Goal: Task Accomplishment & Management: Use online tool/utility

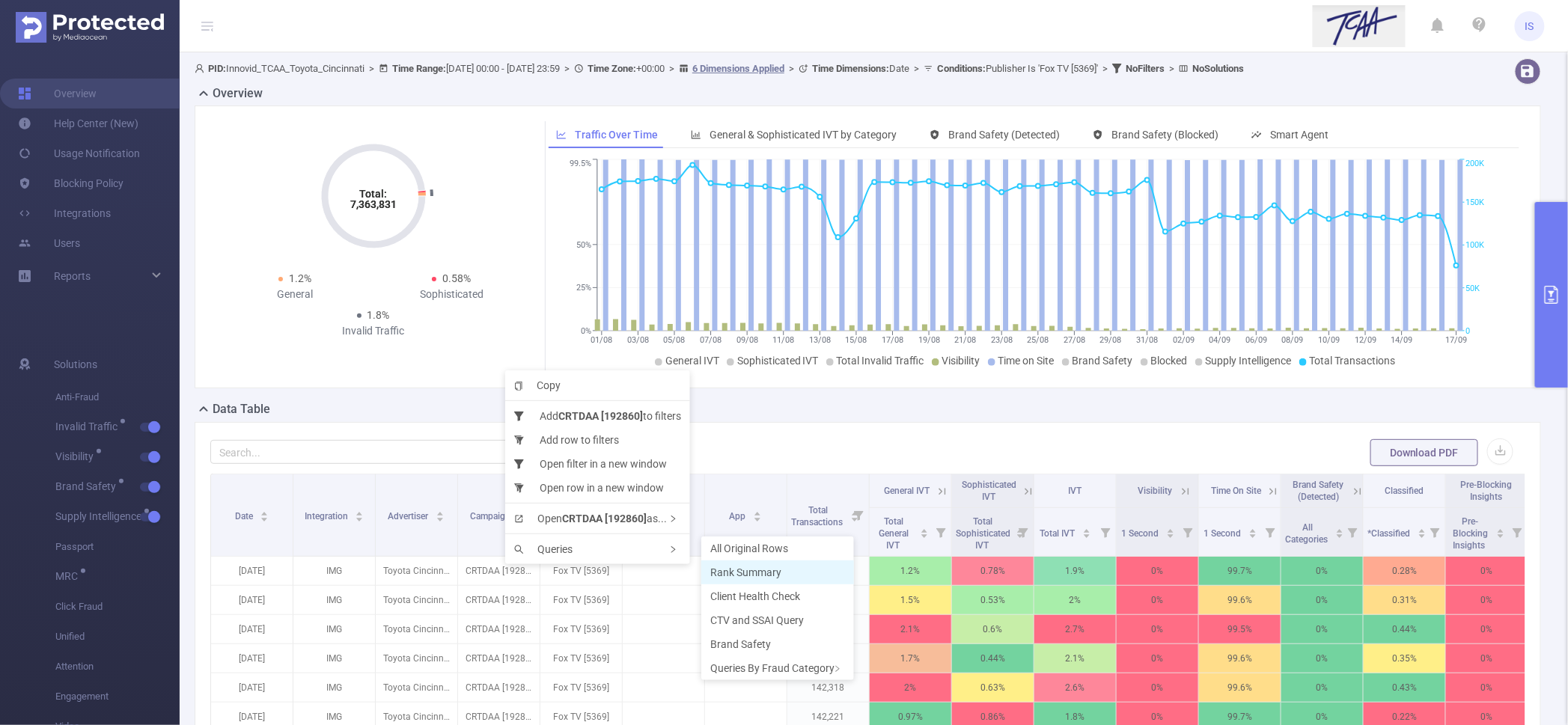
click at [775, 568] on span "Rank Summary" at bounding box center [746, 573] width 71 height 12
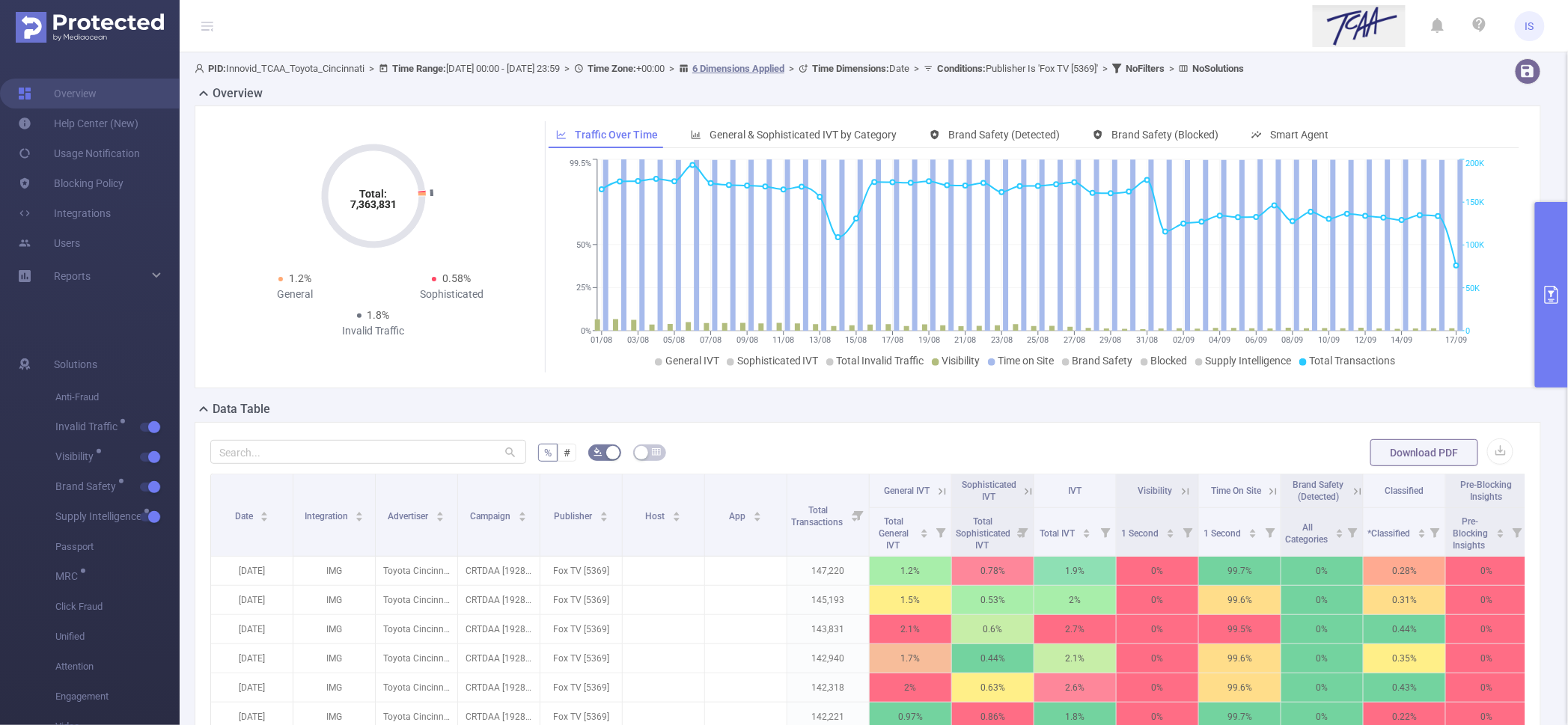
click at [1557, 229] on button "primary" at bounding box center [1552, 294] width 33 height 185
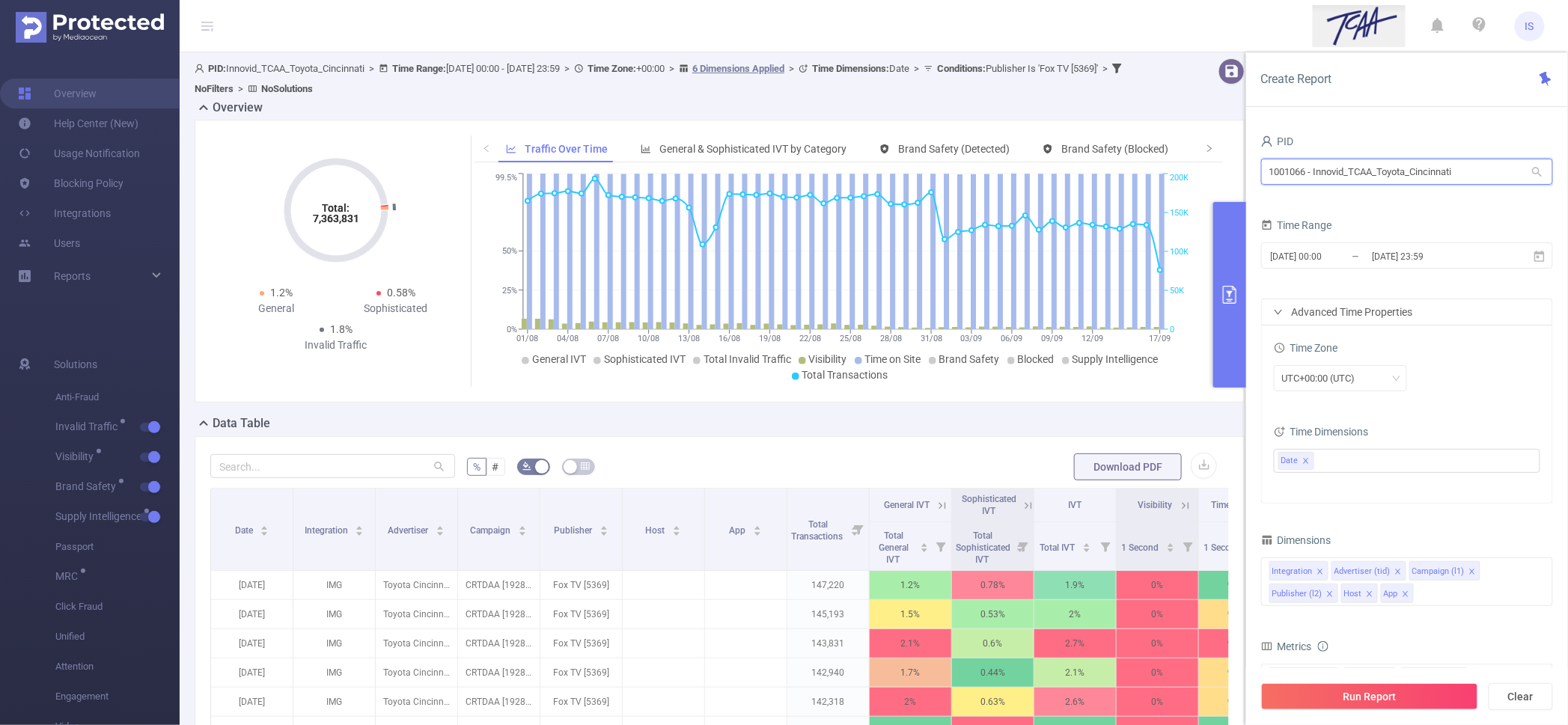
drag, startPoint x: 1485, startPoint y: 180, endPoint x: 1164, endPoint y: 175, distance: 321.0
click at [1164, 175] on section "PID: Innovid_TCAA_Toyota_Cincinnati > Time Range: 2025-08-01 00:00 - 2025-09-17…" at bounding box center [873, 546] width 1388 height 988
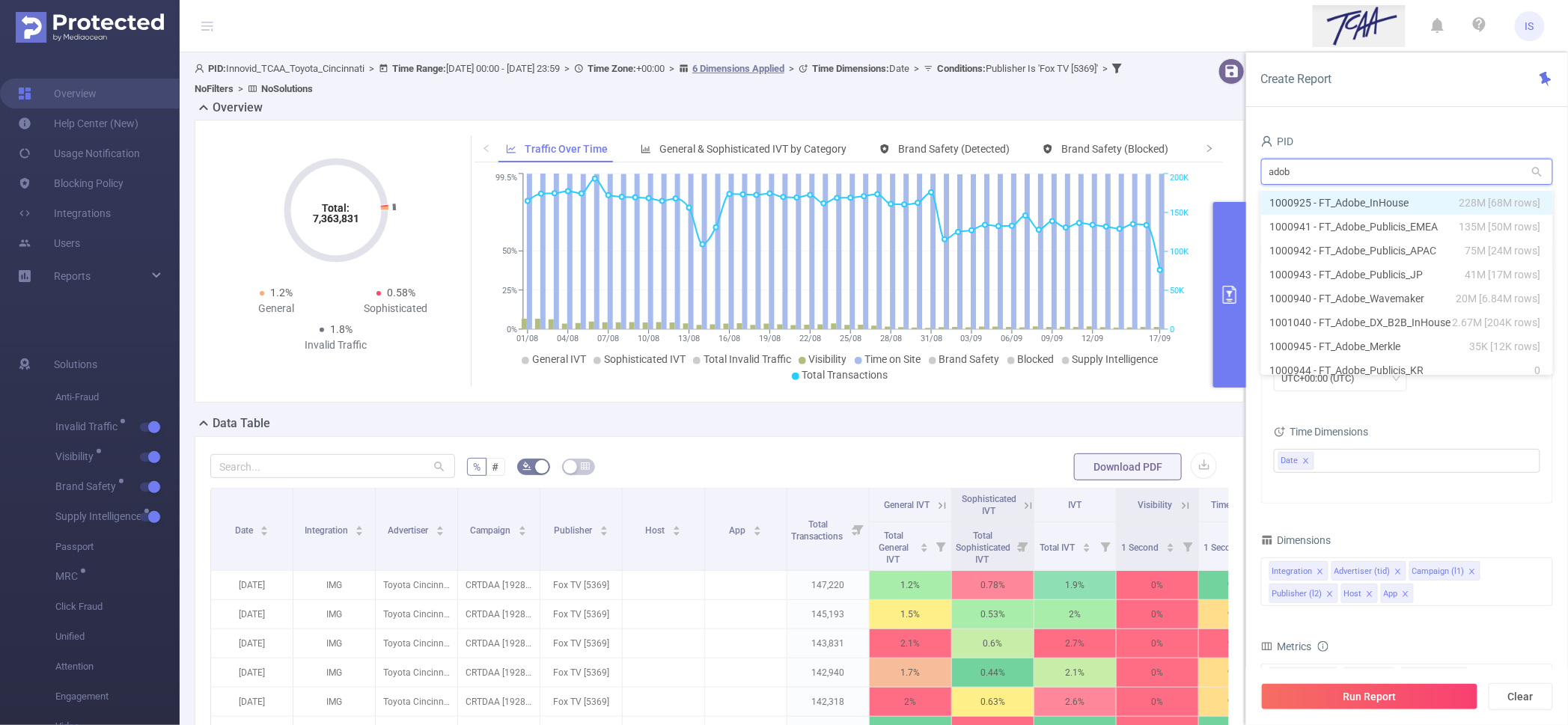
type input "adobe"
click at [1330, 196] on li "1000925 - FT_Adobe_InHouse 228M [68M rows]" at bounding box center [1407, 203] width 292 height 24
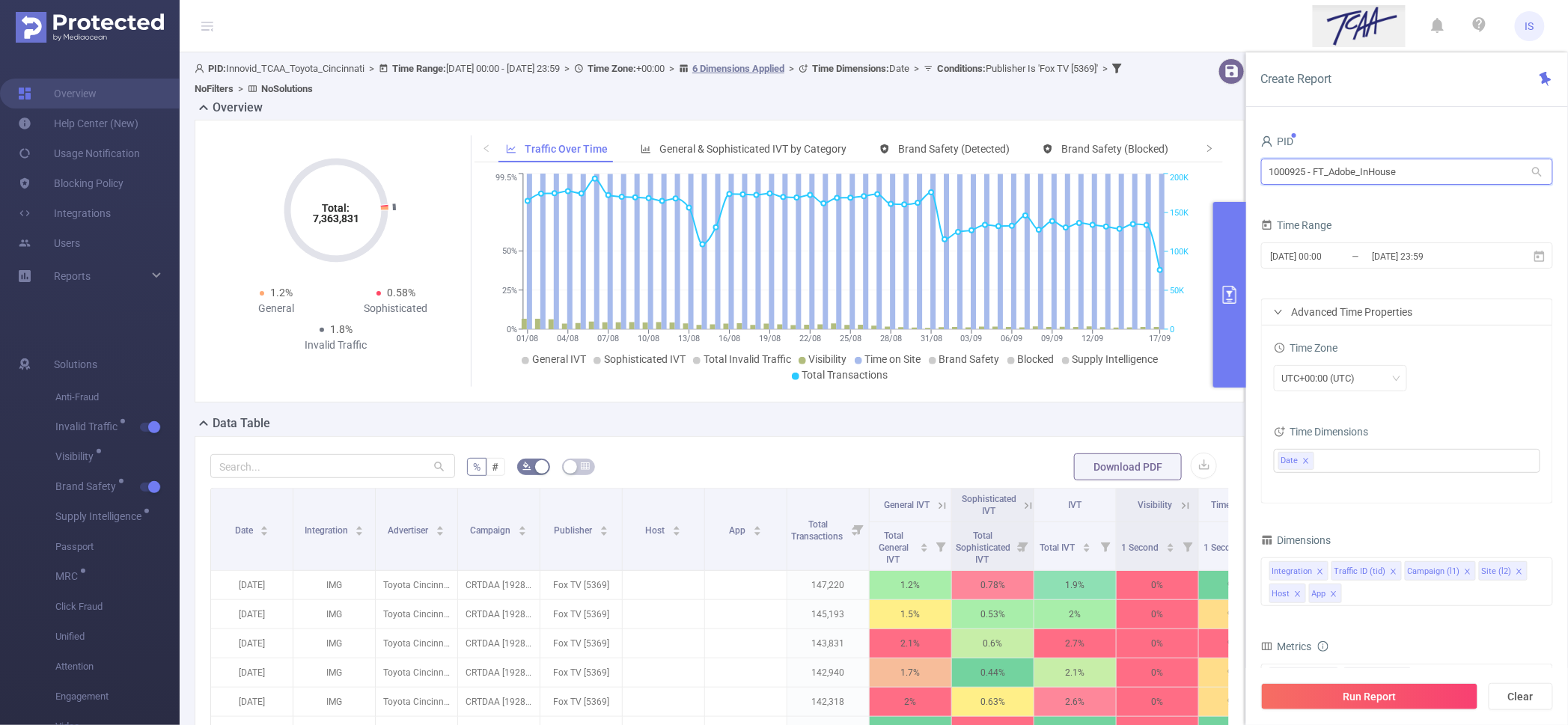
drag, startPoint x: 1309, startPoint y: 171, endPoint x: 1258, endPoint y: 166, distance: 51.2
click at [1258, 166] on div "PID 1000925 - FT_Adobe_InHouse 1000925 - FT_Adobe_InHouse Time Range 2025-08-01…" at bounding box center [1407, 433] width 322 height 635
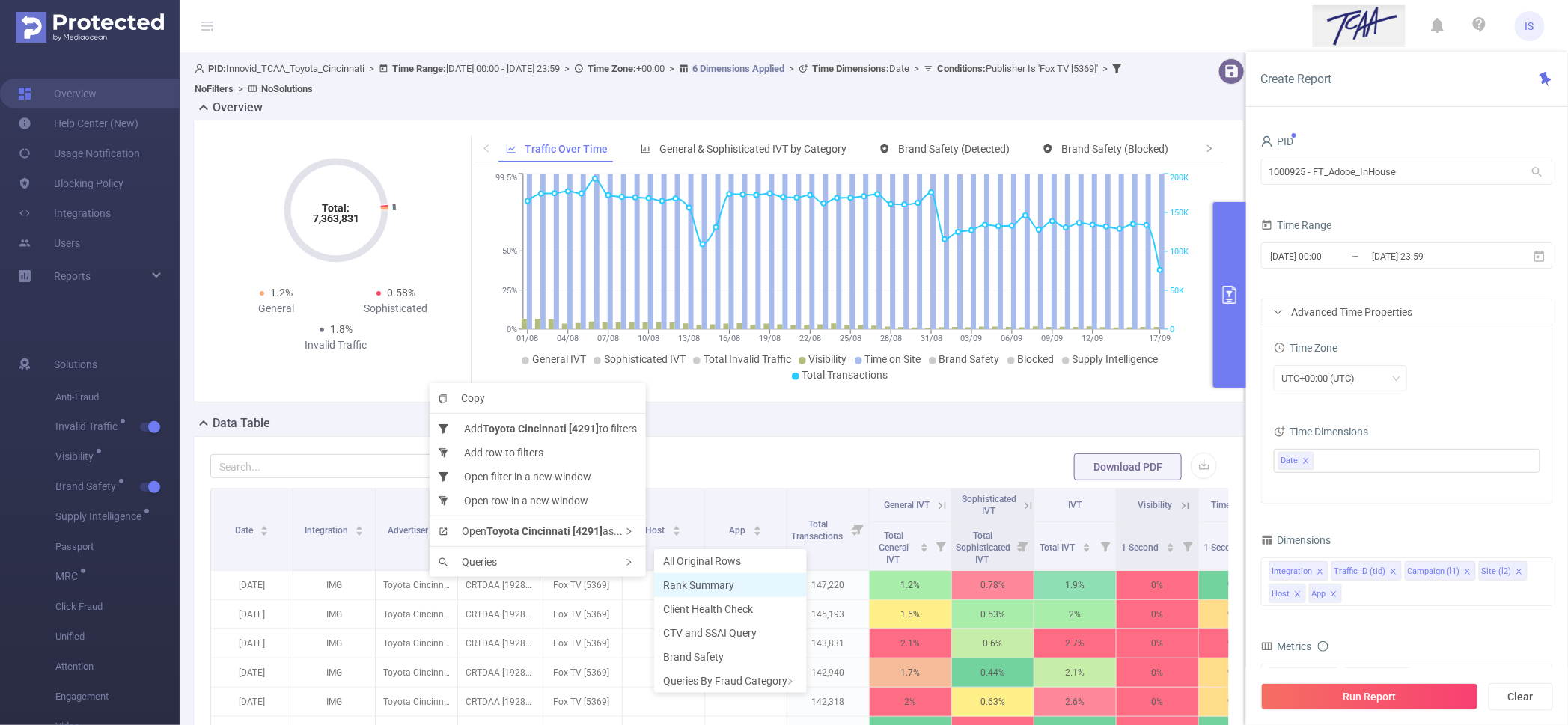
click at [703, 582] on span "Rank Summary" at bounding box center [699, 585] width 71 height 12
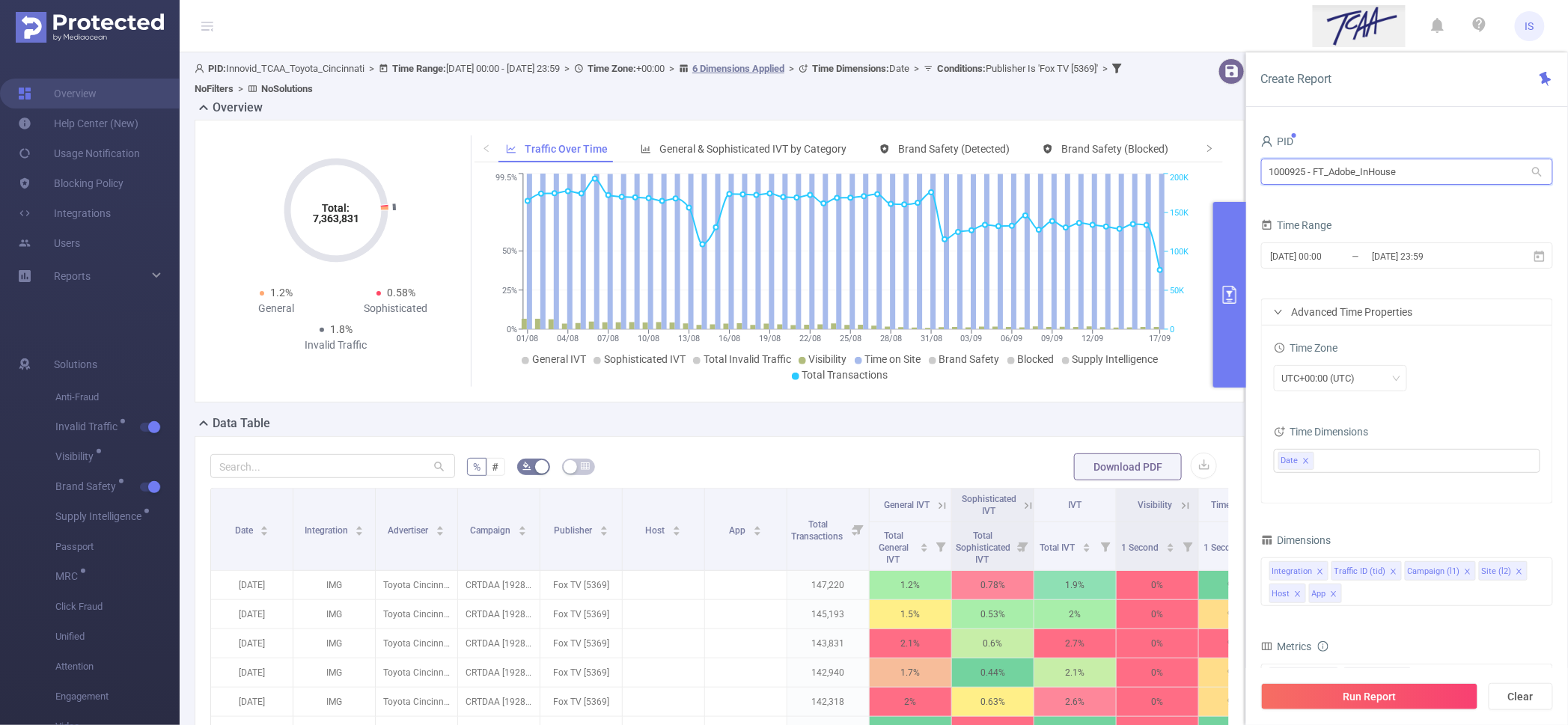
drag, startPoint x: 1431, startPoint y: 177, endPoint x: 1164, endPoint y: 168, distance: 267.2
click at [1164, 168] on section "PID: Innovid_TCAA_Toyota_Cincinnati > Time Range: 2025-08-01 00:00 - 2025-09-17…" at bounding box center [873, 546] width 1388 height 988
type input "adobe"
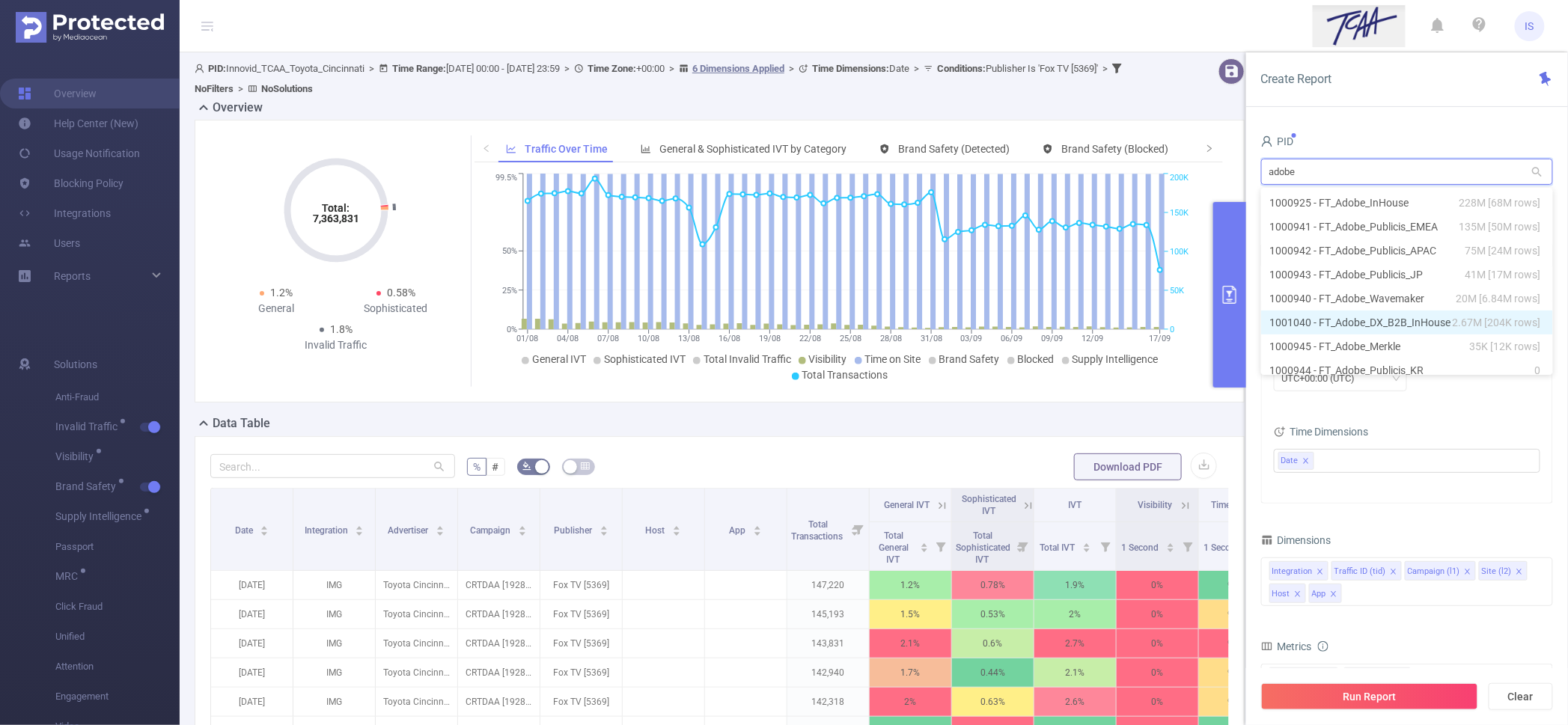
click at [1334, 323] on li "1001040 - FT_Adobe_DX_B2B_InHouse 2.67M [204K rows]" at bounding box center [1407, 322] width 292 height 24
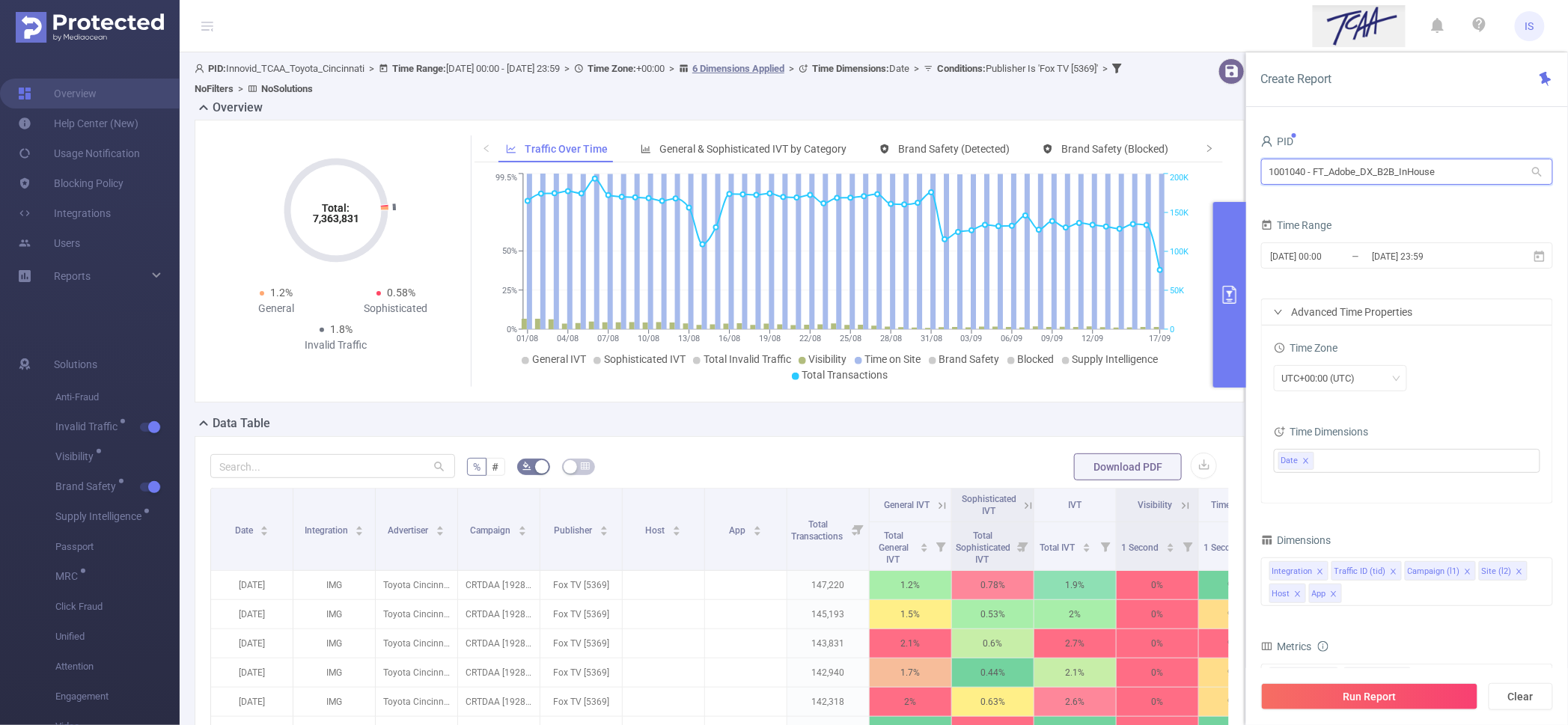
drag, startPoint x: 1308, startPoint y: 173, endPoint x: 1205, endPoint y: 171, distance: 103.0
click at [1205, 171] on section "PID: Innovid_TCAA_Toyota_Cincinnati > Time Range: 2025-08-01 00:00 - 2025-09-17…" at bounding box center [873, 546] width 1388 height 988
drag, startPoint x: 1450, startPoint y: 169, endPoint x: 1205, endPoint y: 127, distance: 248.6
click at [1205, 127] on section "PID: Innovid_TCAA_Toyota_Cincinnati > Time Range: 2025-08-01 00:00 - 2025-09-17…" at bounding box center [873, 546] width 1388 height 988
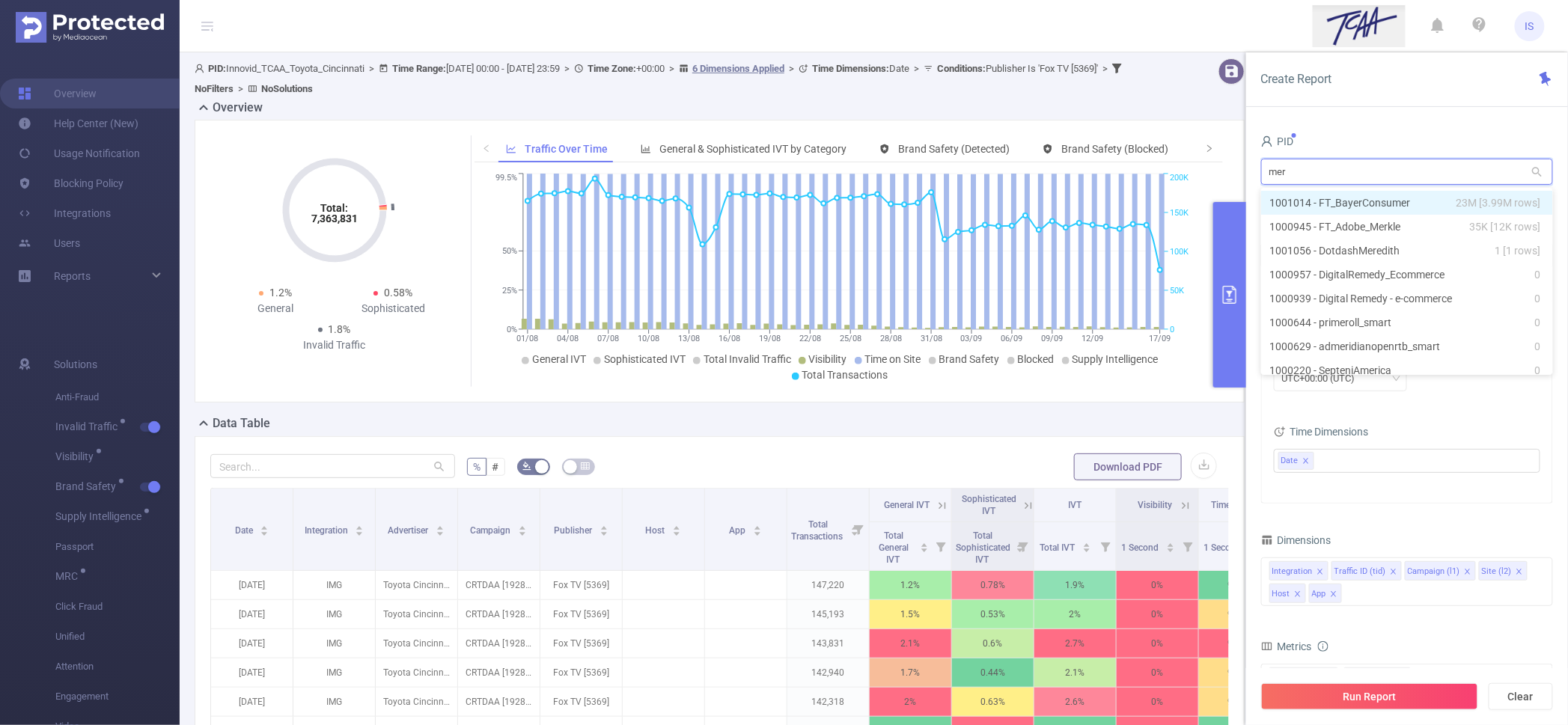
type input "merk"
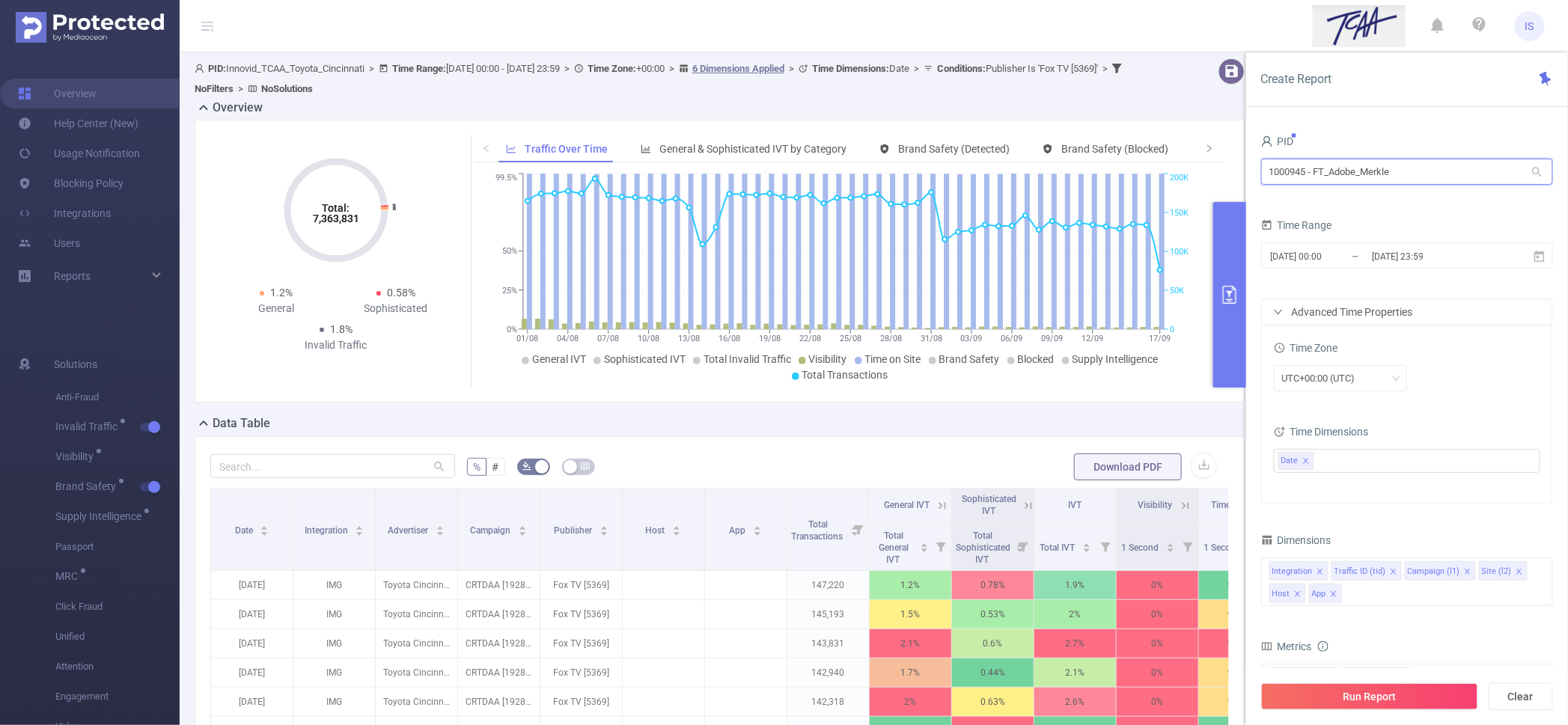
drag, startPoint x: 1307, startPoint y: 164, endPoint x: 1236, endPoint y: 159, distance: 71.2
click at [1236, 159] on section "PID: Innovid_TCAA_Toyota_Cincinnati > Time Range: 2025-08-01 00:00 - 2025-09-17…" at bounding box center [873, 546] width 1388 height 988
click at [1401, 170] on input "1000945 - FT_Adobe_Merkle" at bounding box center [1407, 172] width 292 height 26
drag, startPoint x: 1420, startPoint y: 168, endPoint x: 1051, endPoint y: 147, distance: 369.6
click at [1051, 147] on section "PID: Innovid_TCAA_Toyota_Cincinnati > Time Range: 2025-08-01 00:00 - 2025-09-17…" at bounding box center [873, 546] width 1388 height 988
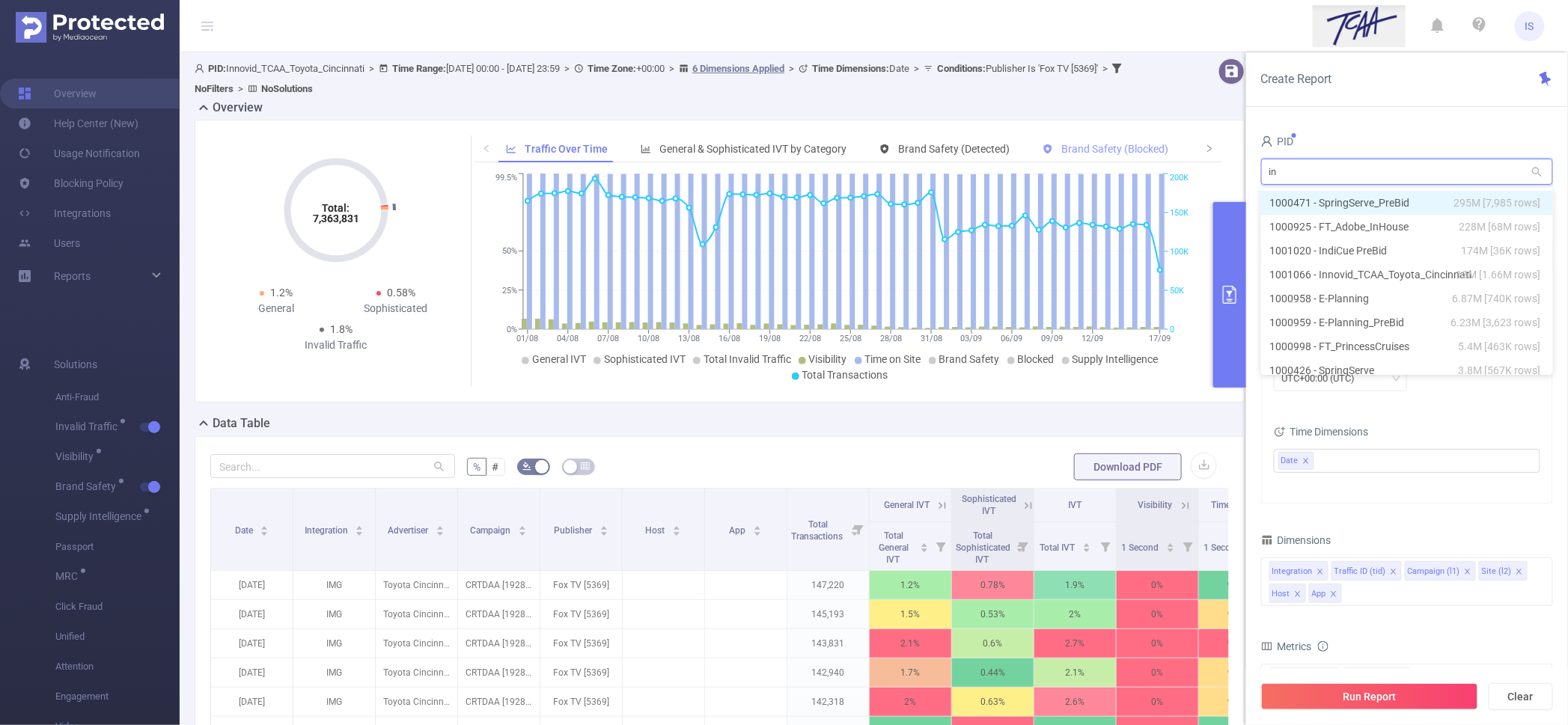
type input "[MEDICAL_DATA]"
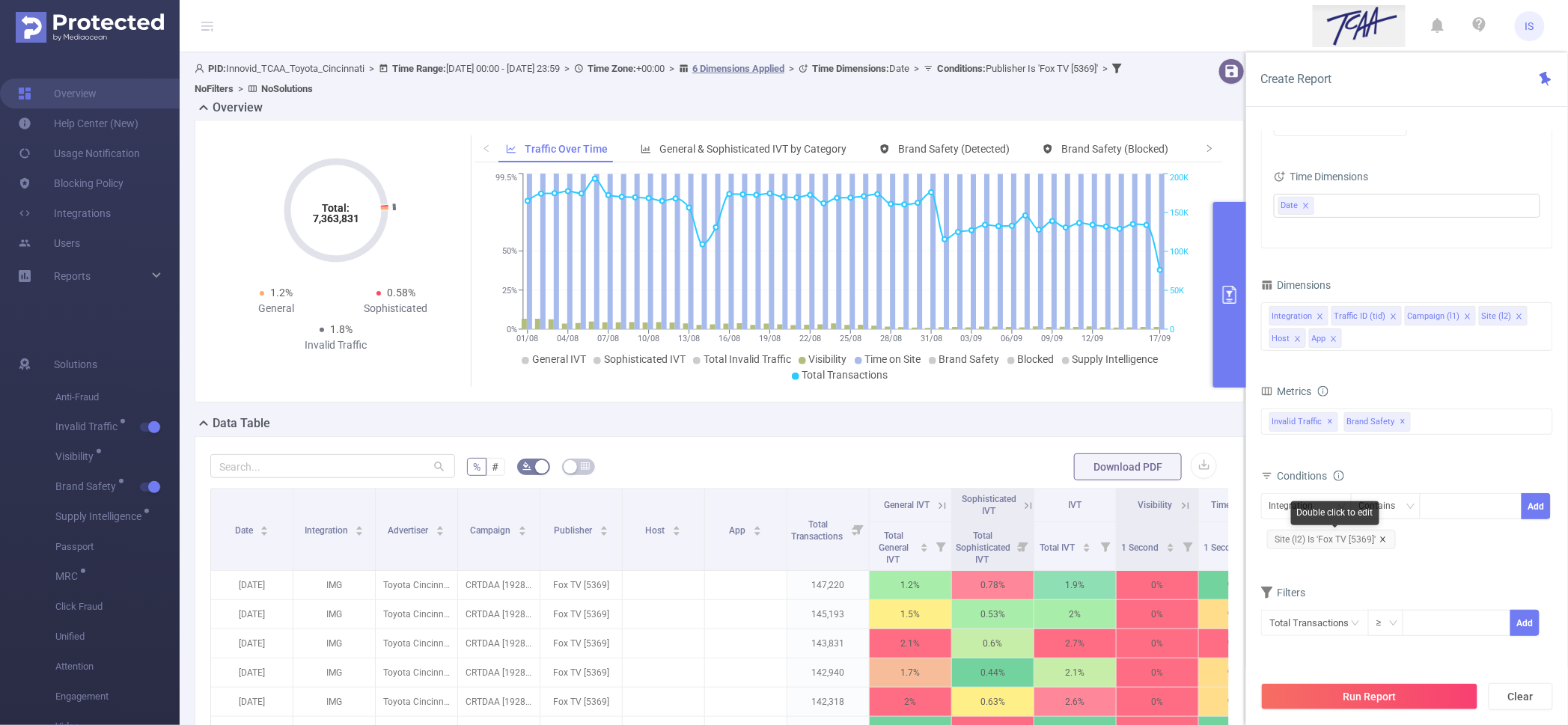
click at [1384, 541] on icon "icon: close" at bounding box center [1383, 539] width 7 height 7
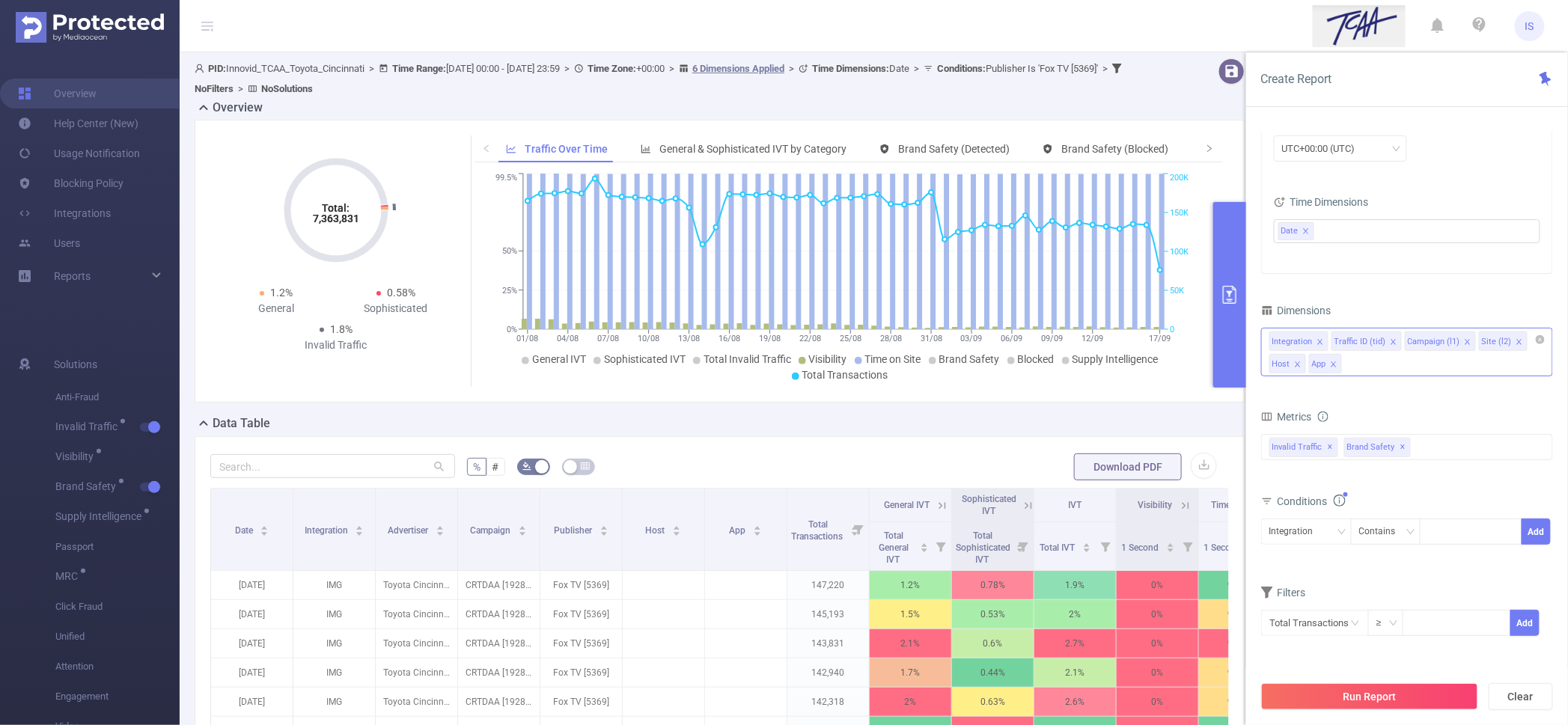
click at [1333, 365] on icon "icon: close" at bounding box center [1333, 364] width 5 height 5
click at [1282, 536] on div "Integration" at bounding box center [1297, 531] width 54 height 25
click at [1299, 659] on li "Host" at bounding box center [1307, 657] width 91 height 24
click at [1462, 536] on div at bounding box center [1471, 531] width 86 height 25
type input "dailymotion"
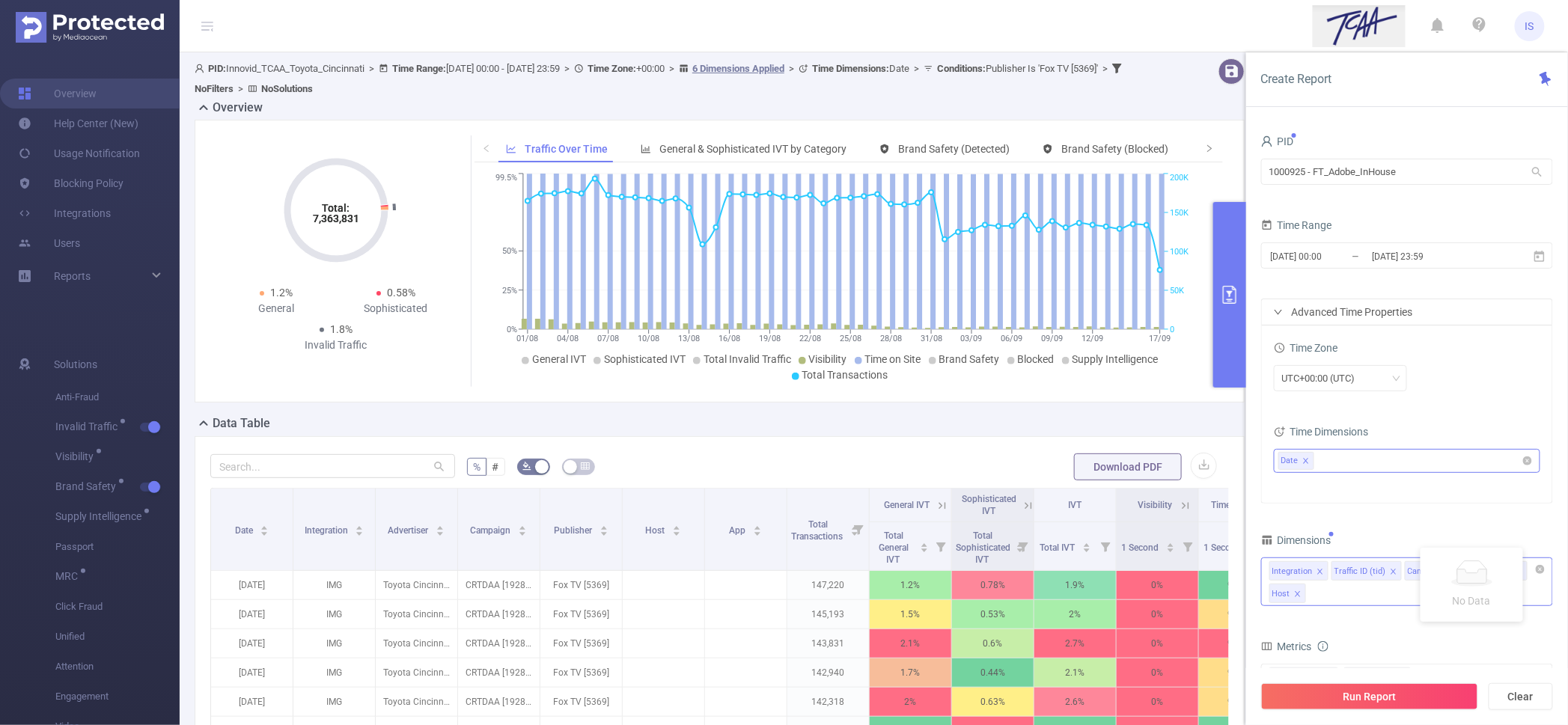
click at [1305, 461] on icon "icon: close" at bounding box center [1306, 461] width 7 height 7
click at [1350, 255] on input "2025-08-01 00:00" at bounding box center [1330, 256] width 121 height 21
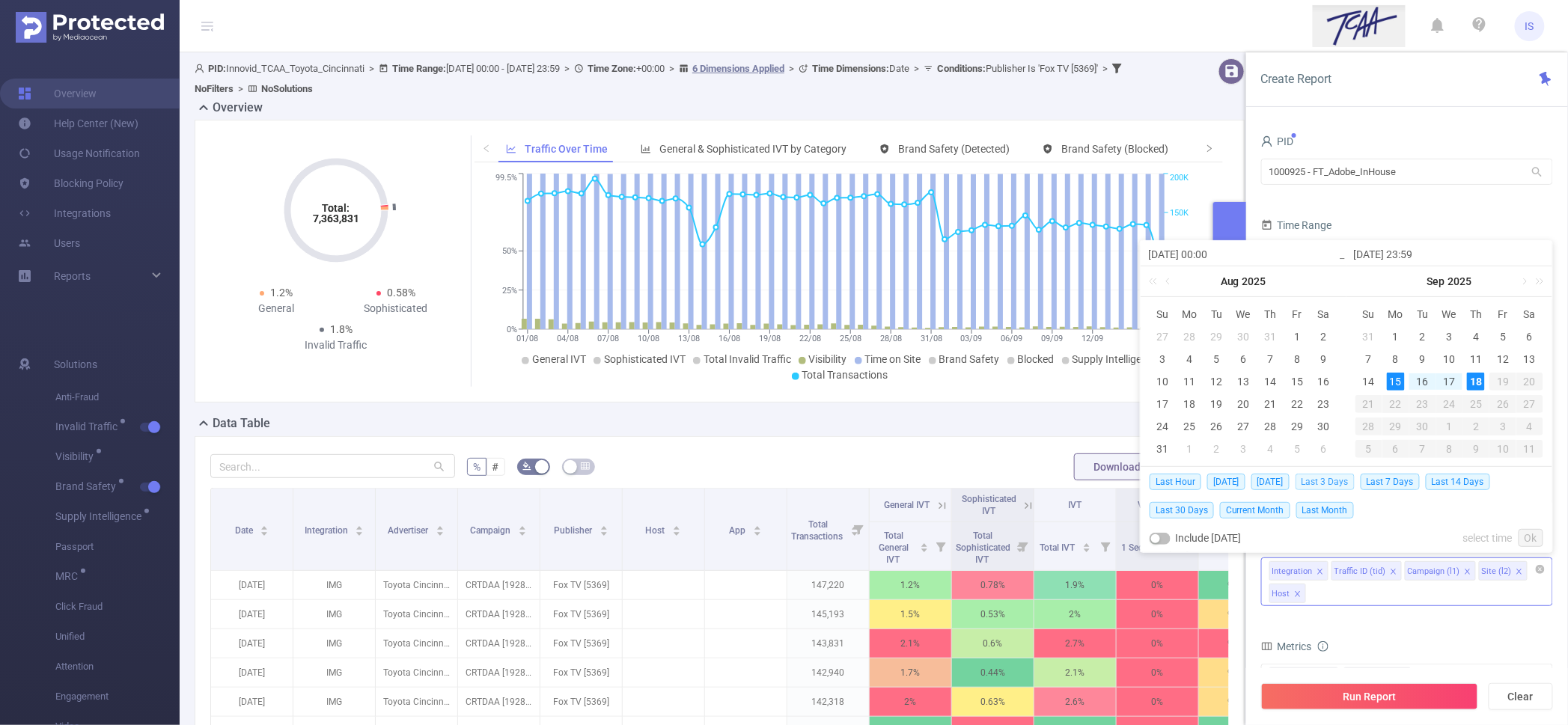
click at [1325, 478] on span "Last 3 Days" at bounding box center [1325, 482] width 59 height 16
type input "[DATE] 00:00"
type input "[DATE] 23:59"
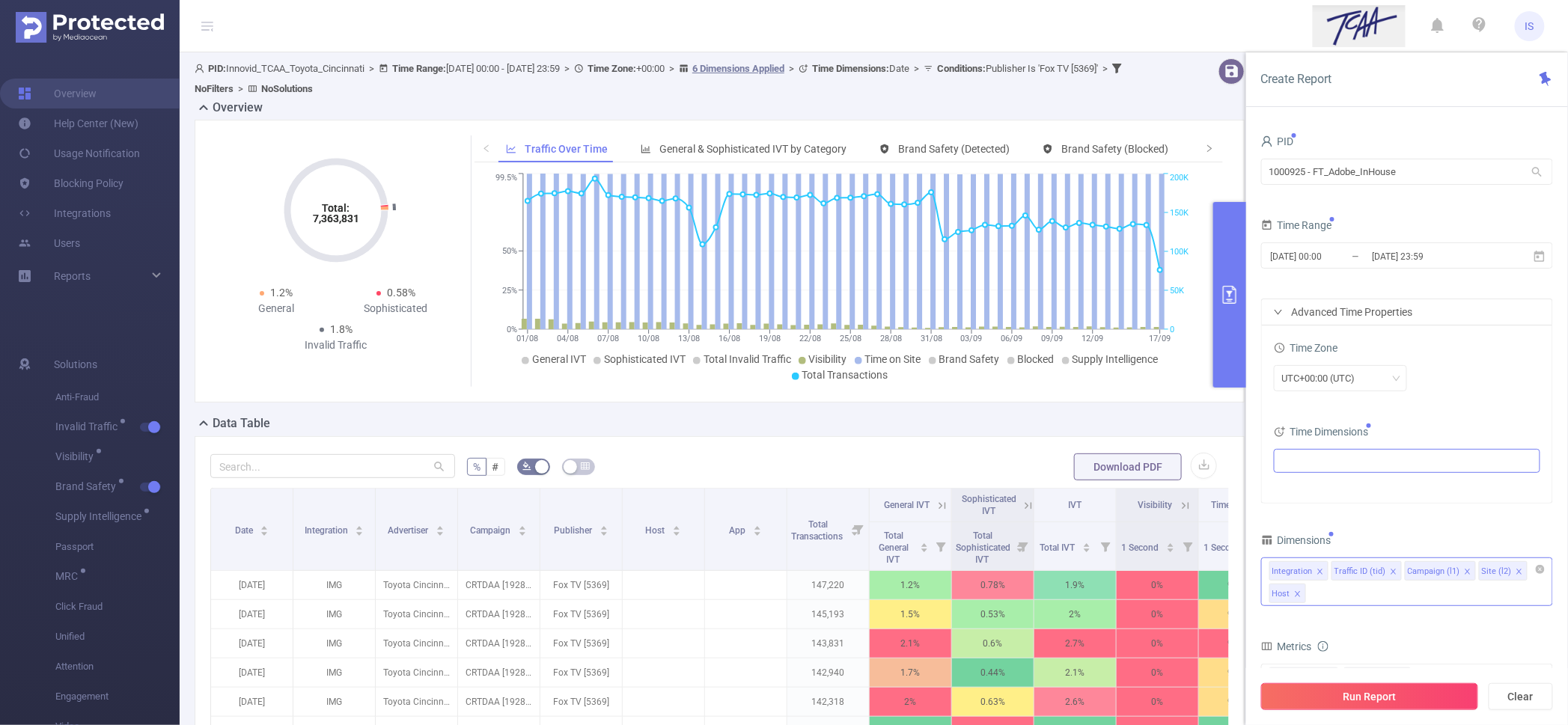
click at [1405, 702] on button "Run Report" at bounding box center [1369, 696] width 217 height 27
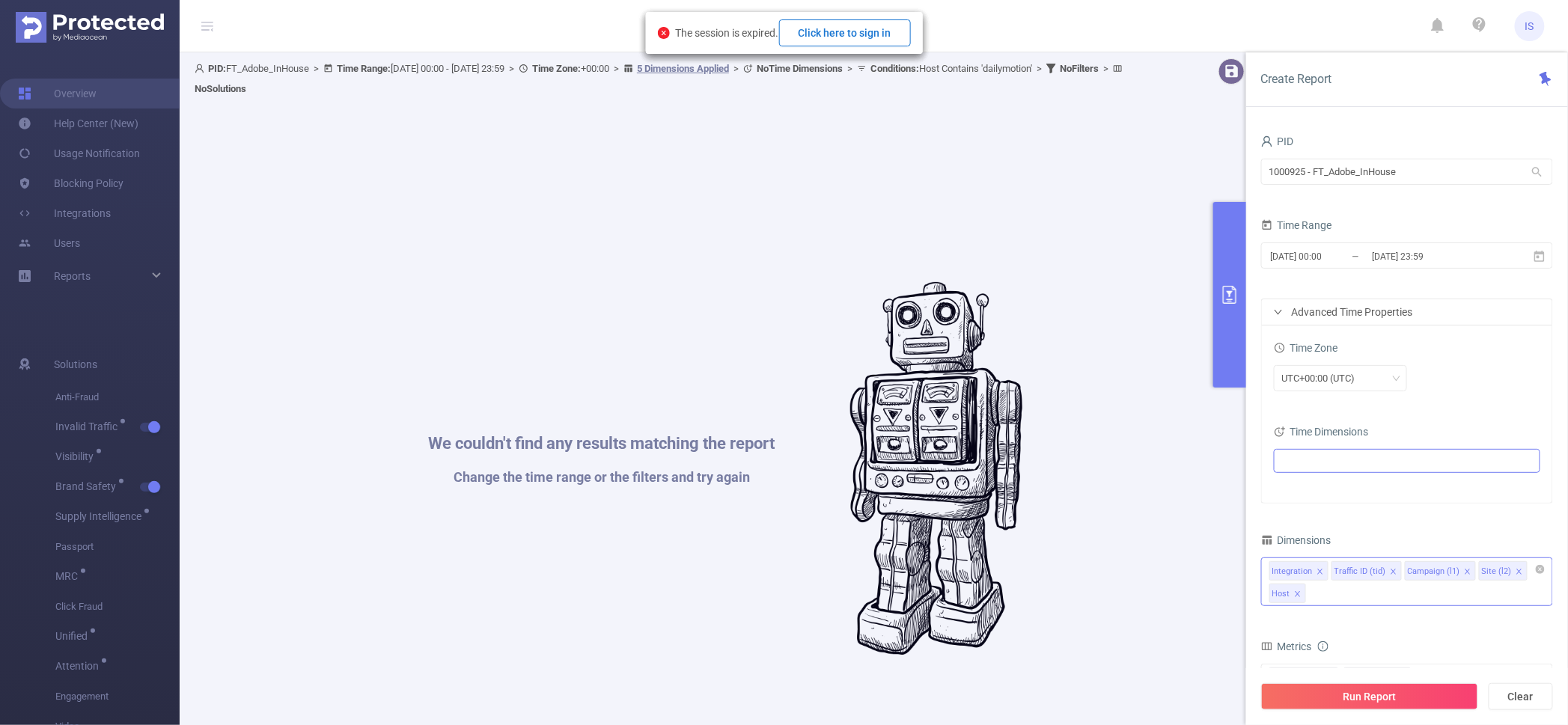
click at [868, 36] on button "Click here to sign in" at bounding box center [845, 33] width 132 height 27
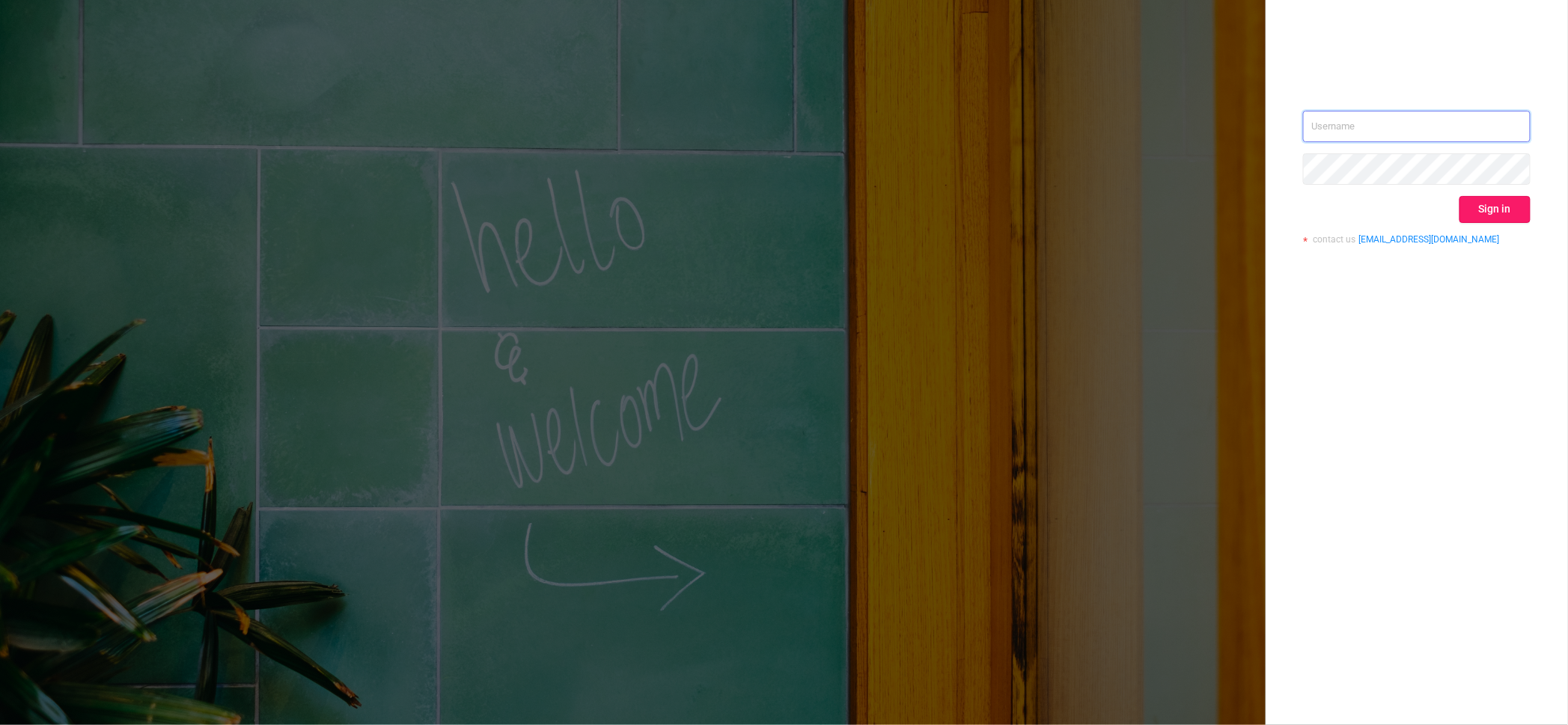
type input "[PERSON_NAME][EMAIL_ADDRESS][DOMAIN_NAME]"
click at [1486, 205] on button "Sign in" at bounding box center [1495, 209] width 71 height 27
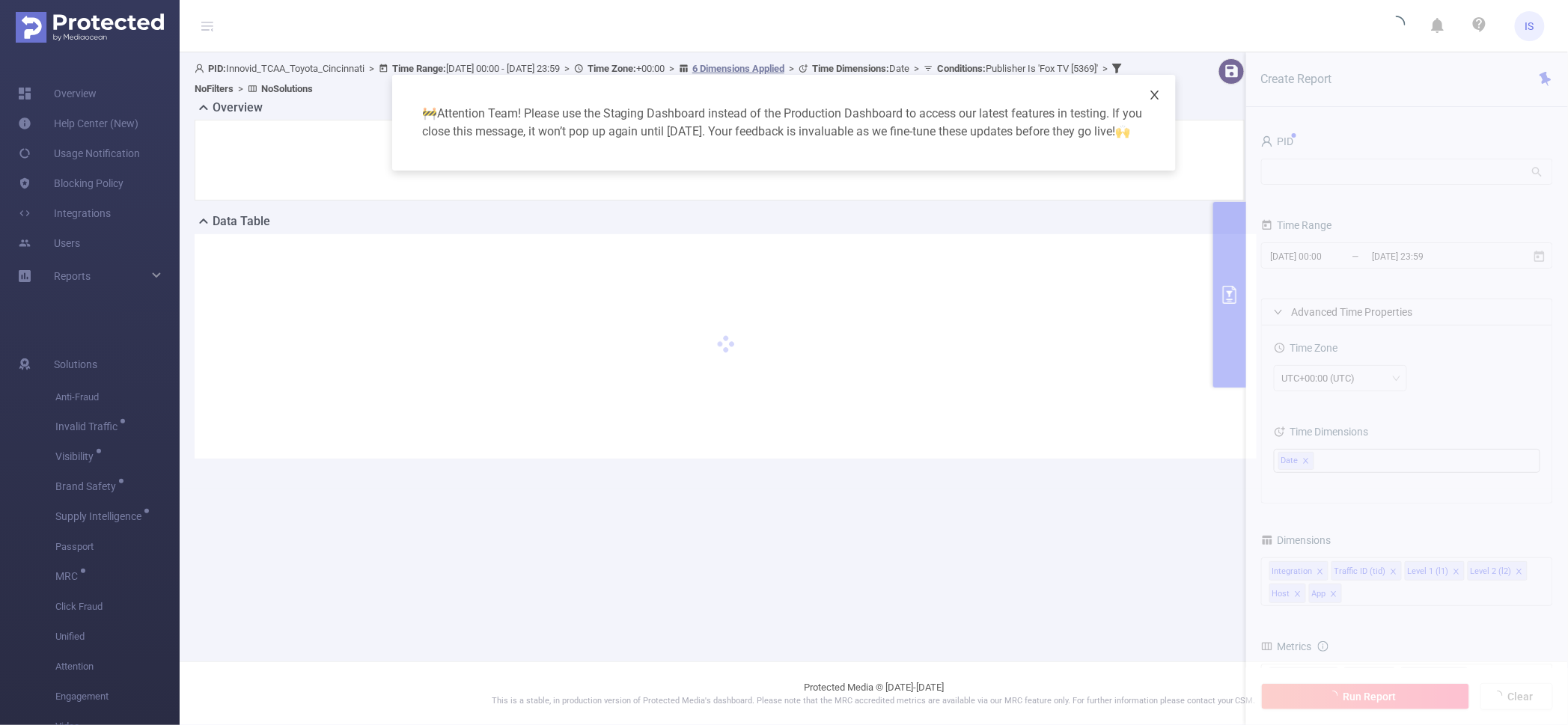
click at [1154, 96] on icon "icon: close" at bounding box center [1155, 95] width 8 height 9
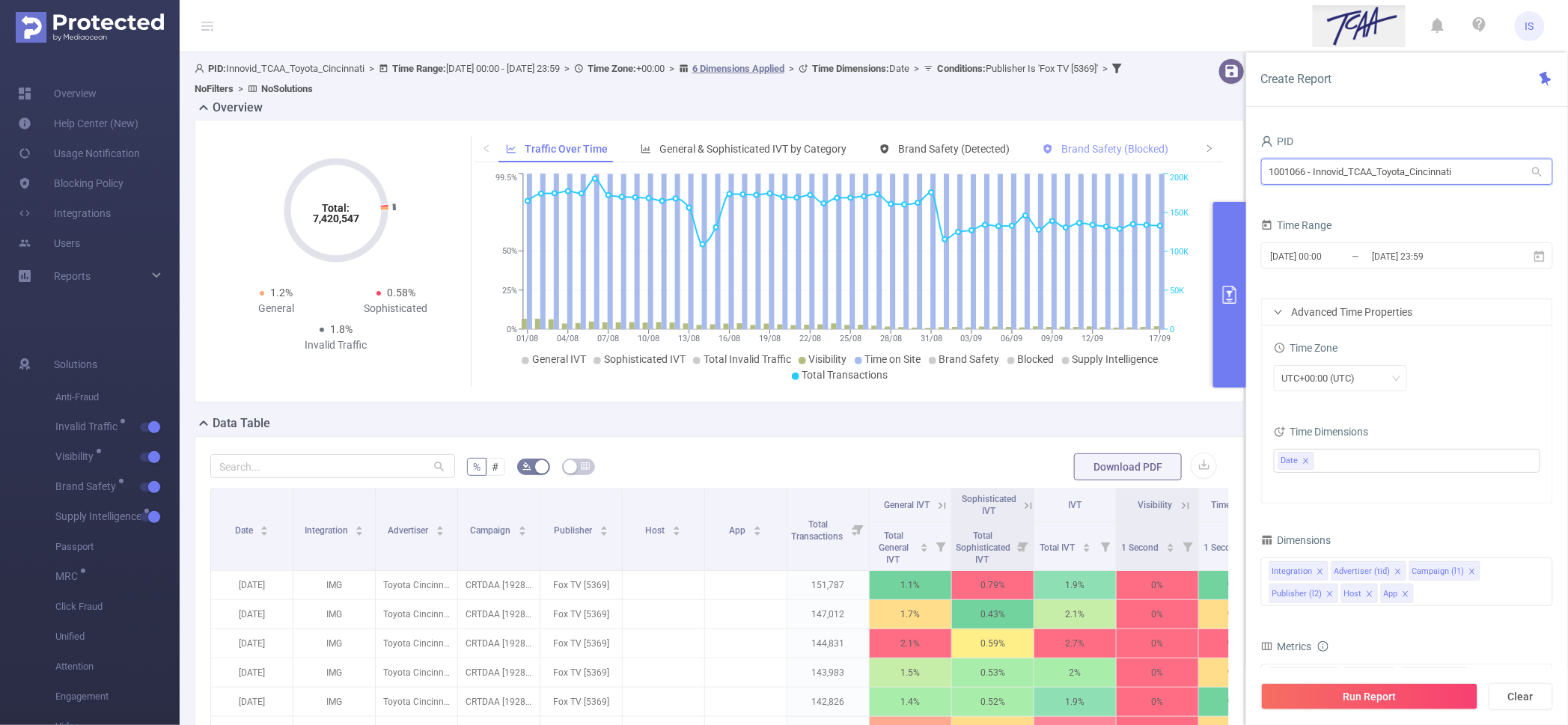
drag, startPoint x: 1395, startPoint y: 156, endPoint x: 1093, endPoint y: 147, distance: 302.1
click at [1093, 147] on section "PID: Innovid_TCAA_Toyota_Cincinnati > Time Range: 2025-08-01 00:00 - 2025-09-17…" at bounding box center [873, 546] width 1388 height 988
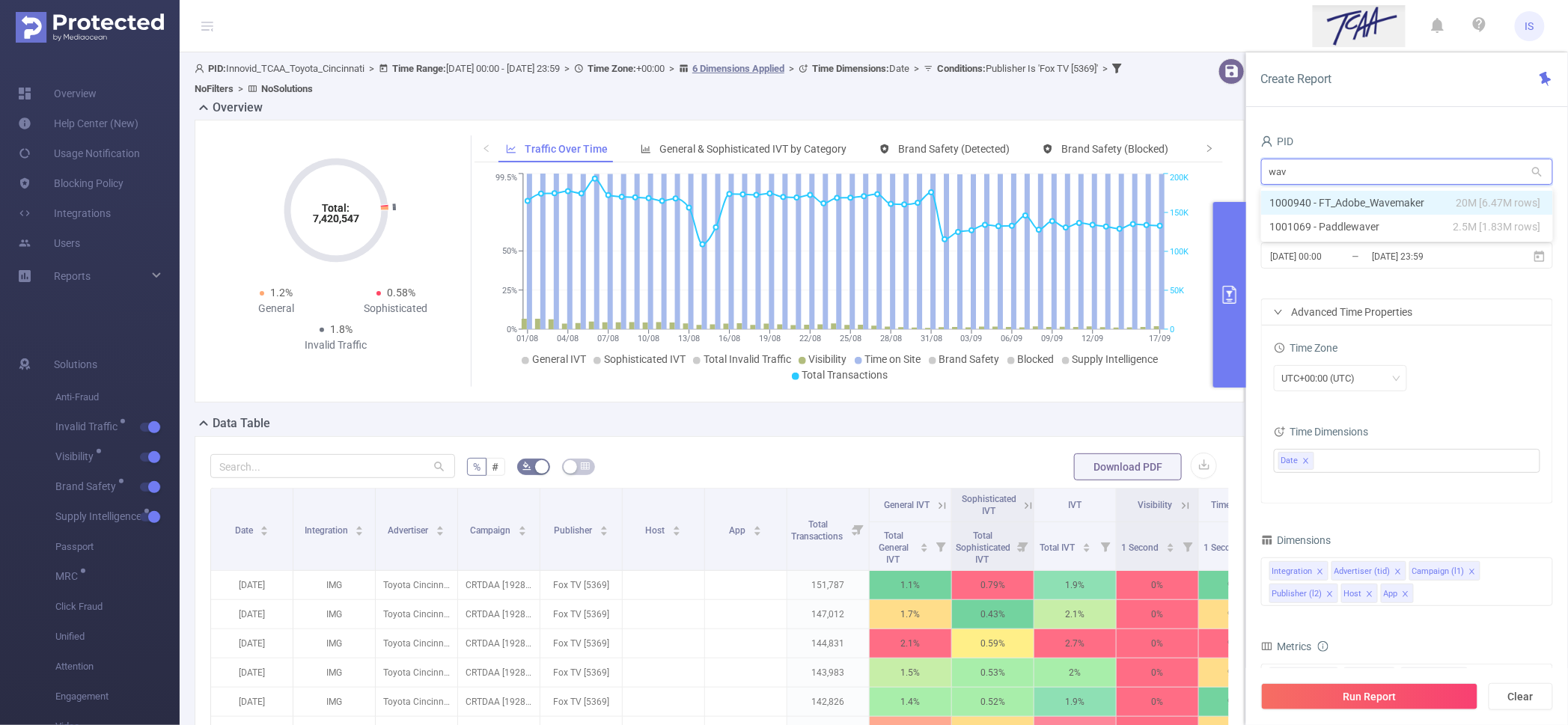
type input "wave"
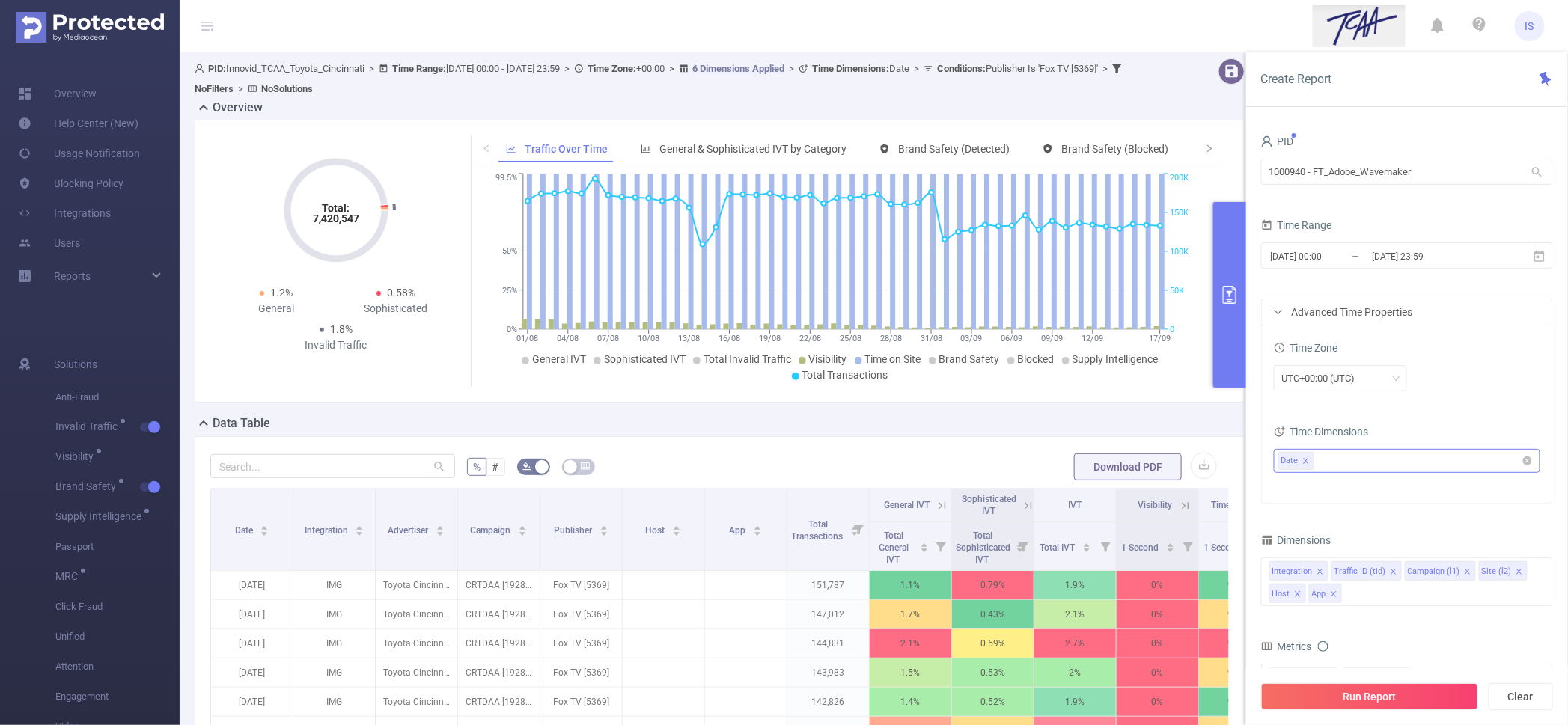
click at [1304, 464] on icon "icon: close" at bounding box center [1306, 461] width 7 height 7
click at [1336, 591] on icon "icon: close" at bounding box center [1333, 594] width 7 height 7
click at [1353, 311] on div "Advanced Time Properties" at bounding box center [1407, 311] width 290 height 26
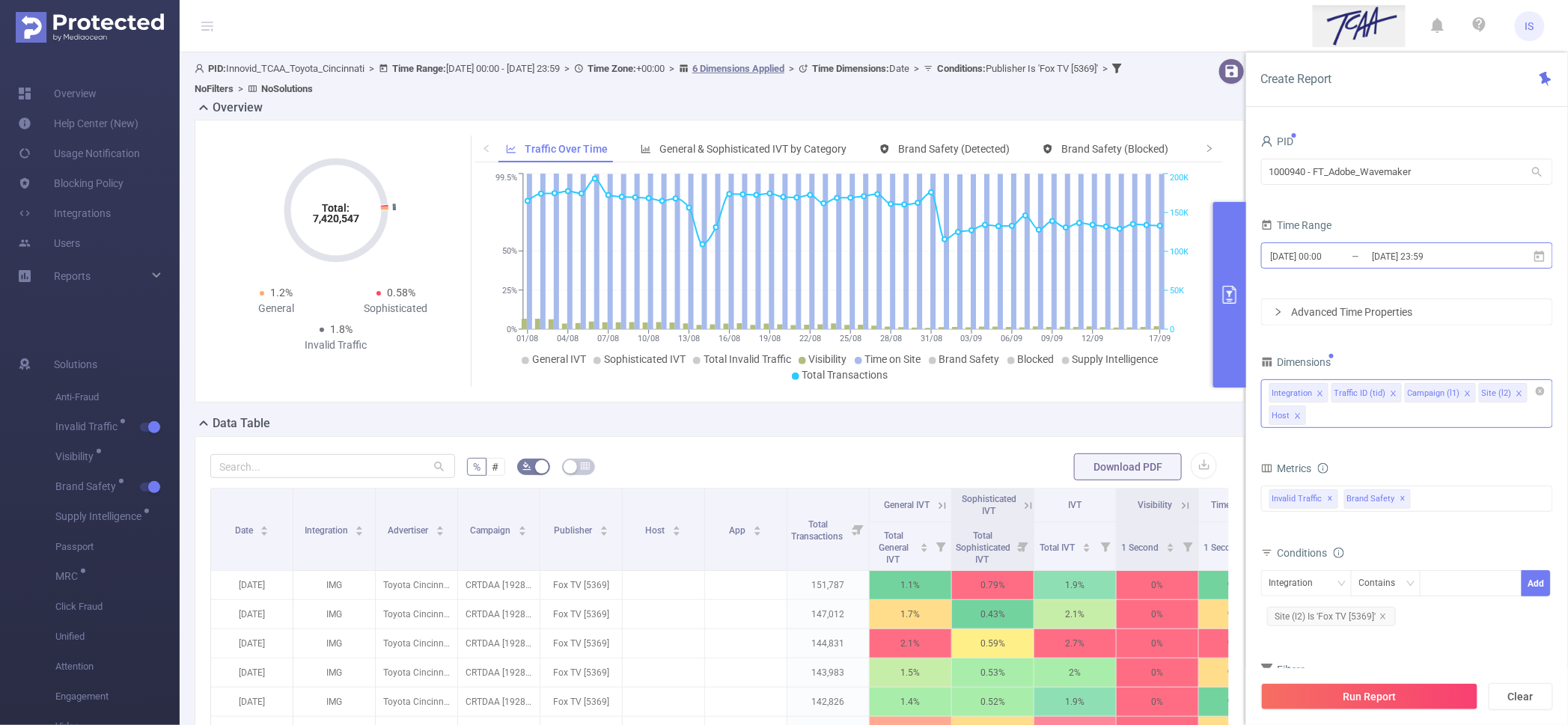
click at [1344, 249] on input "2025-08-01 00:00" at bounding box center [1330, 256] width 121 height 21
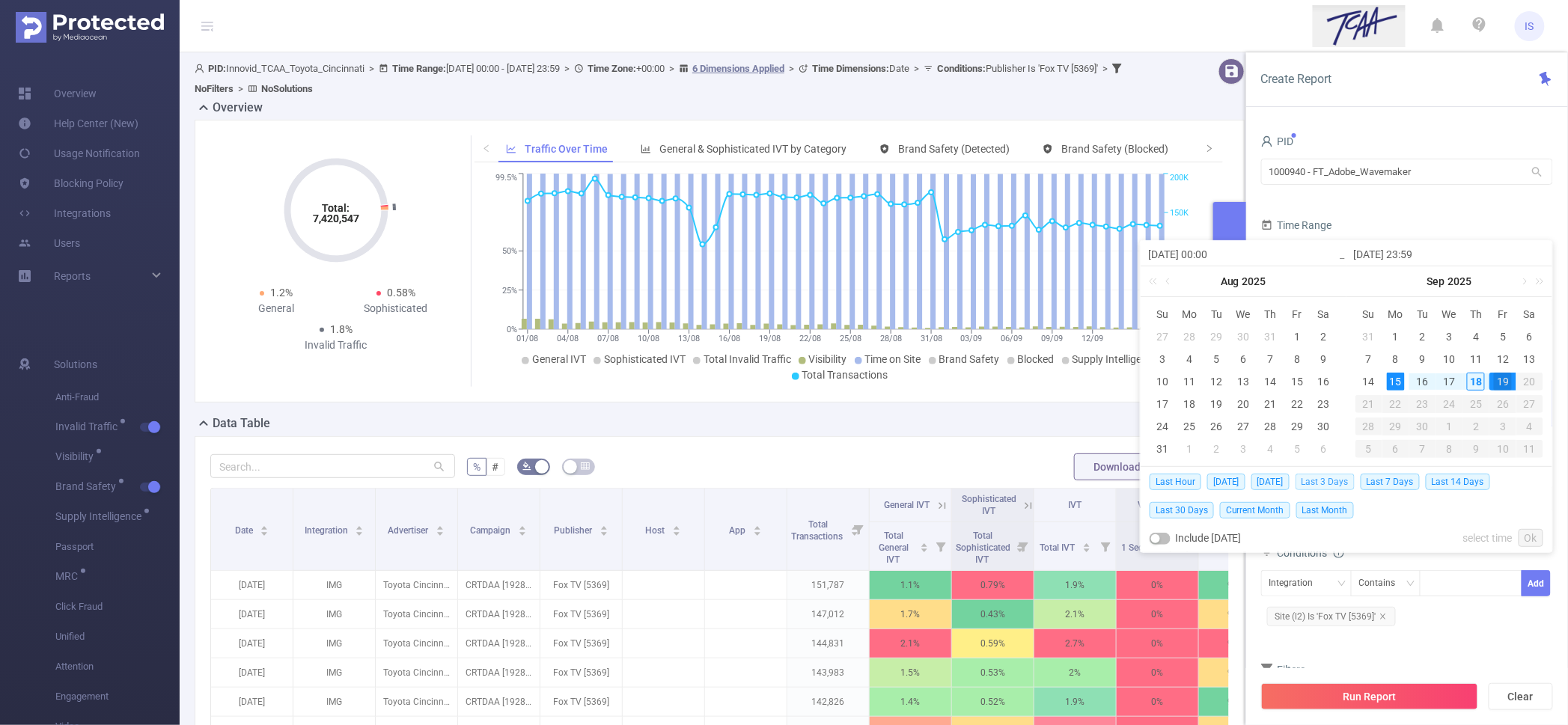
click at [1322, 477] on span "Last 3 Days" at bounding box center [1325, 482] width 59 height 16
type input "[DATE] 00:00"
type input "[DATE] 23:59"
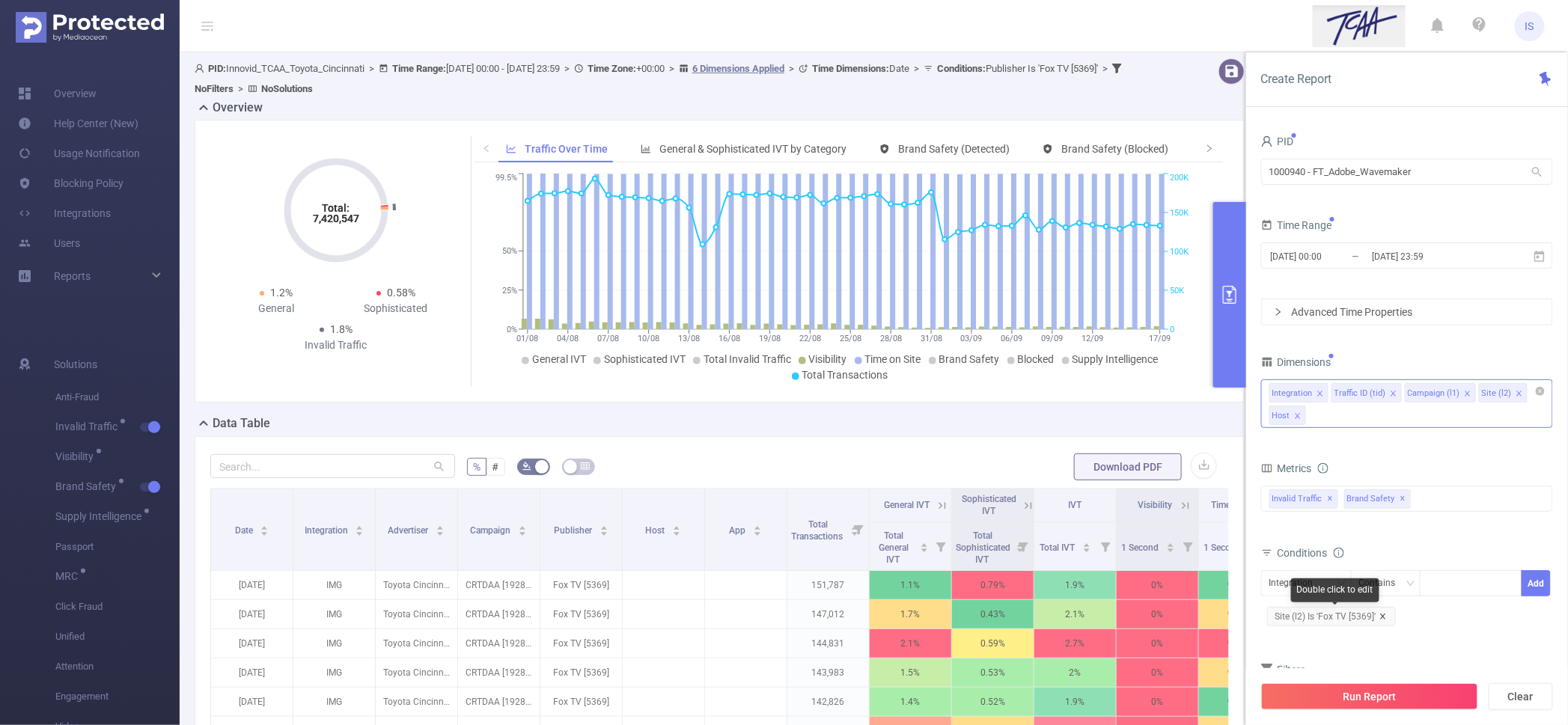
click at [1383, 615] on icon "icon: close" at bounding box center [1383, 616] width 5 height 5
click at [1401, 494] on span "✕" at bounding box center [1403, 499] width 6 height 18
click at [1308, 578] on div "Integration" at bounding box center [1297, 583] width 54 height 25
click at [1304, 705] on li "Host" at bounding box center [1307, 709] width 91 height 24
click at [1442, 587] on div at bounding box center [1471, 583] width 86 height 25
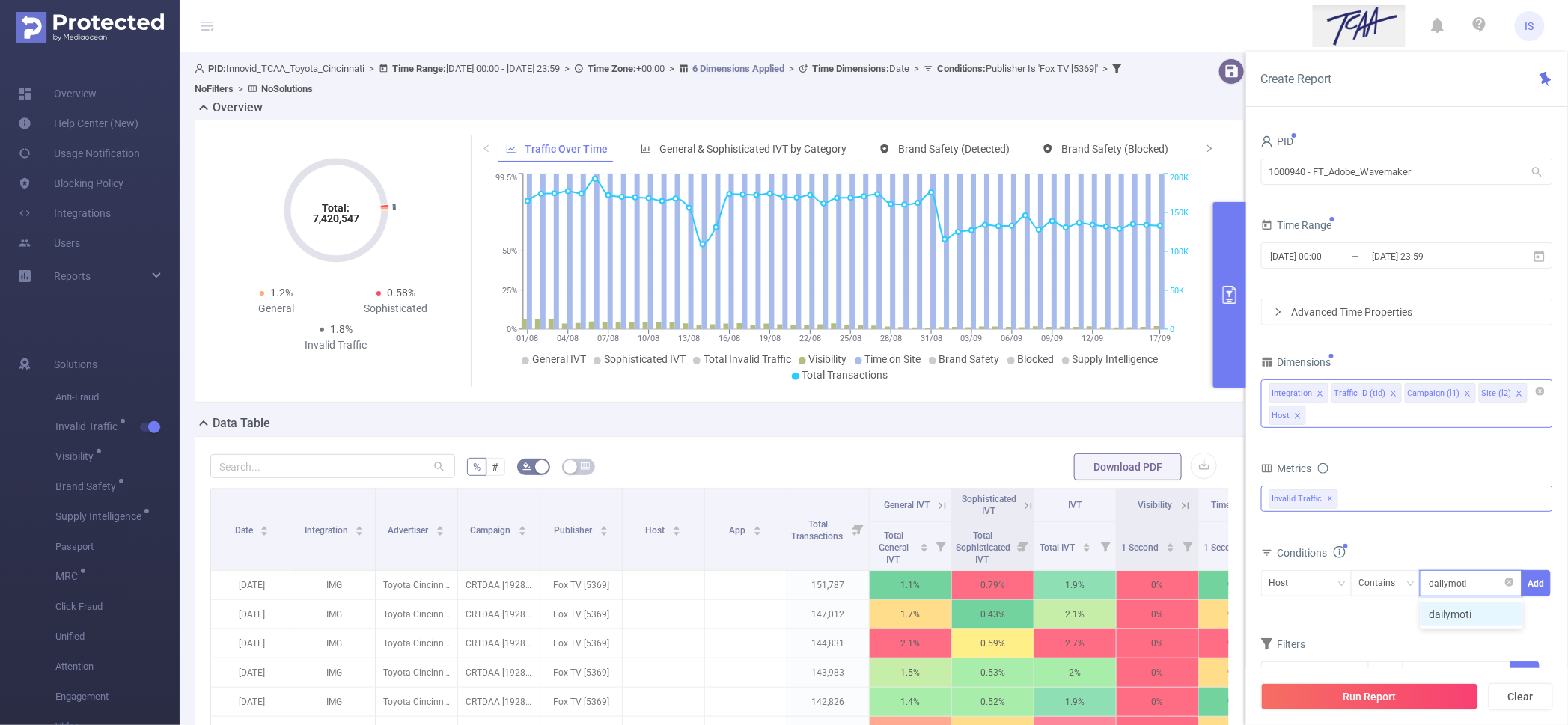
type input "dailymotion"
click at [1453, 611] on li "dailymotion" at bounding box center [1472, 614] width 102 height 24
click at [1537, 592] on button "Add" at bounding box center [1536, 583] width 29 height 26
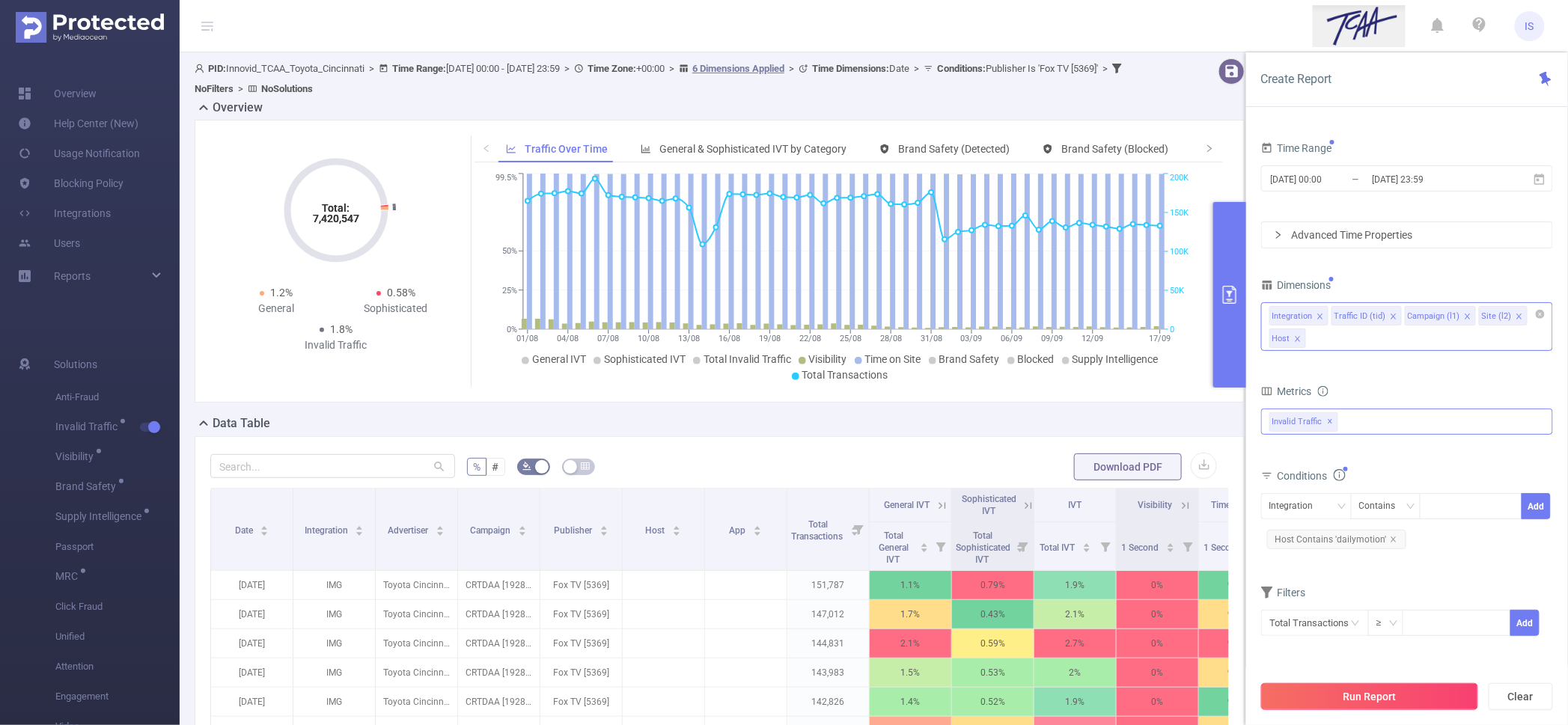
click at [1422, 700] on button "Run Report" at bounding box center [1369, 696] width 217 height 27
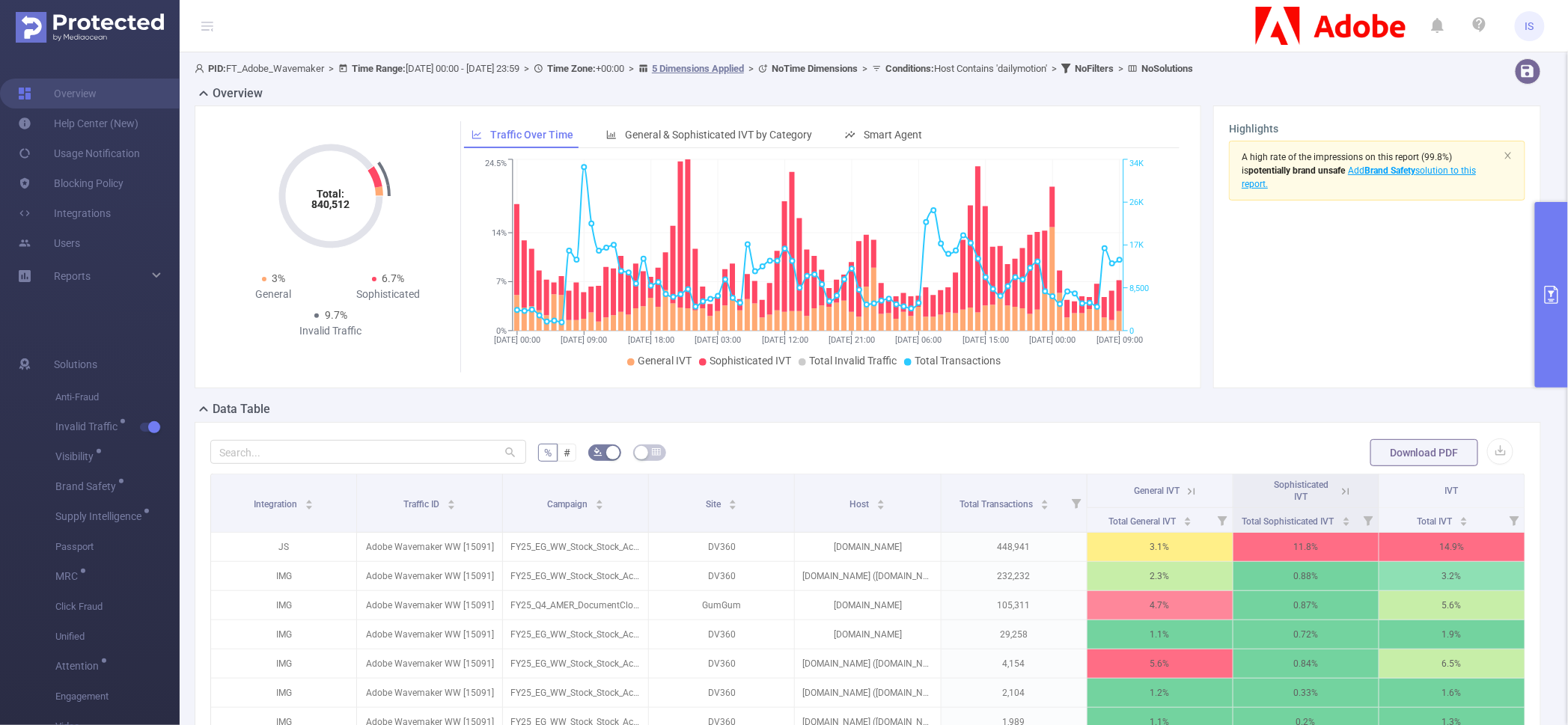
click at [1548, 236] on button "primary" at bounding box center [1552, 294] width 33 height 185
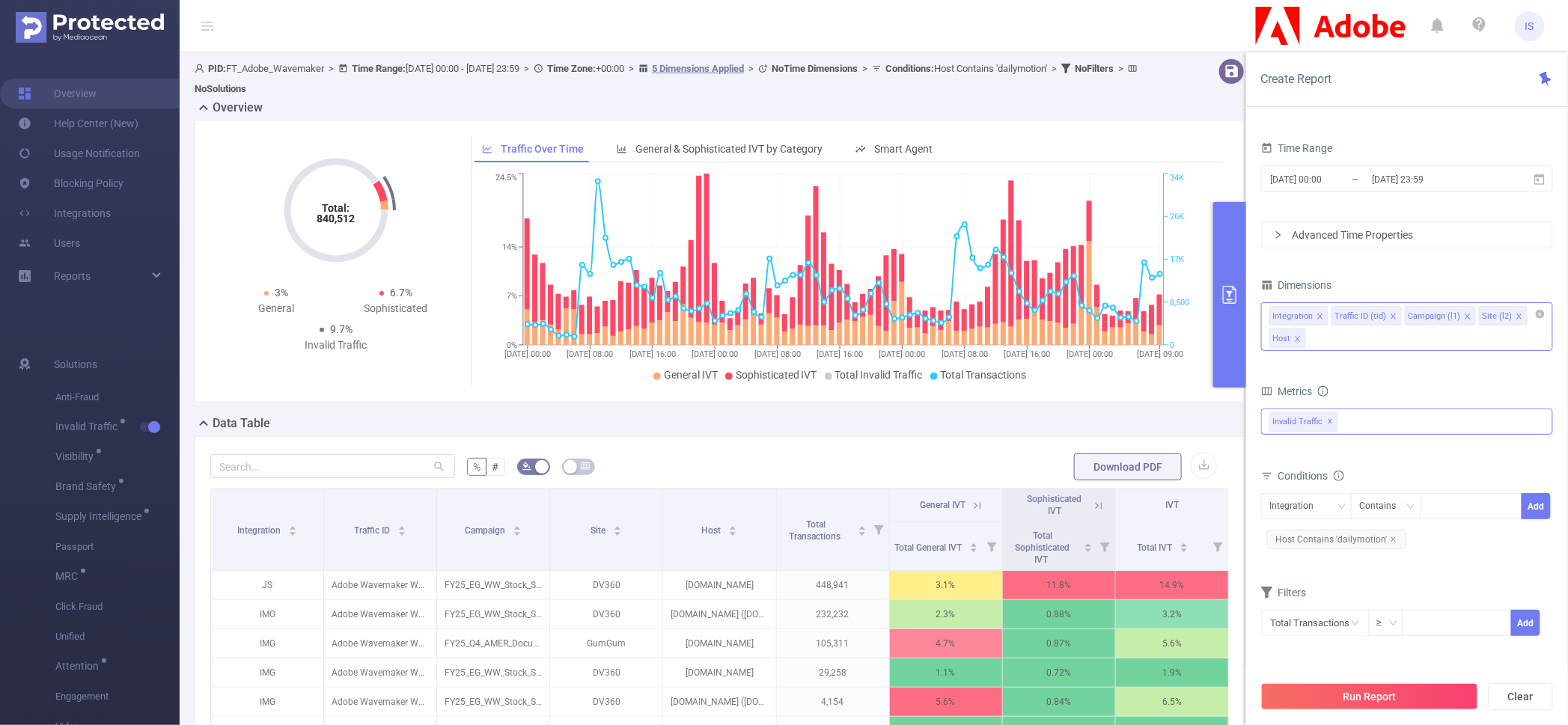
drag, startPoint x: 1473, startPoint y: 171, endPoint x: 1054, endPoint y: 147, distance: 419.7
click at [1054, 147] on section "PID: FT_Adobe_Wavemaker > Time Range: 2025-09-15 00:00 - 2025-09-18 23:59 > Tim…" at bounding box center [873, 524] width 1388 height 943
click at [1285, 179] on input "[DATE] 00:00" at bounding box center [1330, 179] width 121 height 21
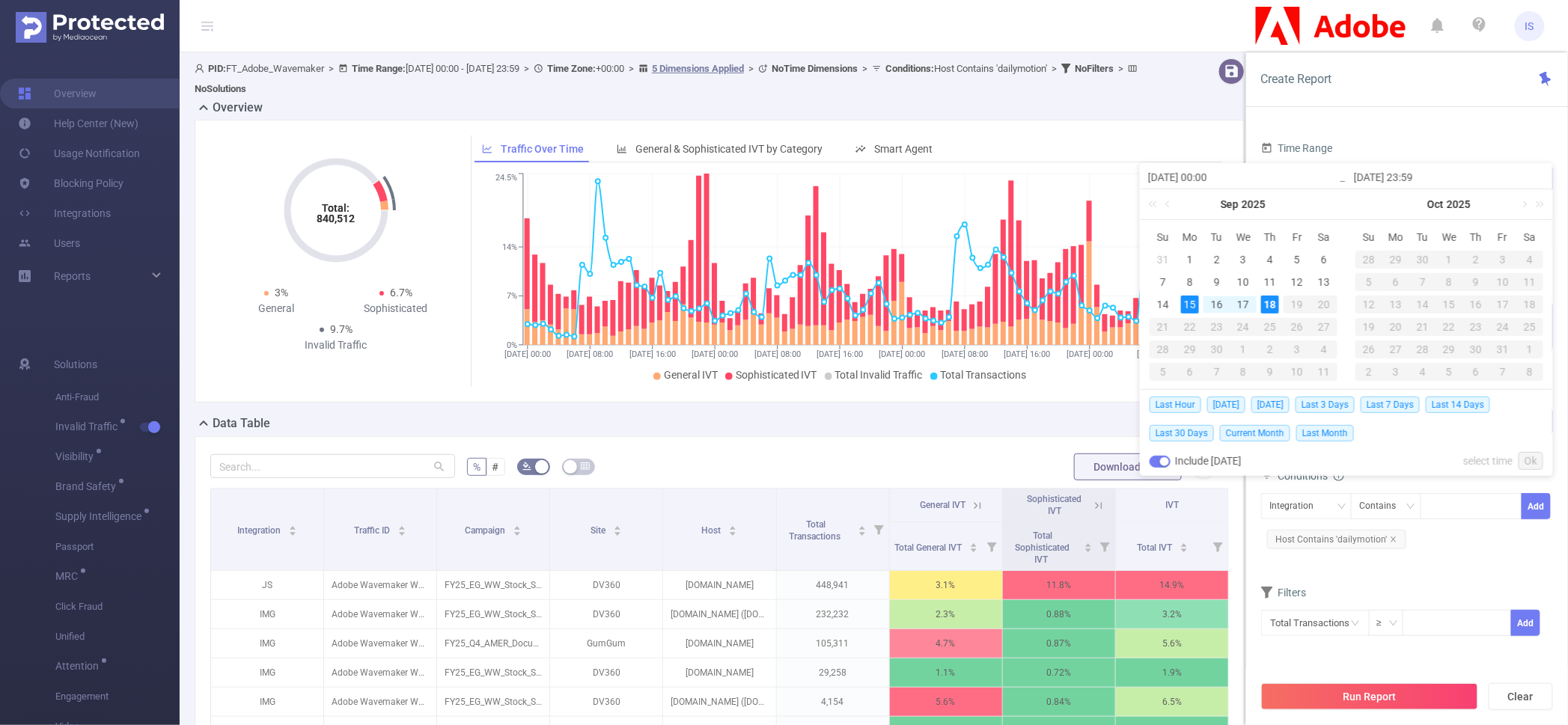
click at [1285, 179] on input "[DATE] 00:00" at bounding box center [1243, 177] width 191 height 18
click at [1368, 129] on div "PID 1000940 - FT_Adobe_Wavemaker 1000940 - FT_Adobe_Wavemaker Time Range 2025-0…" at bounding box center [1407, 433] width 322 height 635
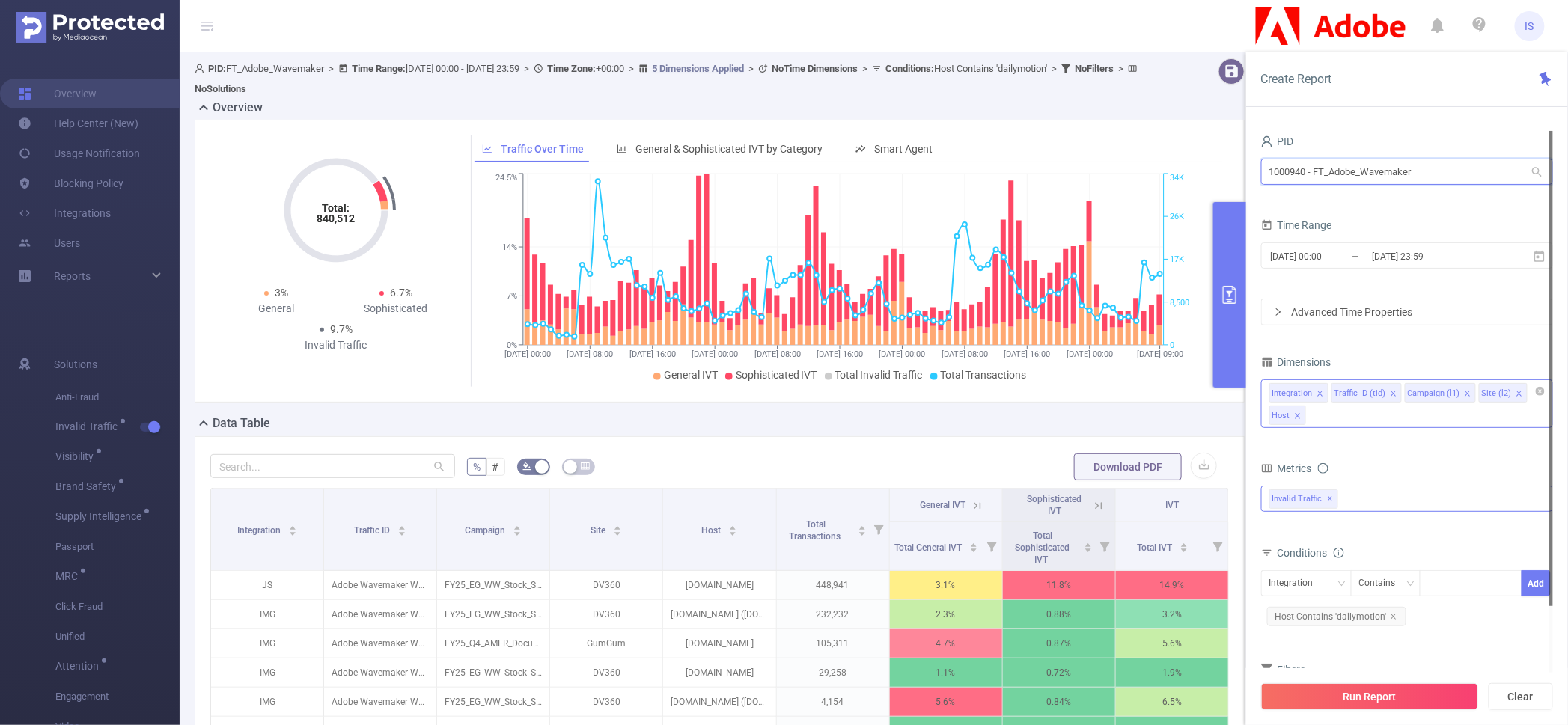
drag, startPoint x: 1424, startPoint y: 180, endPoint x: 1008, endPoint y: 114, distance: 421.2
click at [1008, 114] on section "PID: FT_Adobe_Wavemaker > Time Range: 2025-09-15 00:00 - 2025-09-18 23:59 > Tim…" at bounding box center [873, 524] width 1388 height 943
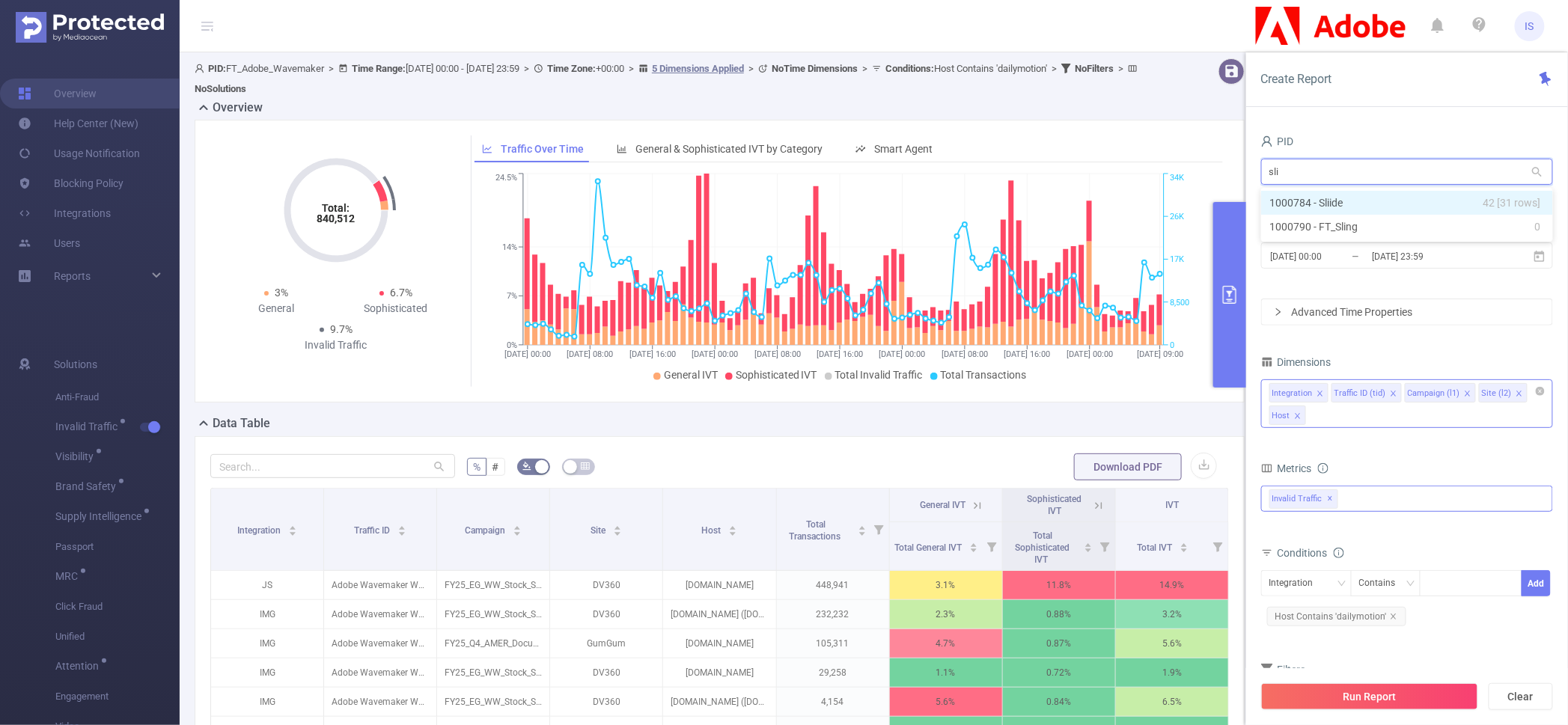
type input "sl"
click at [1352, 256] on input "[DATE] 00:00" at bounding box center [1330, 256] width 121 height 21
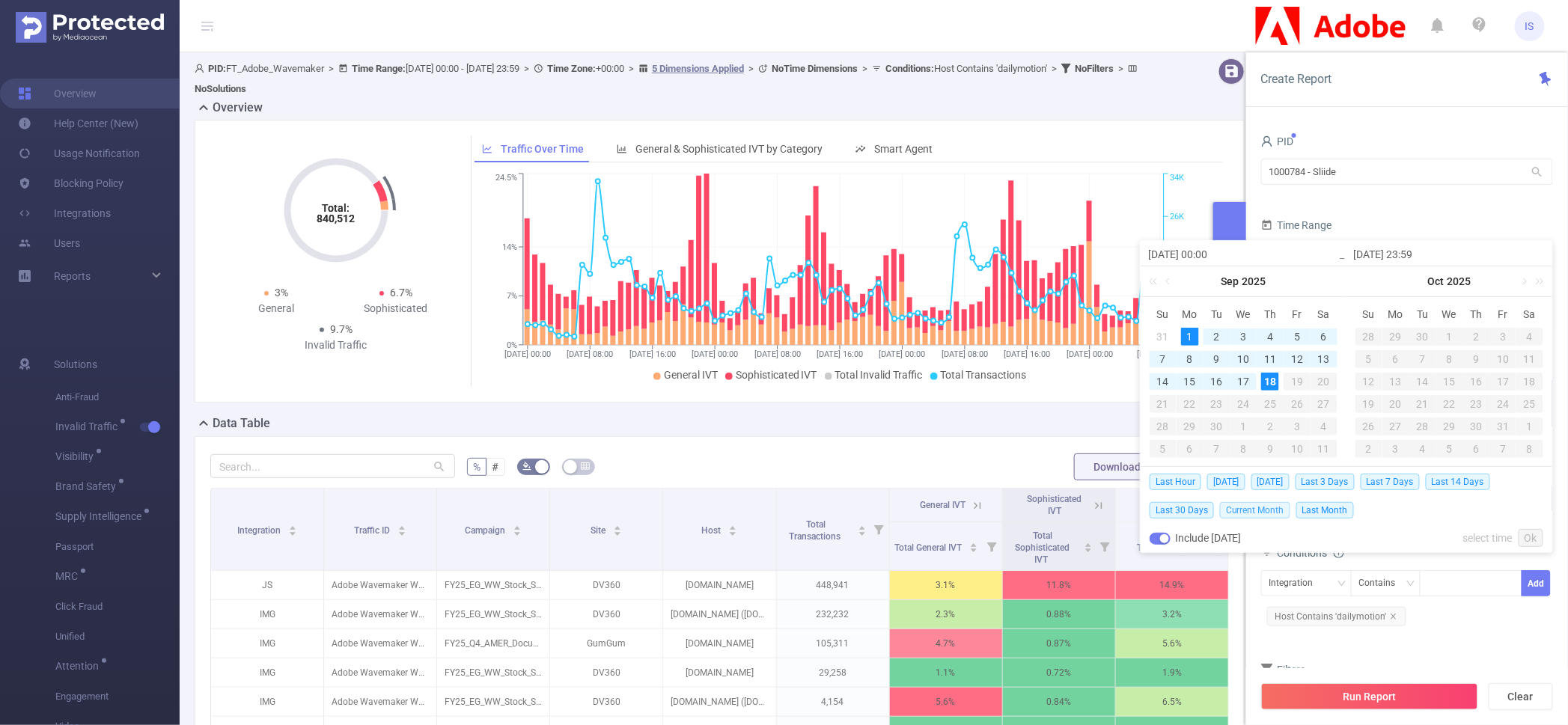
click at [1252, 512] on span "Current Month" at bounding box center [1255, 511] width 70 height 16
type input "2025-09-01 00:00"
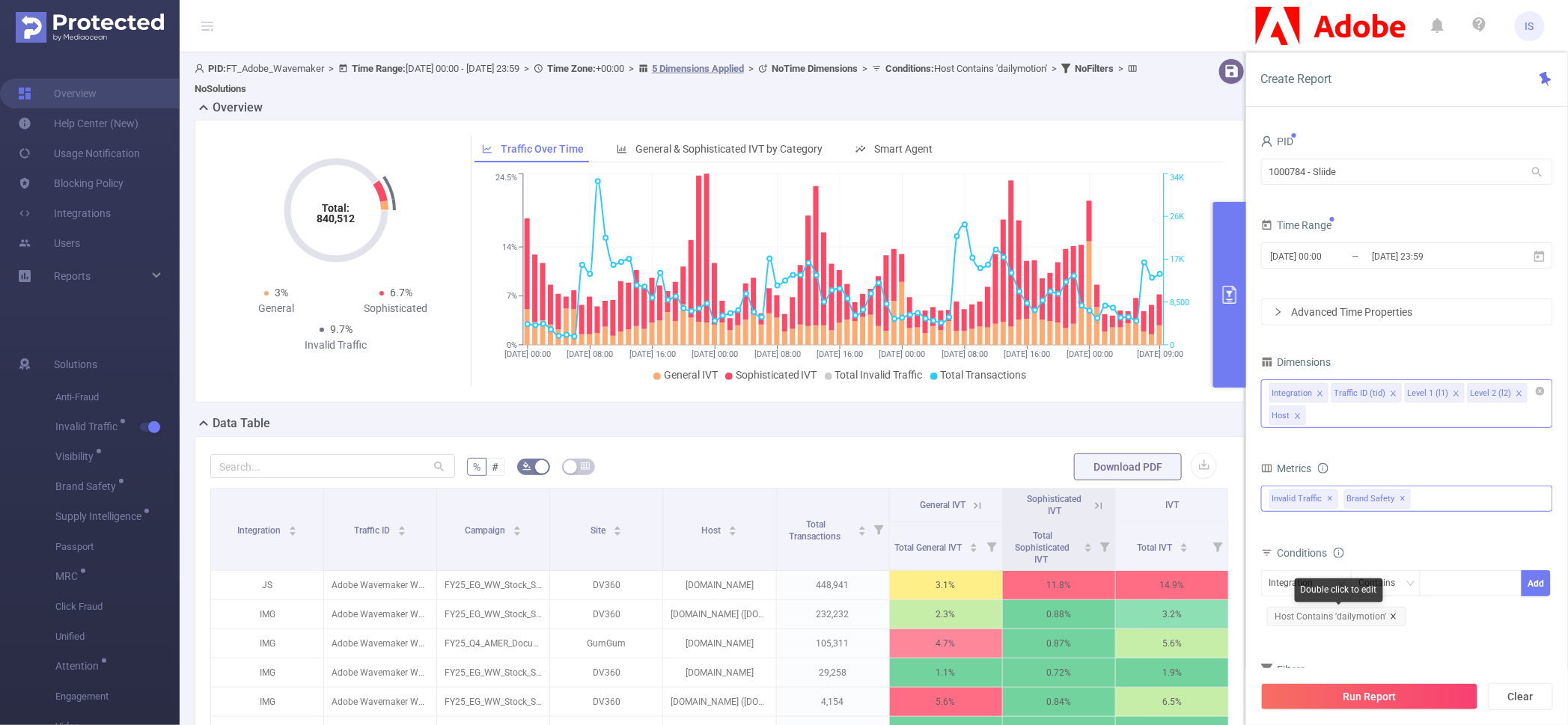
click at [1390, 617] on icon "icon: close" at bounding box center [1393, 616] width 7 height 7
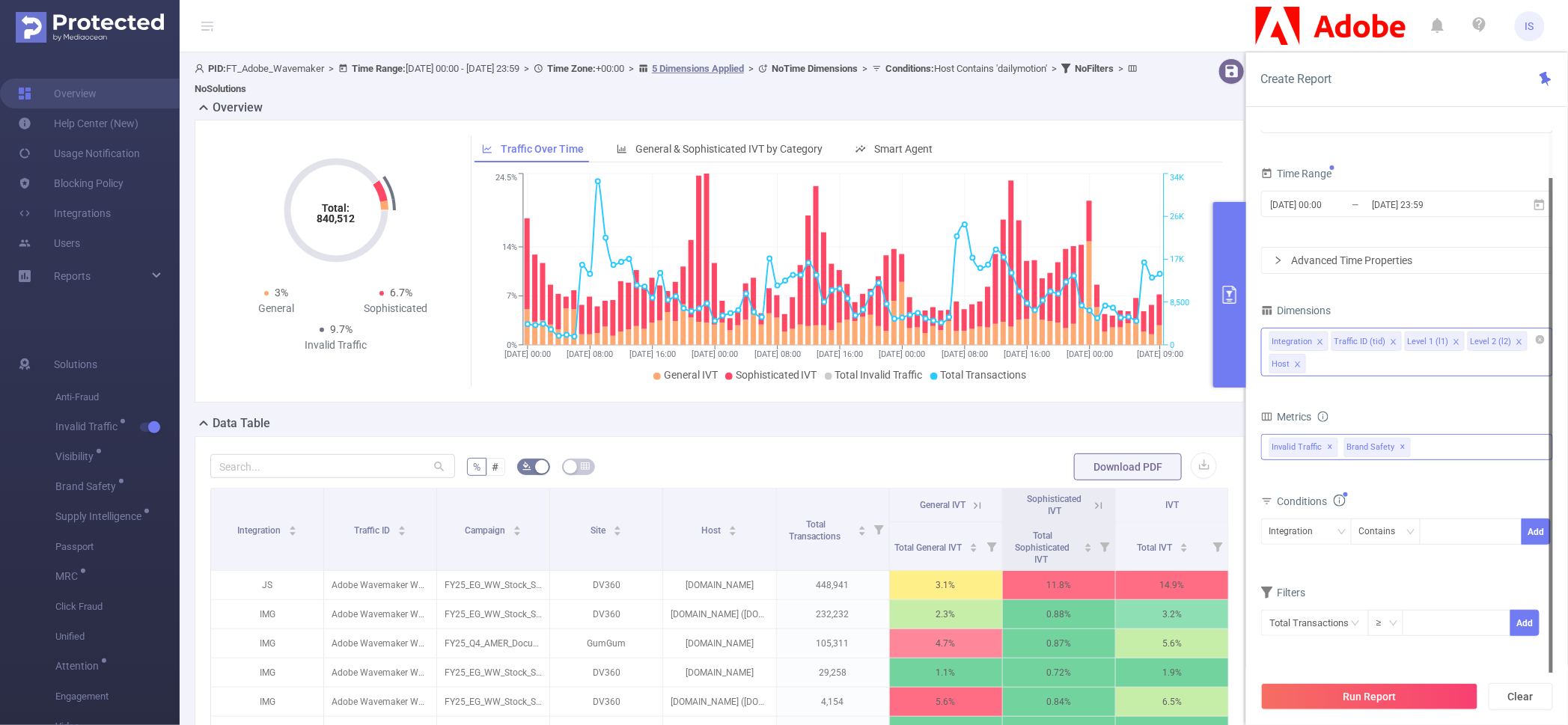
click at [1403, 445] on span "Brand Safety ✕" at bounding box center [1377, 447] width 67 height 20
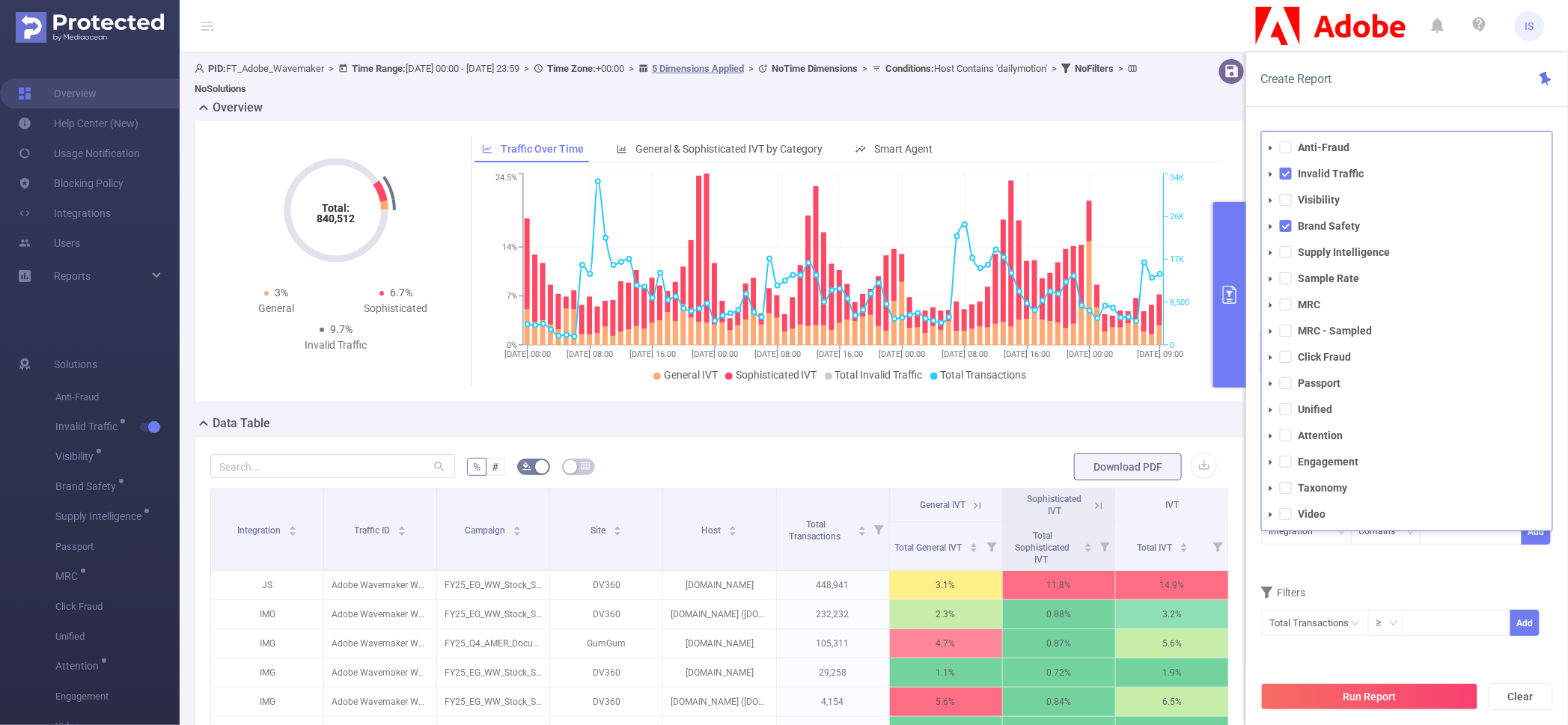
click at [1364, 559] on div "Conditions Integration Contains Add" at bounding box center [1407, 527] width 292 height 73
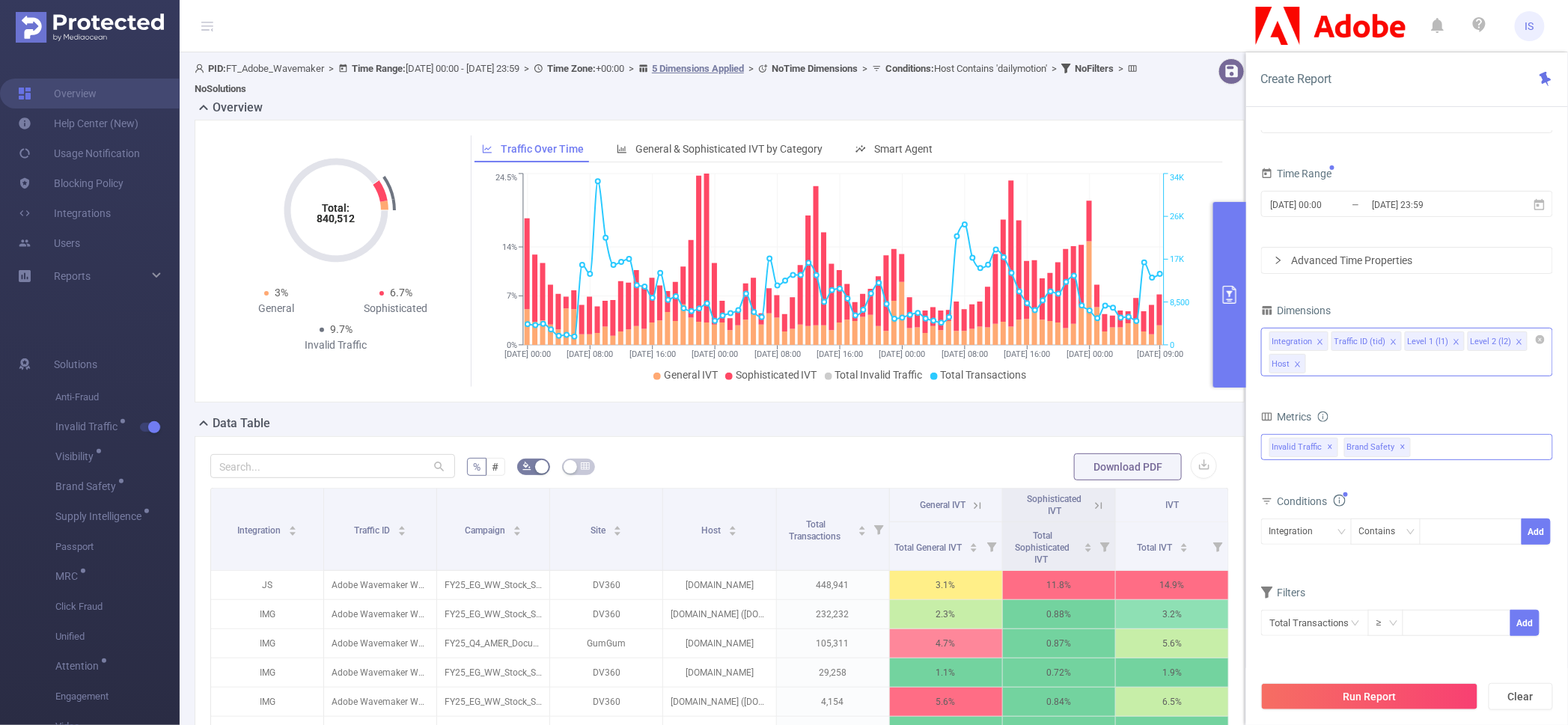
click at [1402, 442] on span "✕" at bounding box center [1403, 447] width 6 height 18
click at [1362, 702] on button "Run Report" at bounding box center [1369, 696] width 217 height 27
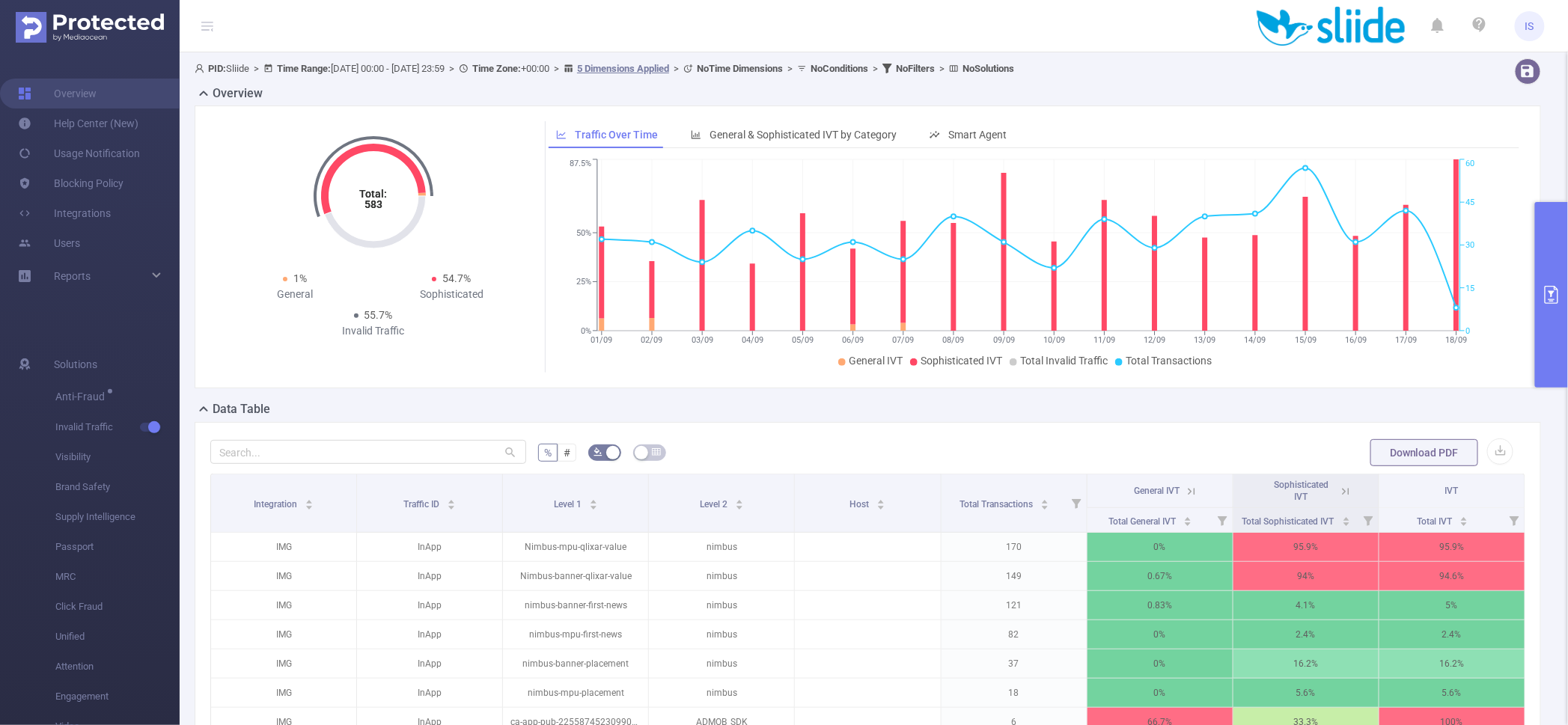
click at [1339, 493] on icon at bounding box center [1346, 492] width 13 height 13
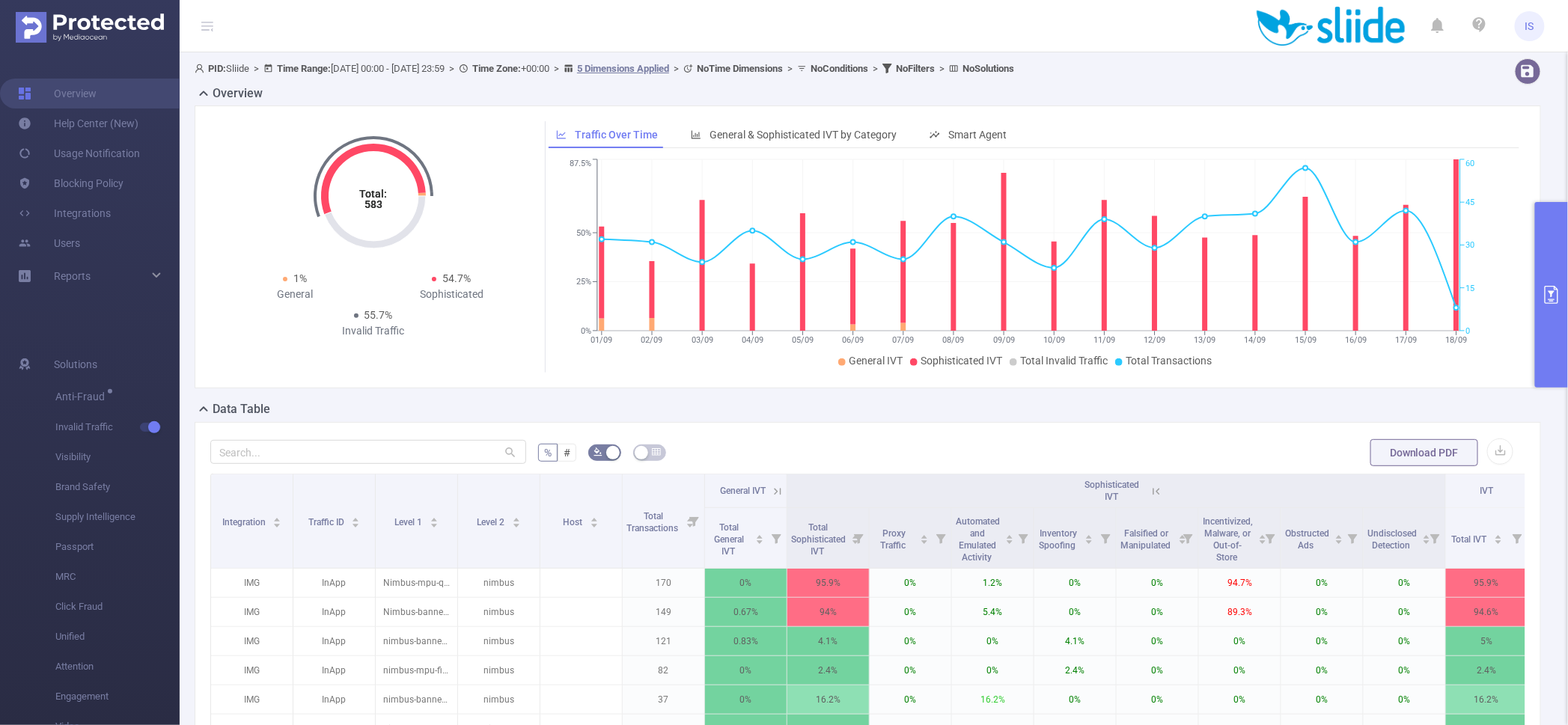
click at [1556, 325] on button "primary" at bounding box center [1552, 294] width 33 height 185
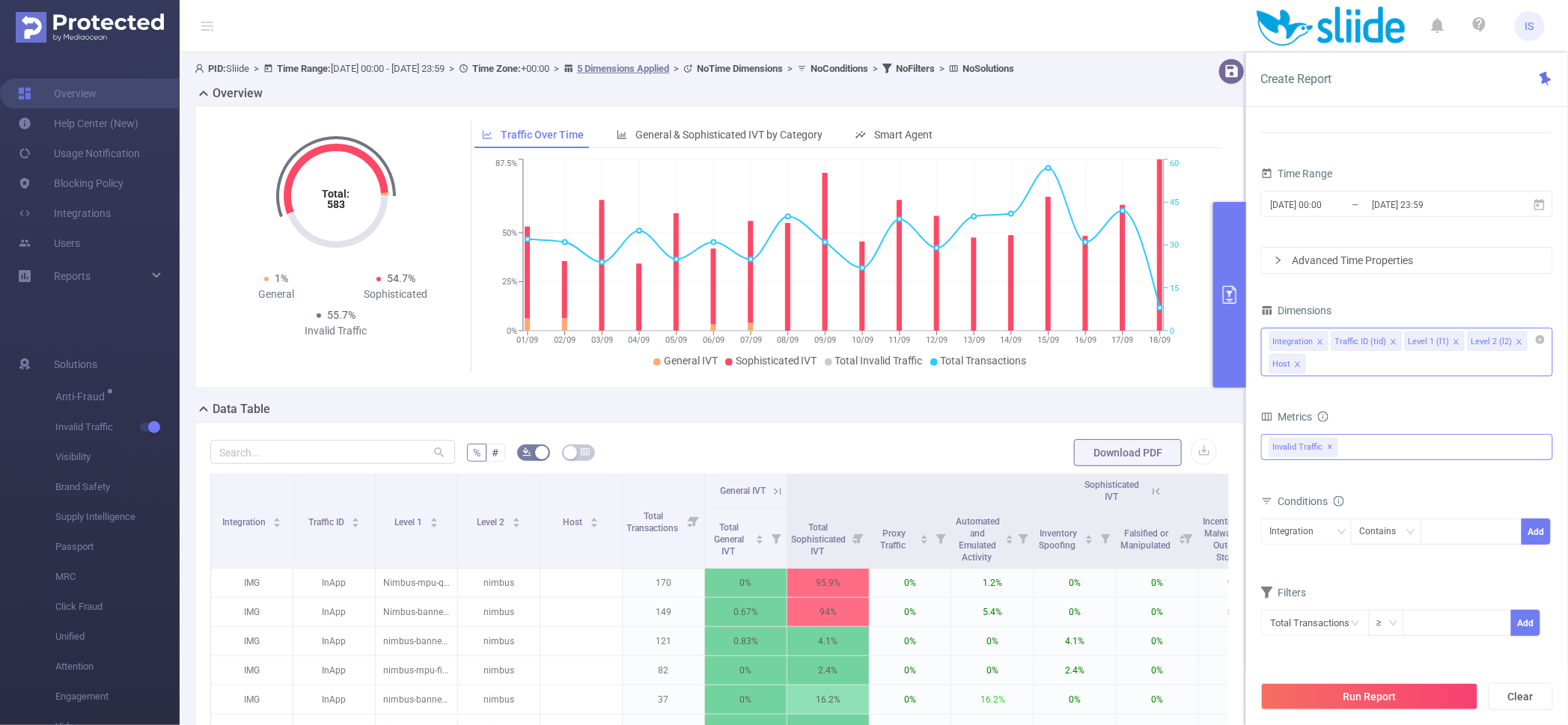
click at [1373, 370] on div "Integration Traffic ID (tid) Level 1 (l1) Level 2 (l2) Host" at bounding box center [1407, 352] width 292 height 49
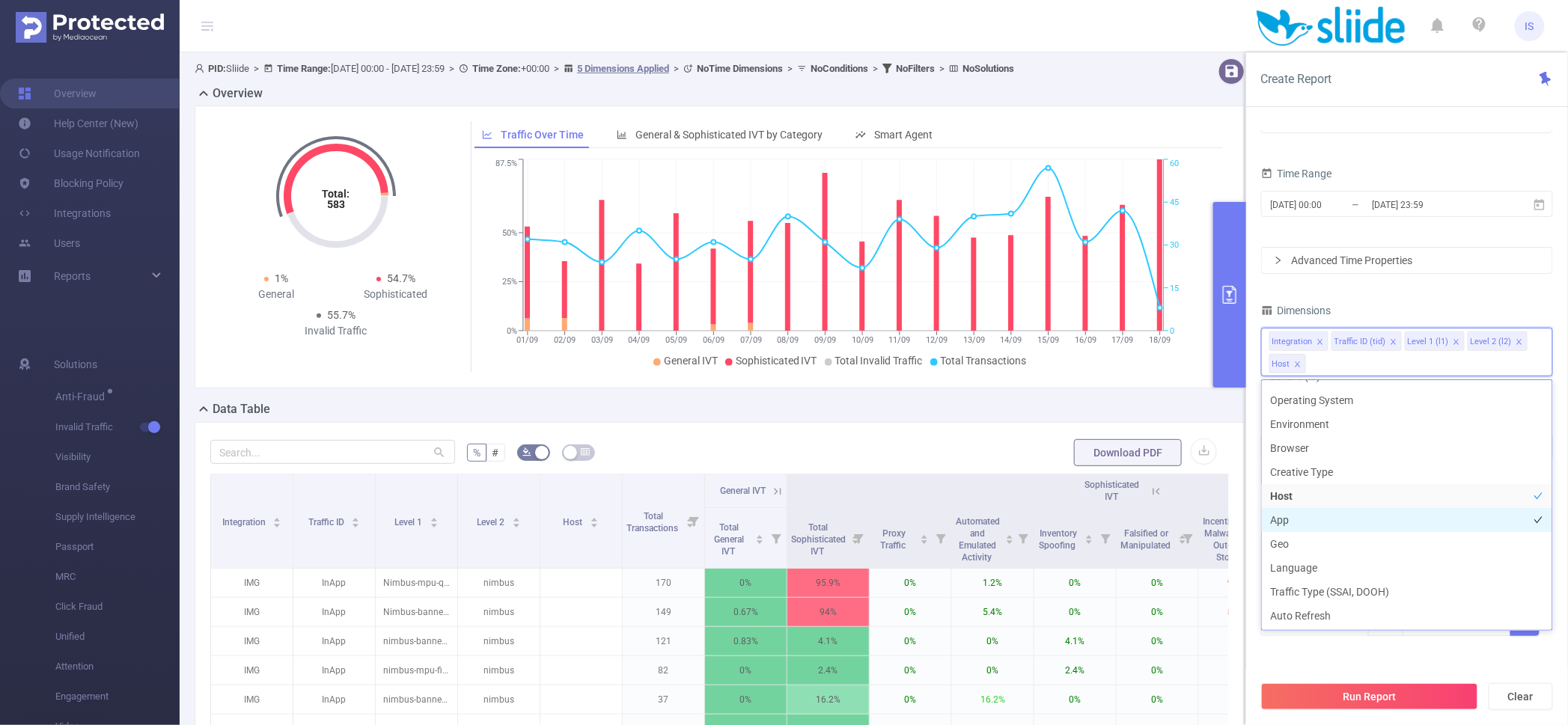
click at [1308, 520] on li "App" at bounding box center [1407, 520] width 290 height 24
click at [1397, 690] on button "Run Report" at bounding box center [1369, 696] width 217 height 27
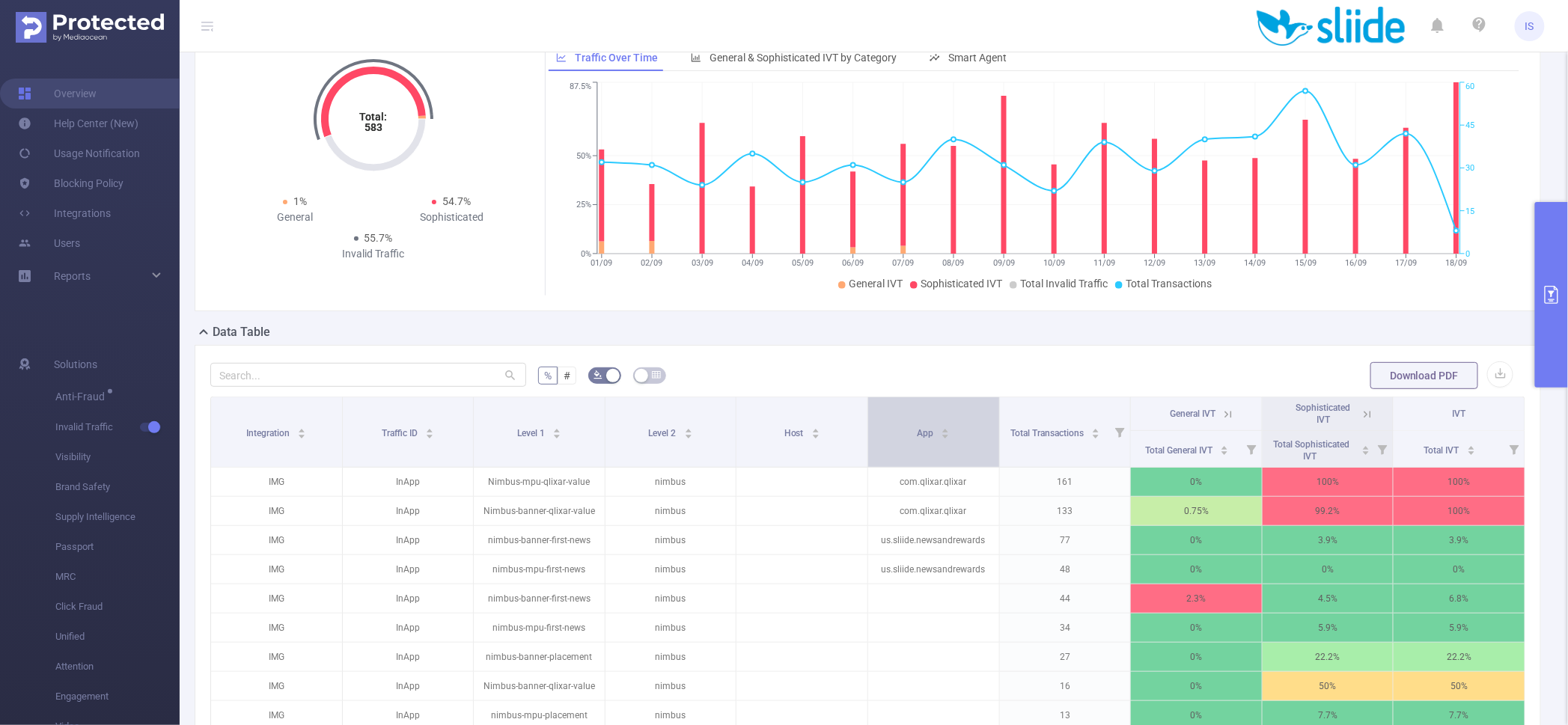
scroll to position [186, 0]
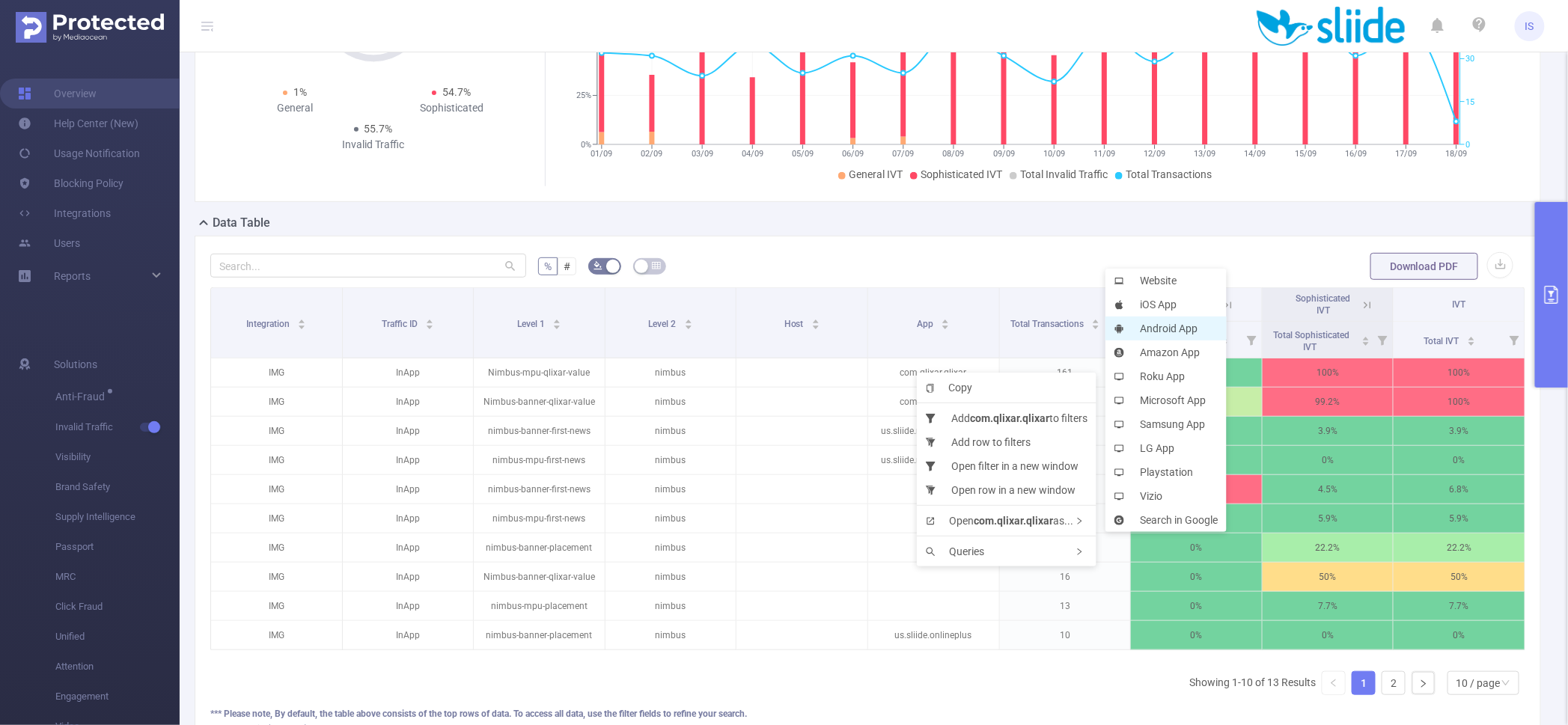
click at [1164, 321] on li "Android App" at bounding box center [1166, 328] width 121 height 24
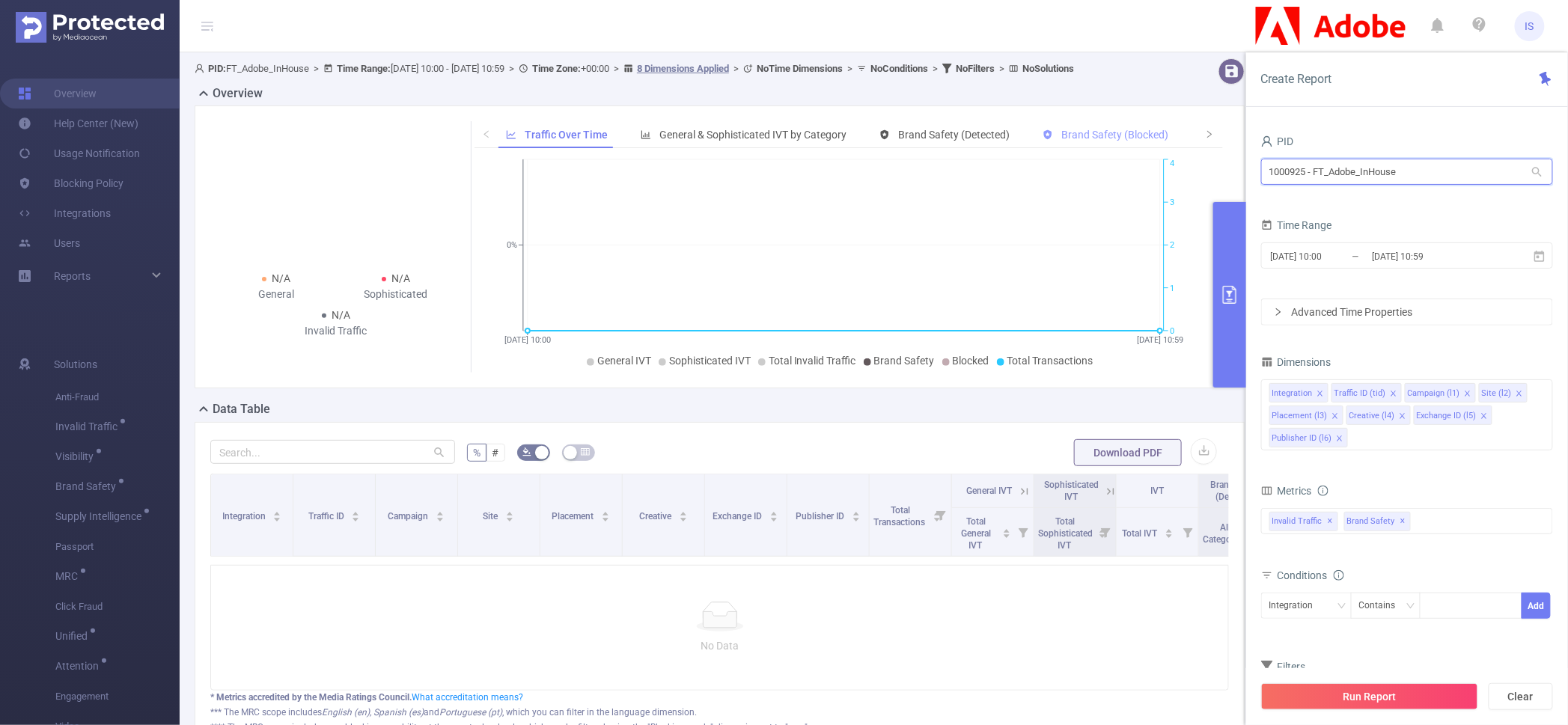
drag, startPoint x: 1416, startPoint y: 175, endPoint x: 1167, endPoint y: 150, distance: 250.3
click at [1167, 150] on section "PID: FT_Adobe_InHouse > Time Range: [DATE] 10:00 - [DATE] 10:59 > Time Zone: +0…" at bounding box center [873, 432] width 1388 height 759
click at [1336, 437] on icon "icon: close" at bounding box center [1339, 438] width 7 height 7
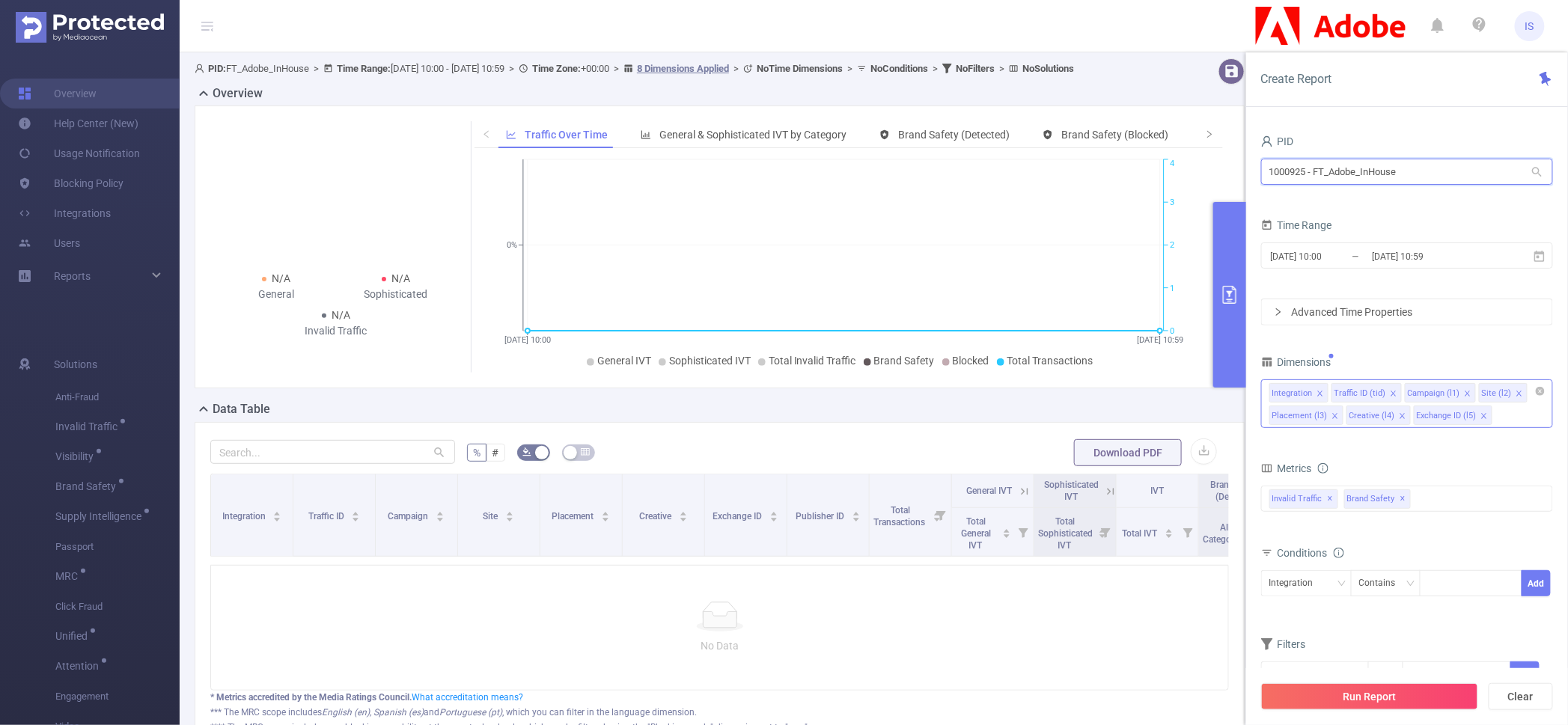
click at [1334, 415] on icon "icon: close" at bounding box center [1335, 415] width 5 height 5
click at [1326, 415] on icon "icon: close" at bounding box center [1325, 416] width 7 height 7
click at [1326, 415] on div "Exchange ID (l5)" at bounding box center [1302, 416] width 60 height 20
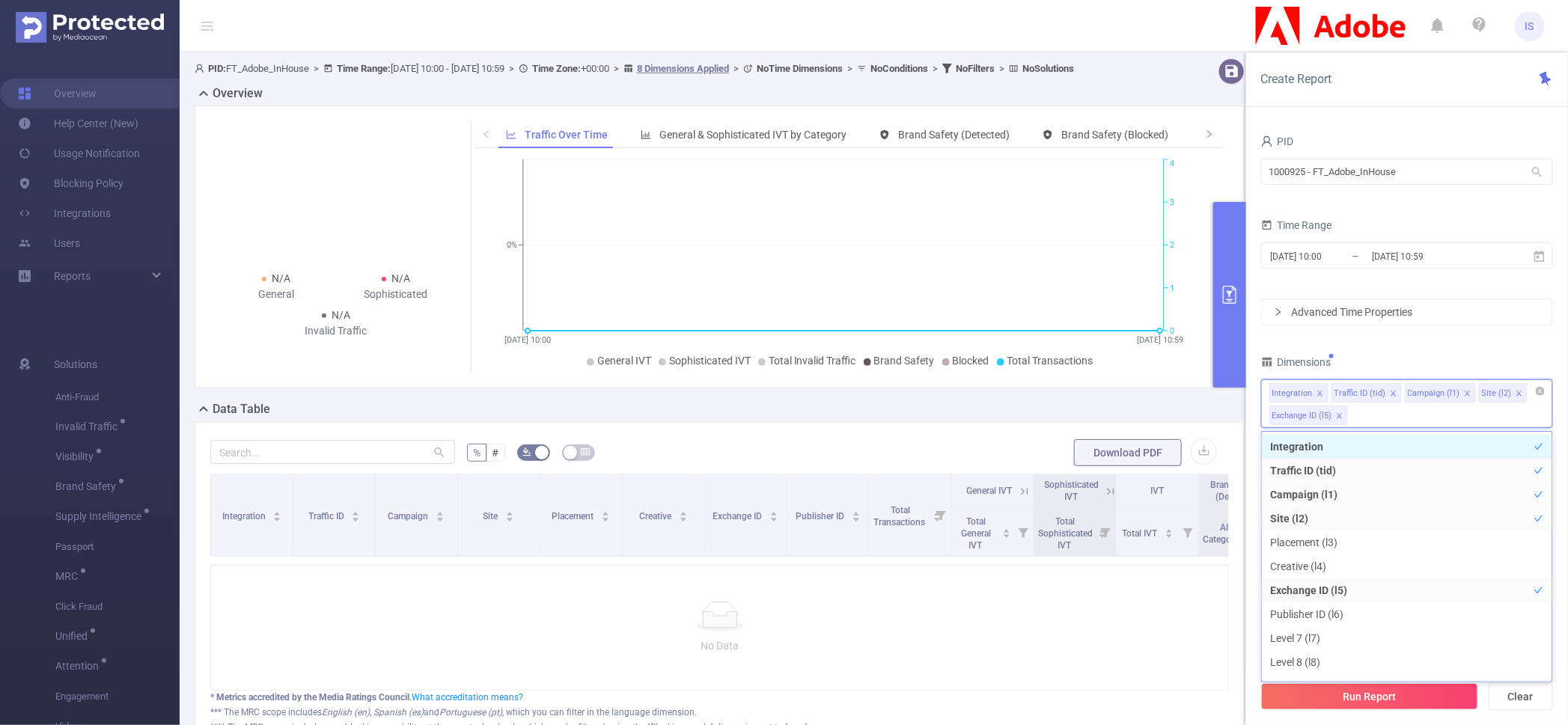
click at [1338, 414] on icon "icon: close" at bounding box center [1339, 416] width 7 height 7
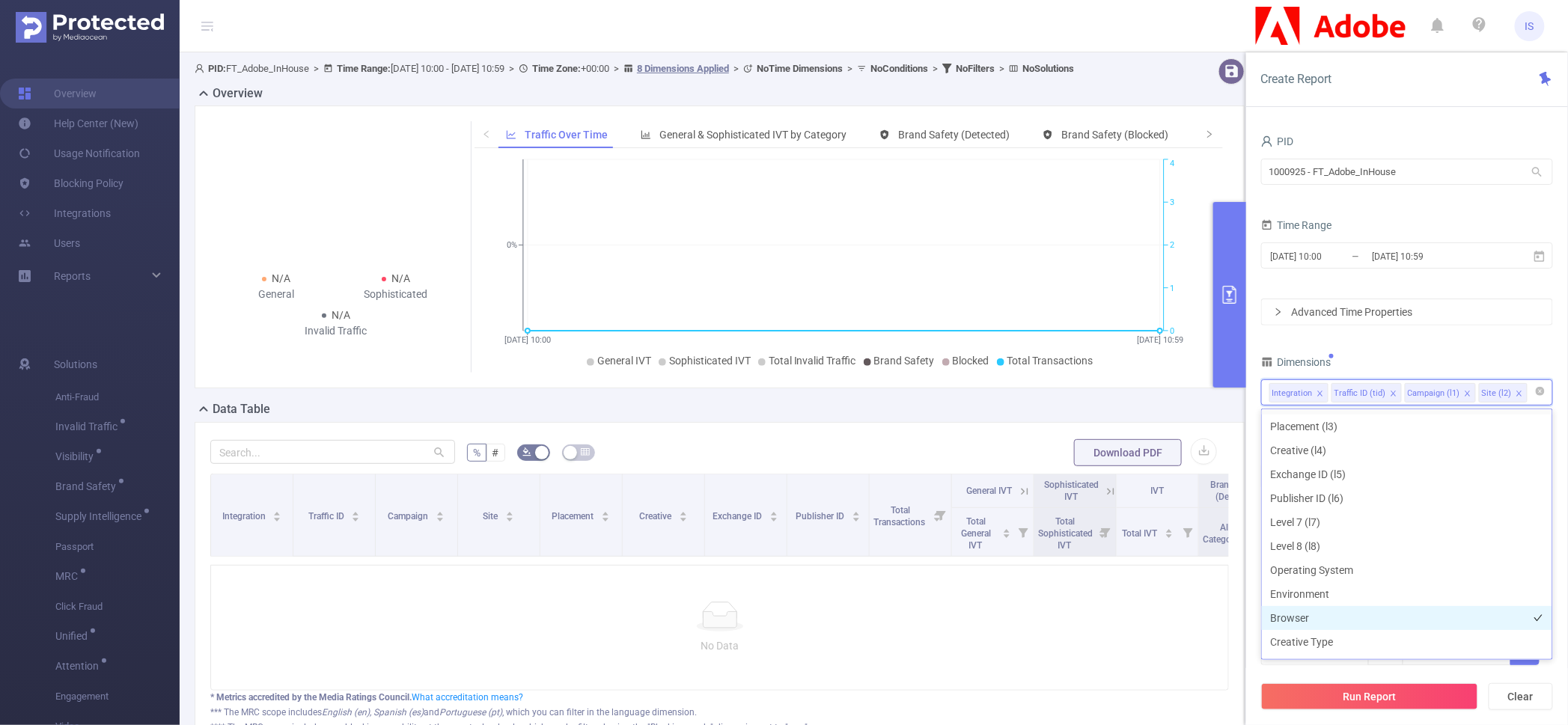
scroll to position [186, 0]
click at [1299, 578] on li "Host" at bounding box center [1407, 573] width 290 height 24
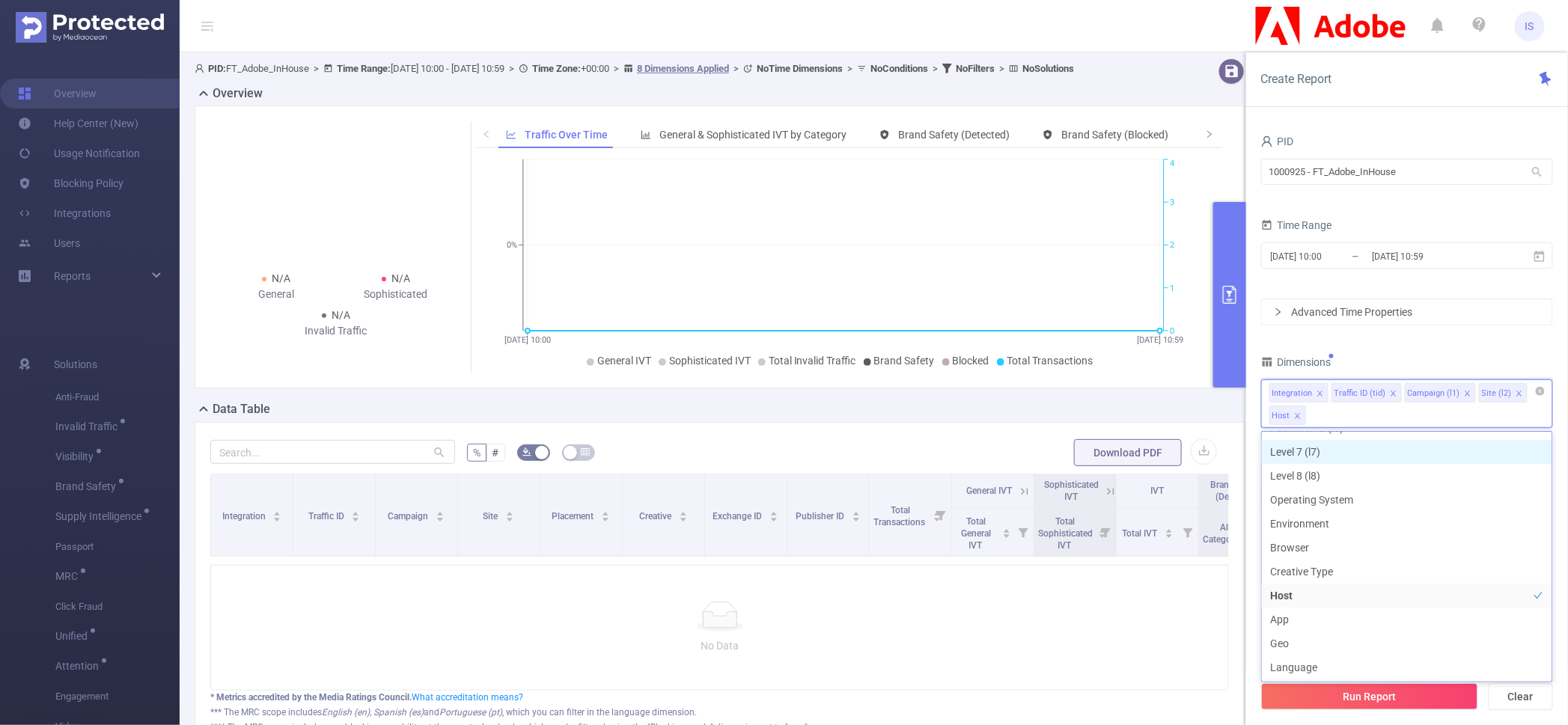
scroll to position [171, 0]
click at [1407, 353] on div "Dimensions" at bounding box center [1407, 364] width 292 height 25
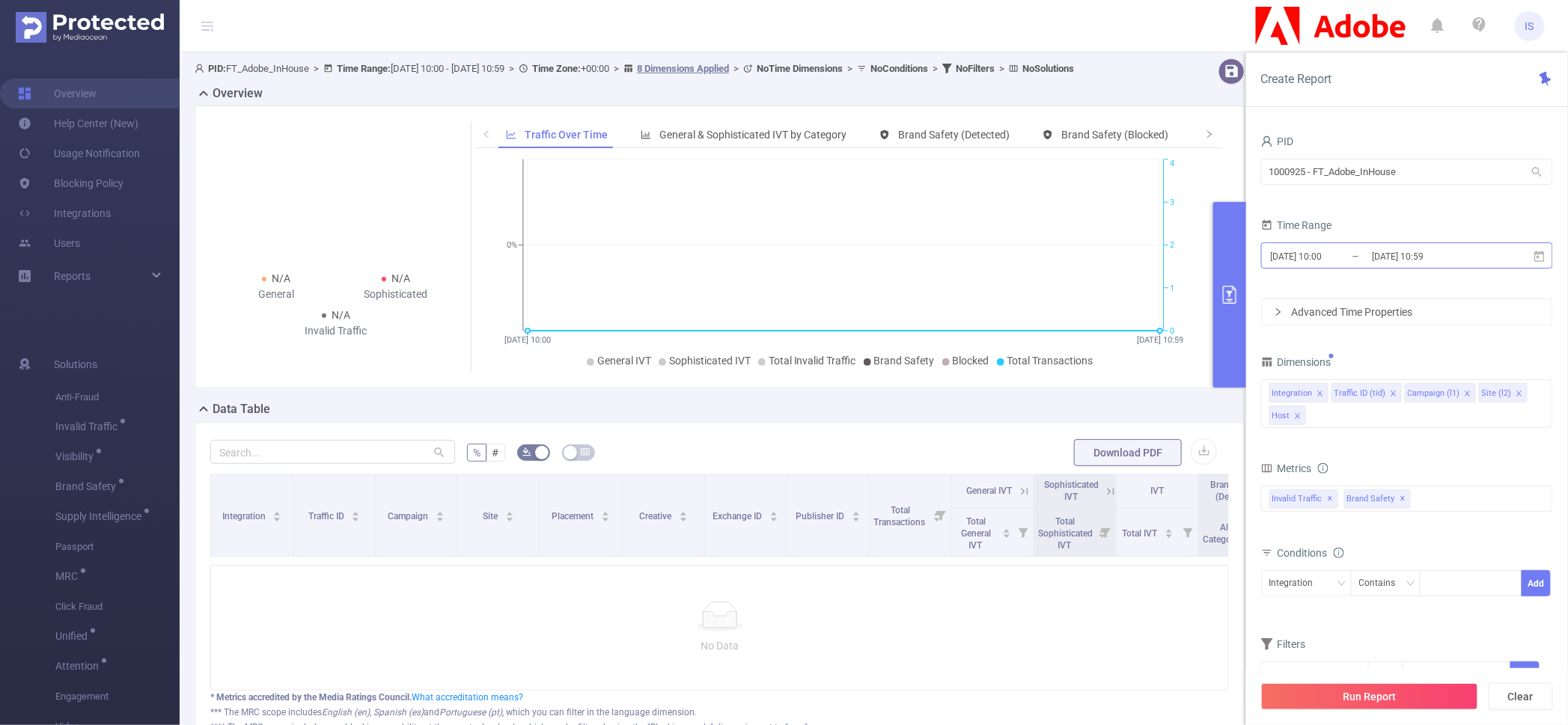
click at [1359, 249] on input "[DATE] 10:00" at bounding box center [1330, 256] width 121 height 21
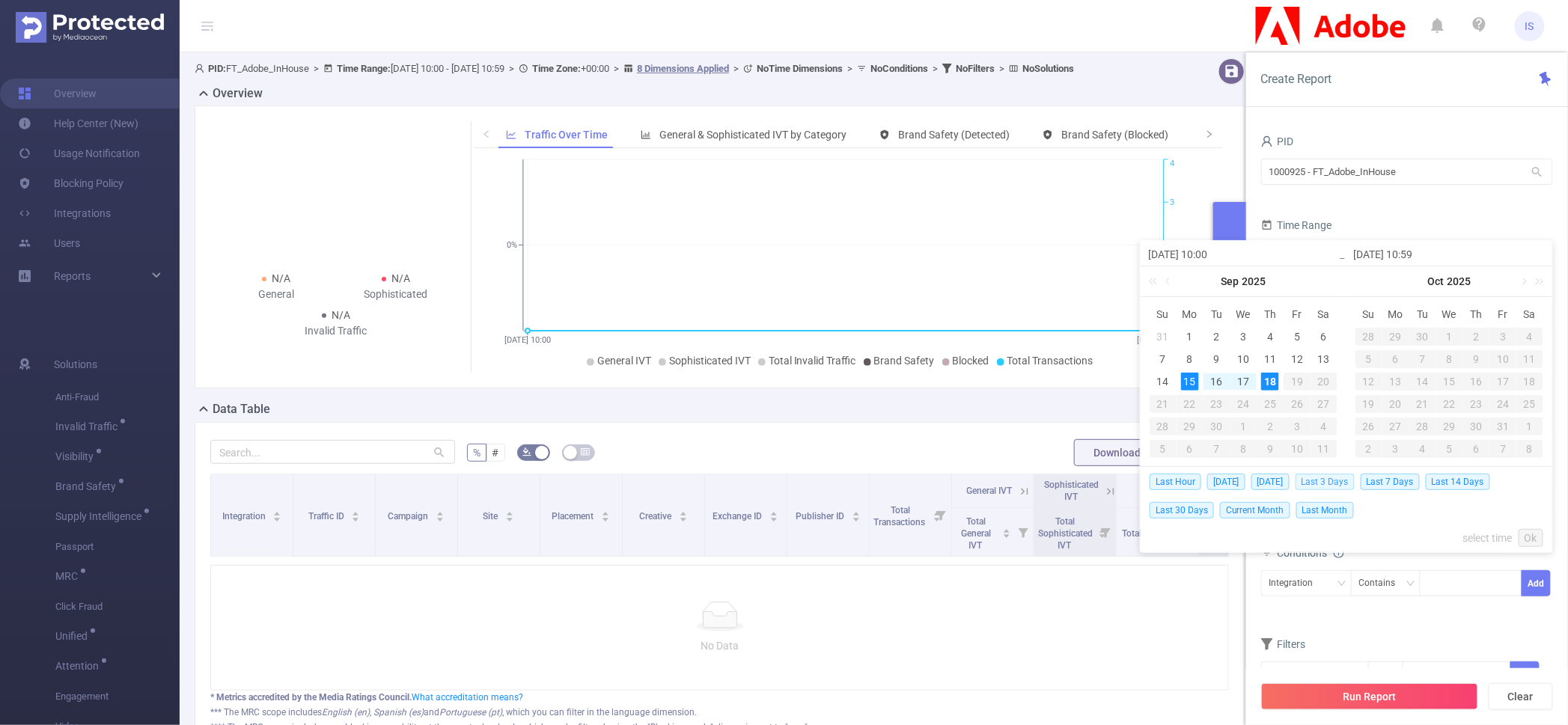
click at [1339, 476] on span "Last 3 Days" at bounding box center [1325, 482] width 59 height 16
type input "[DATE] 00:00"
type input "[DATE] 23:59"
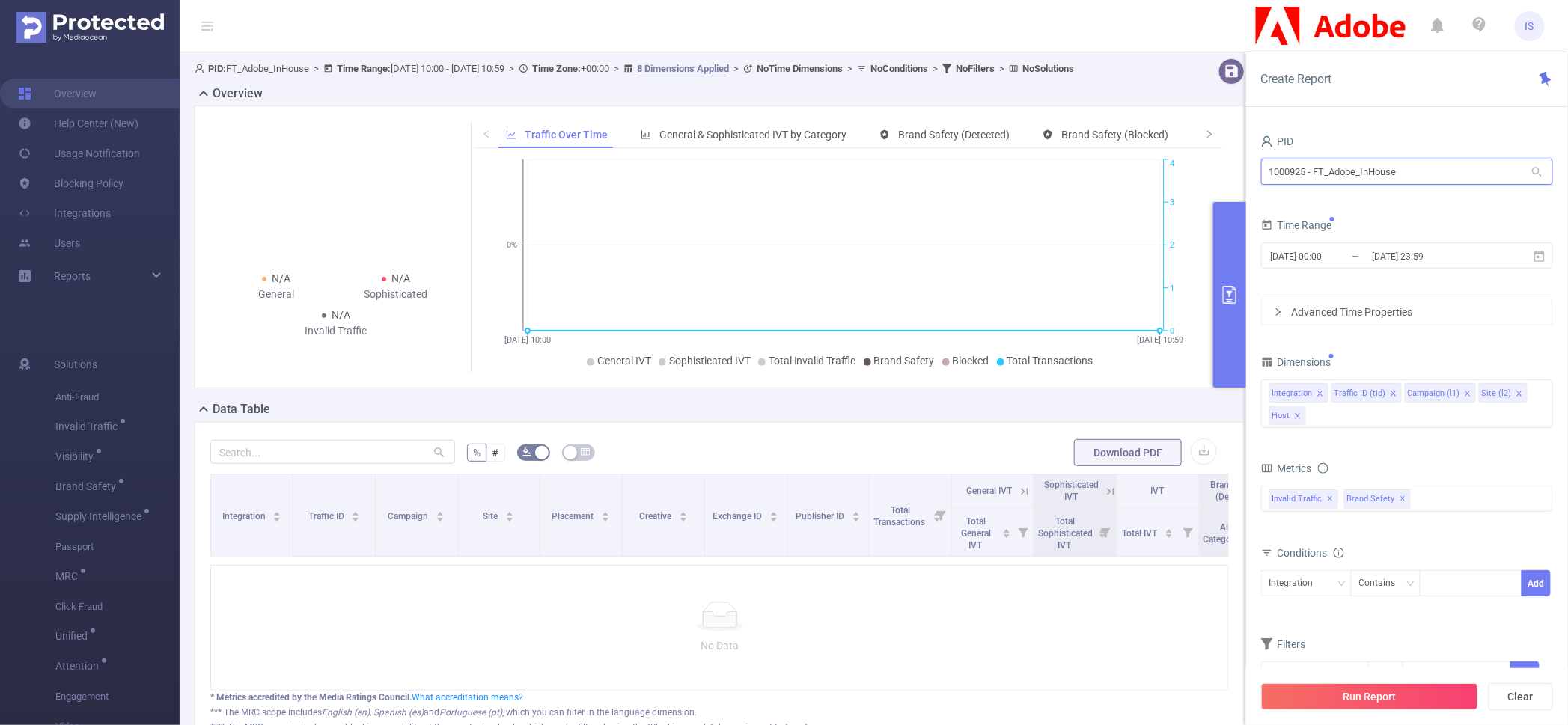
drag, startPoint x: 1434, startPoint y: 166, endPoint x: 1228, endPoint y: 167, distance: 206.0
click at [1228, 167] on section "PID: FT_Adobe_InHouse > Time Range: [DATE] 10:00 - [DATE] 10:59 > Time Zone: +0…" at bounding box center [873, 432] width 1388 height 759
type input "1000925 - FT_Adobe_InHouse"
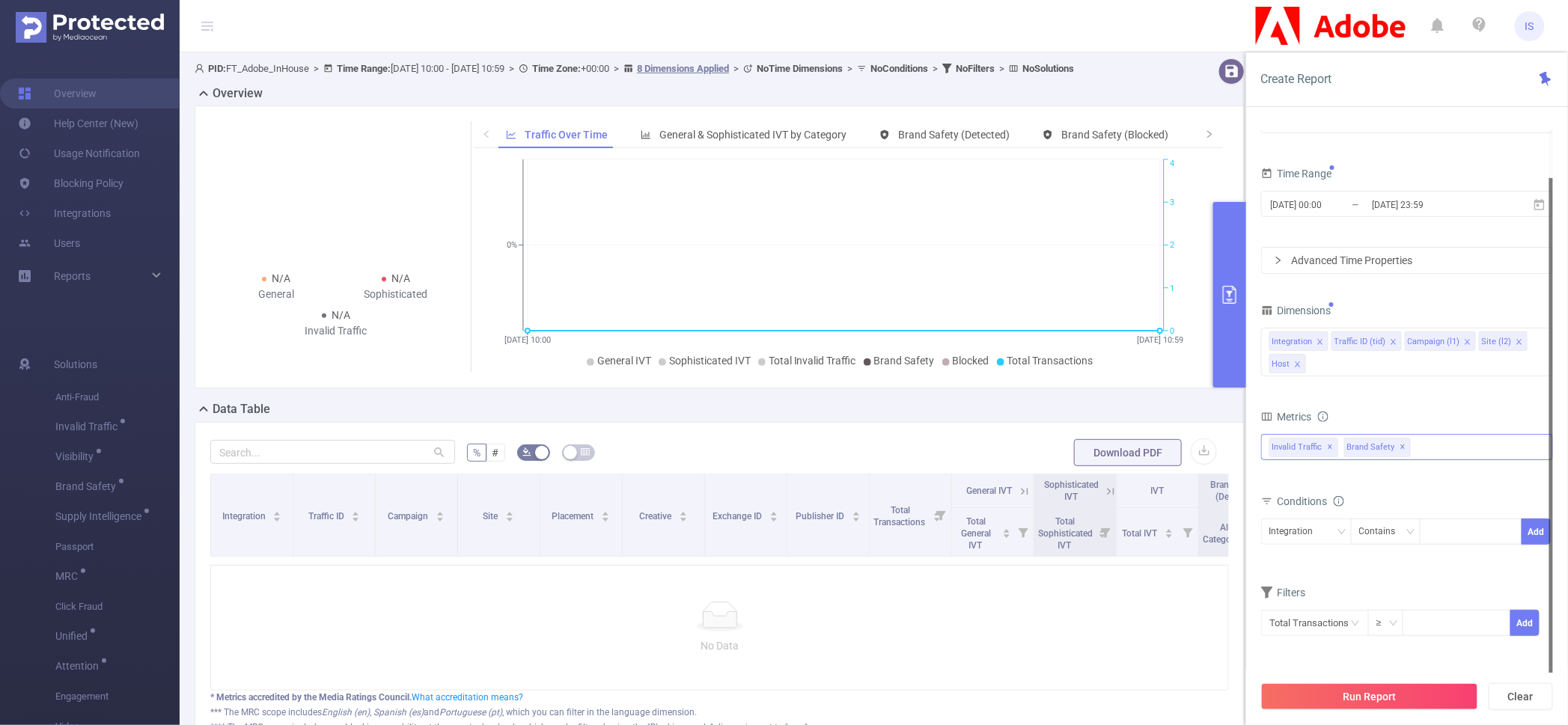
click at [1402, 447] on span "✕" at bounding box center [1403, 447] width 6 height 18
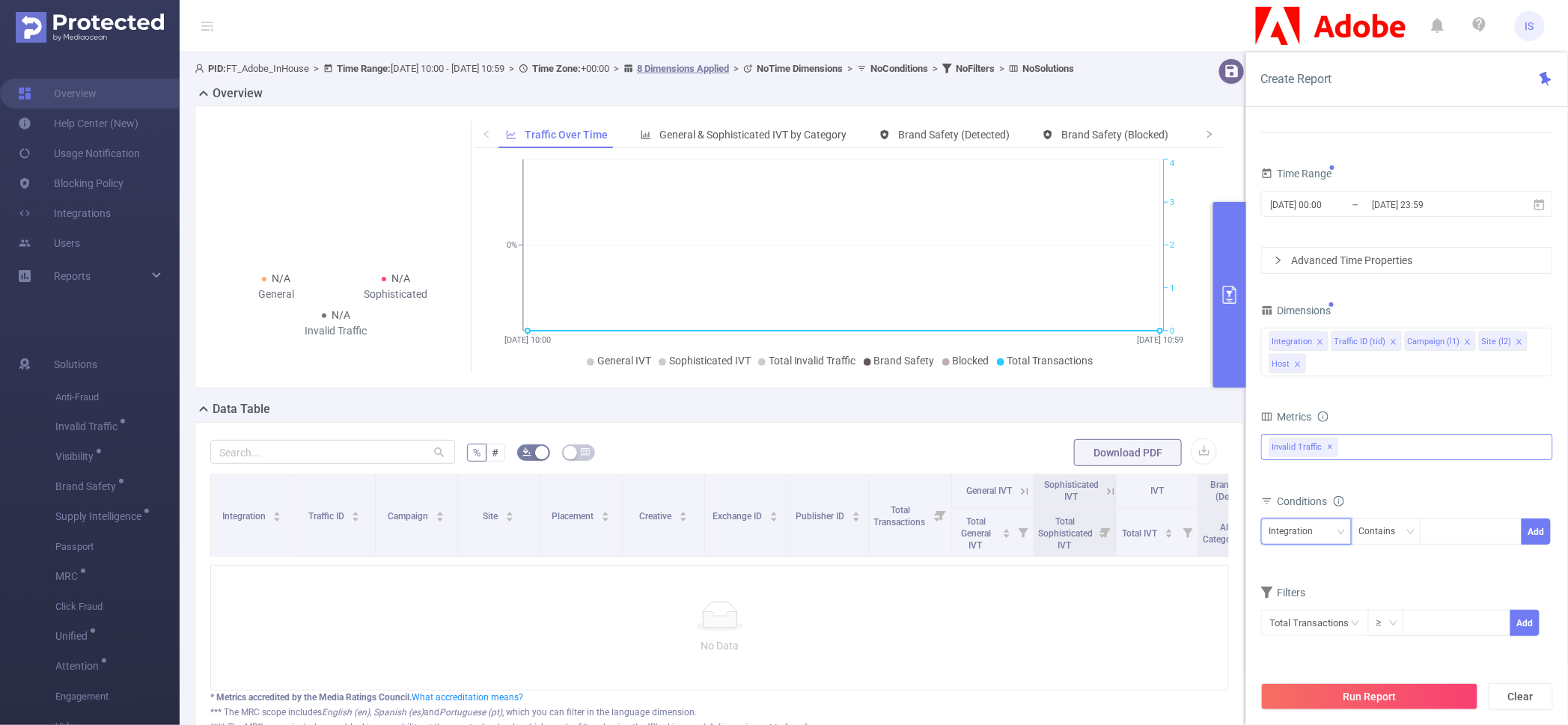
click at [1308, 539] on div "Integration" at bounding box center [1297, 531] width 54 height 25
click at [1306, 655] on li "Host" at bounding box center [1307, 657] width 91 height 24
click at [1449, 532] on div at bounding box center [1471, 531] width 86 height 25
type input "dailymotion"
click at [1452, 563] on li "dailymotion" at bounding box center [1472, 563] width 102 height 24
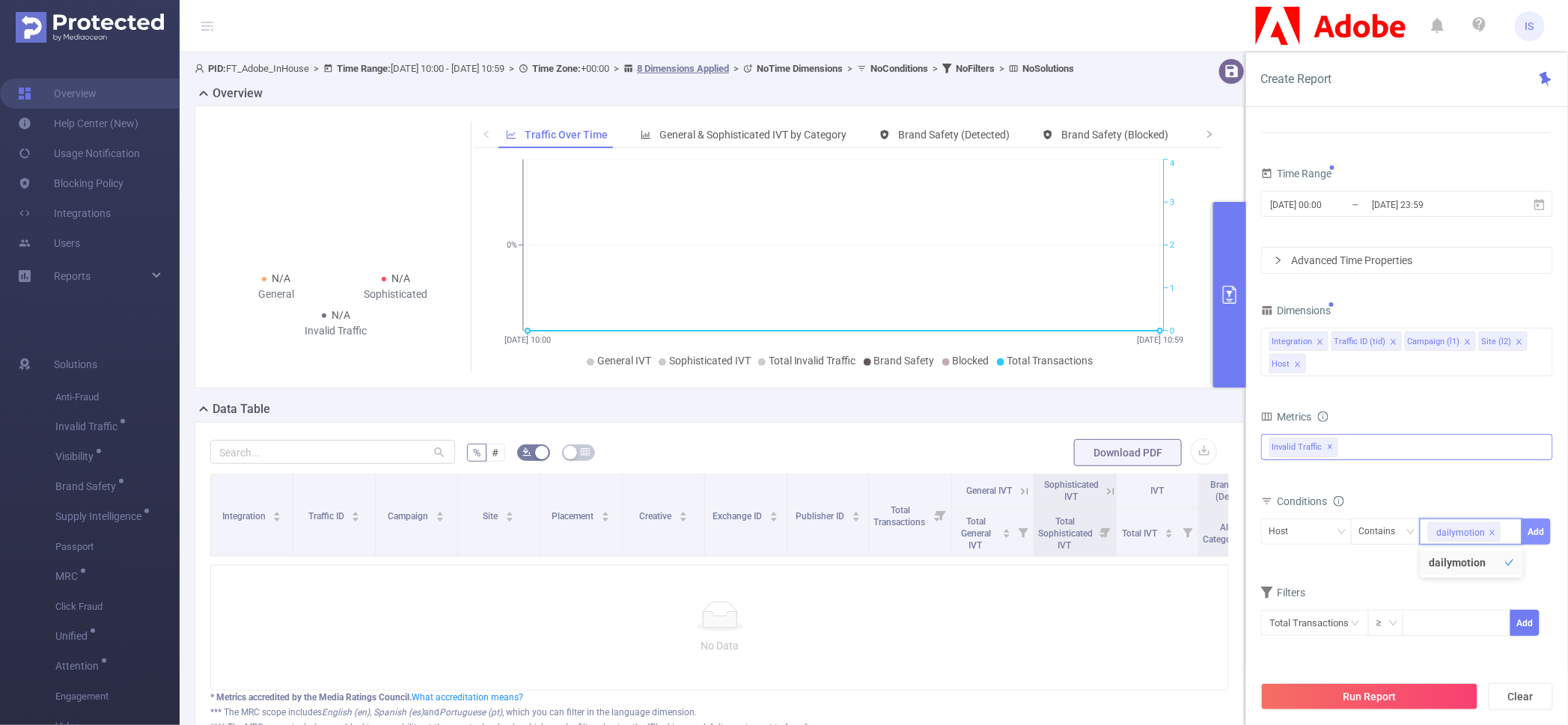
click at [1533, 535] on button "Add" at bounding box center [1536, 531] width 29 height 26
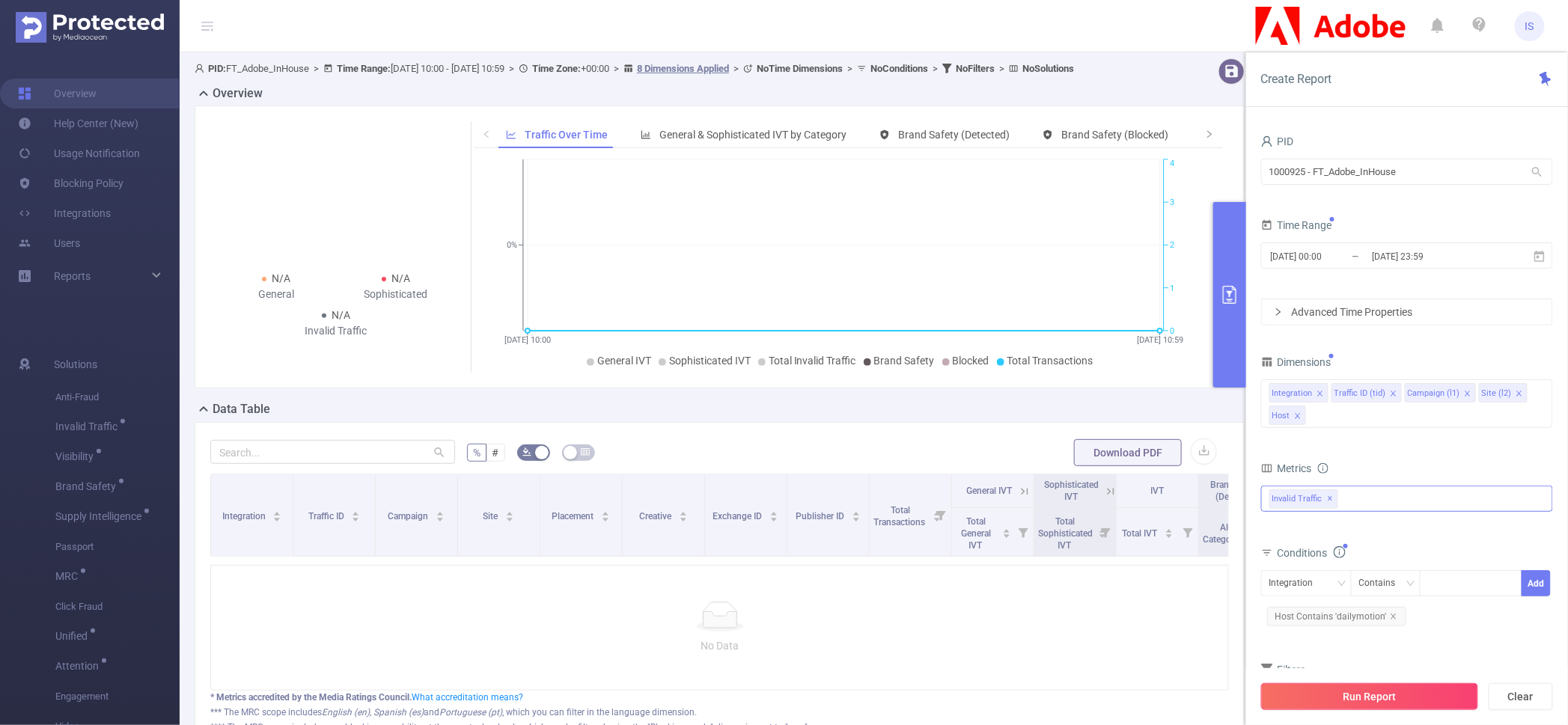
click at [1355, 690] on button "Run Report" at bounding box center [1369, 696] width 217 height 27
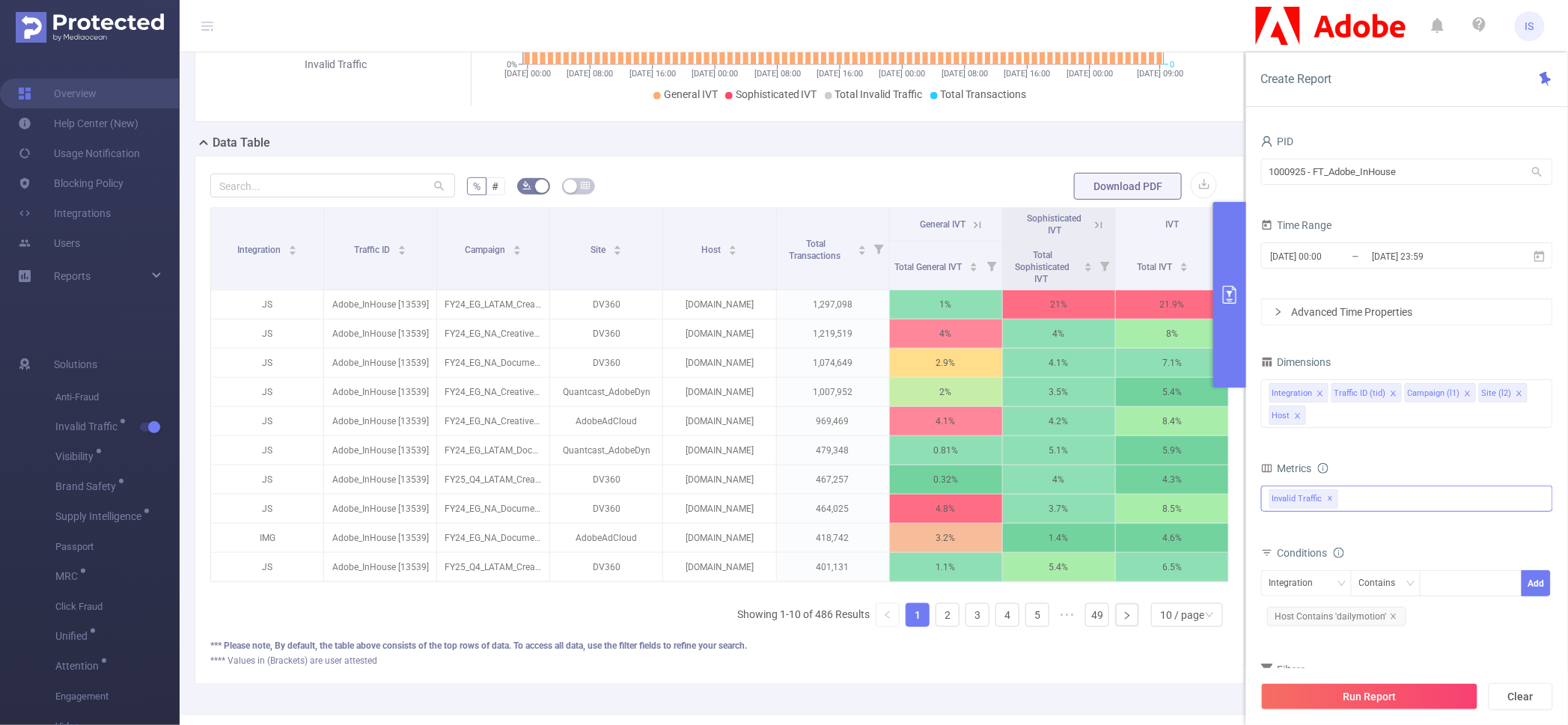
scroll to position [347, 0]
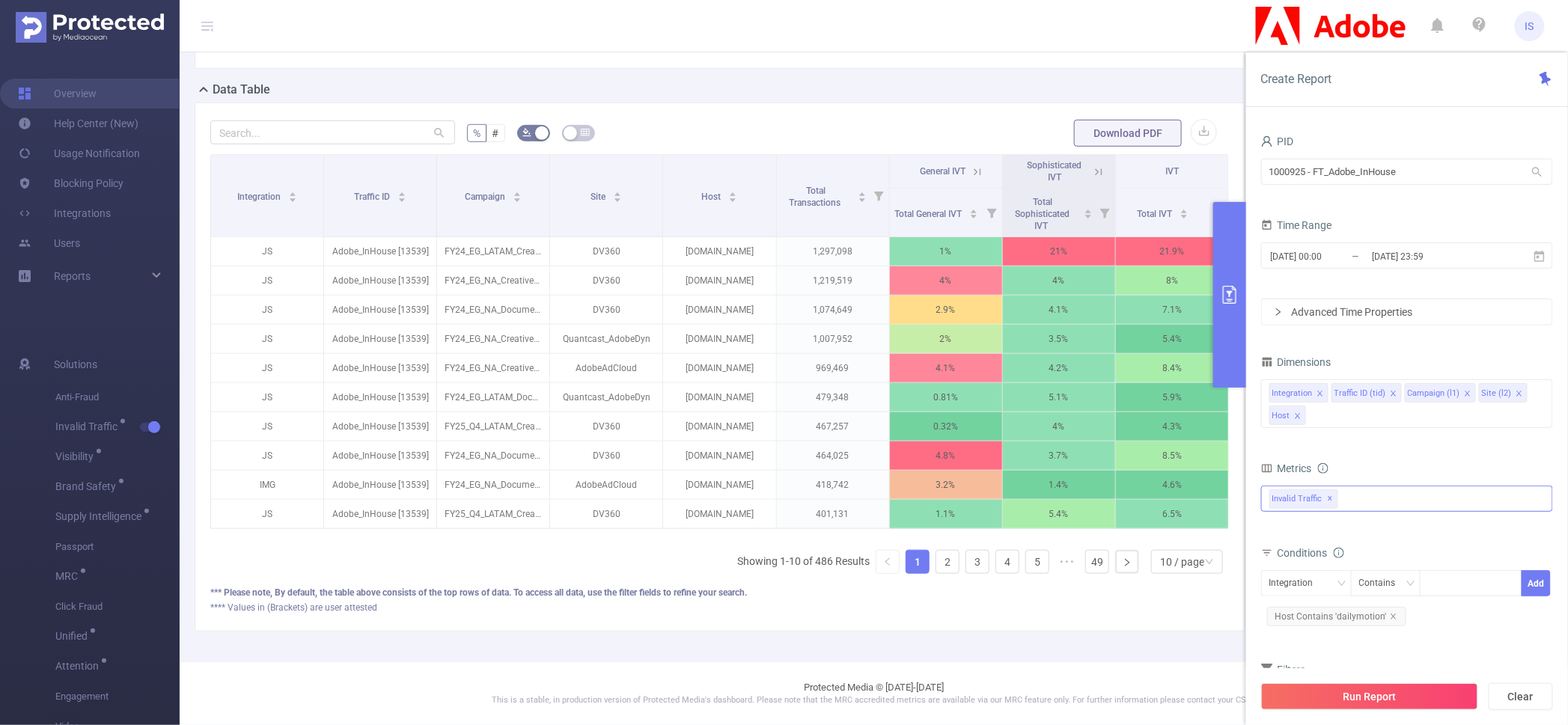
click at [1092, 166] on icon at bounding box center [1098, 172] width 13 height 13
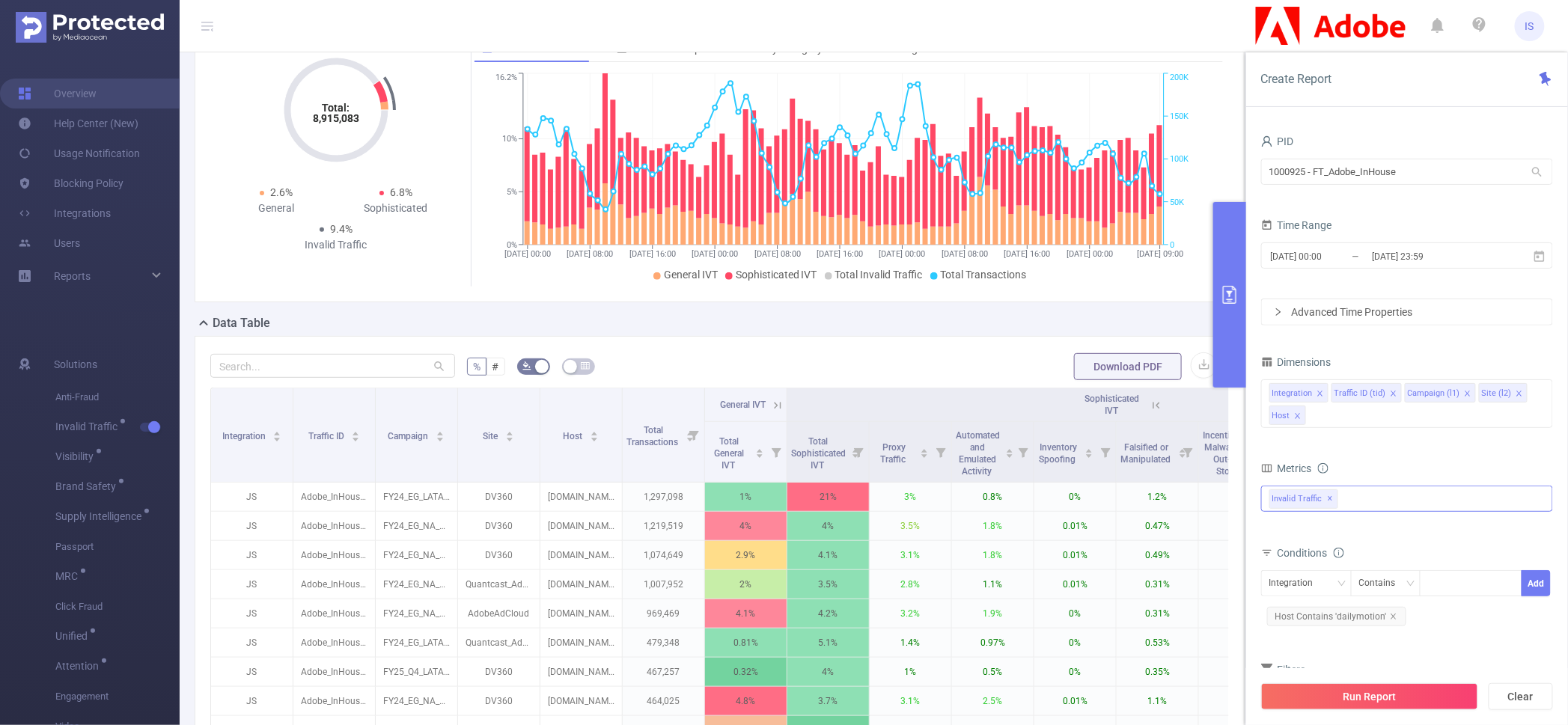
scroll to position [0, 0]
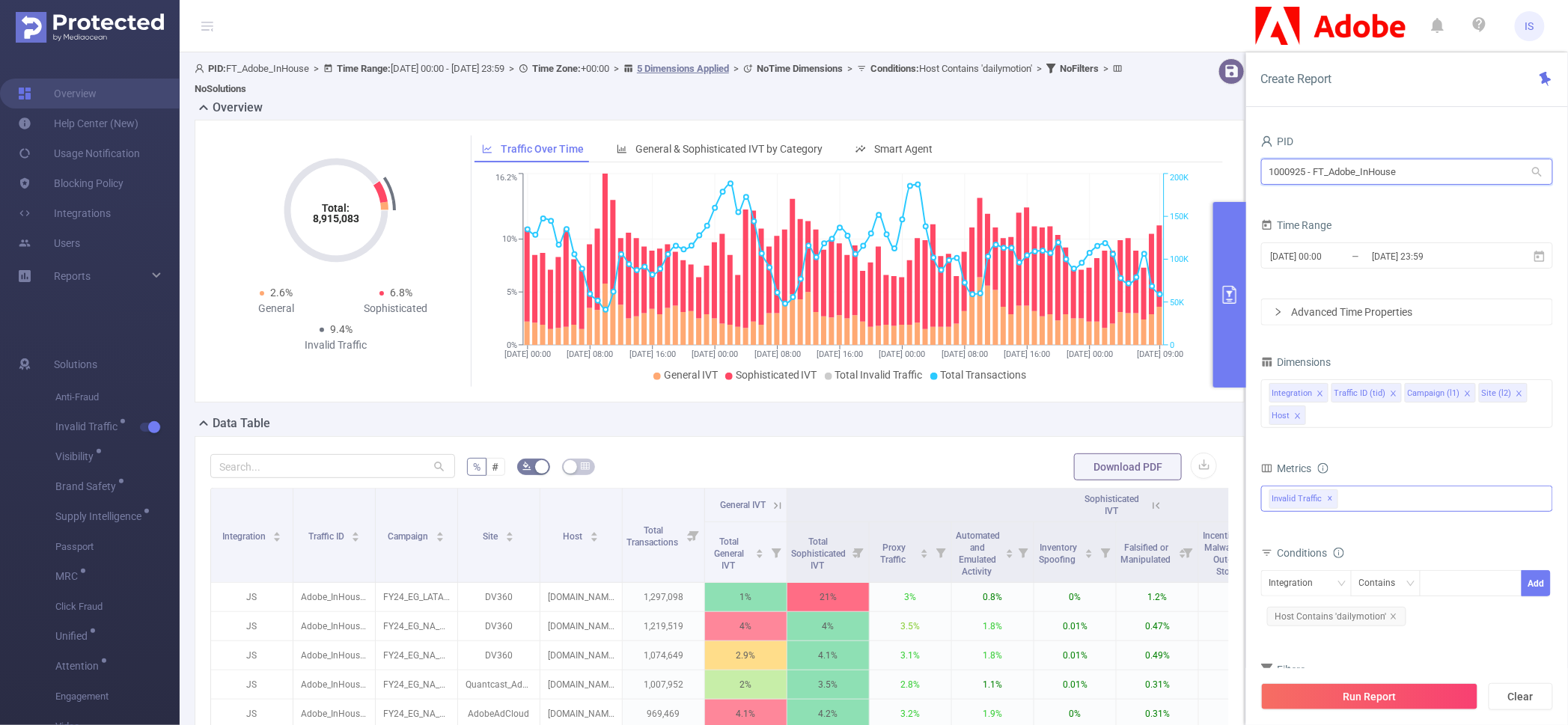
drag, startPoint x: 1424, startPoint y: 171, endPoint x: 1159, endPoint y: 150, distance: 265.8
click at [1159, 150] on section "PID: FT_Adobe_InHouse > Time Range: [DATE] 00:00 - [DATE] 23:59 > Time Zone: +0…" at bounding box center [873, 530] width 1388 height 955
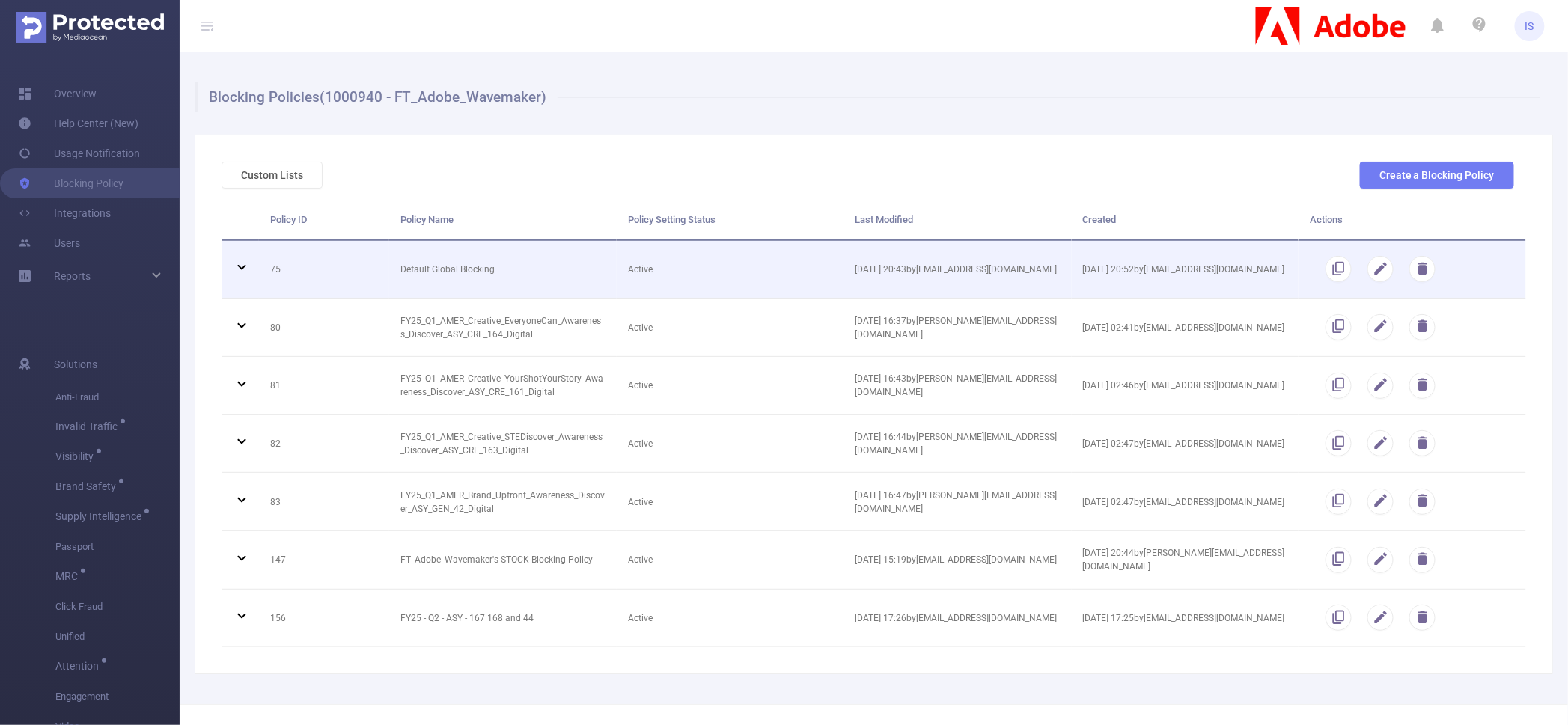
click at [241, 267] on icon at bounding box center [241, 268] width 8 height 5
